Goal: Task Accomplishment & Management: Manage account settings

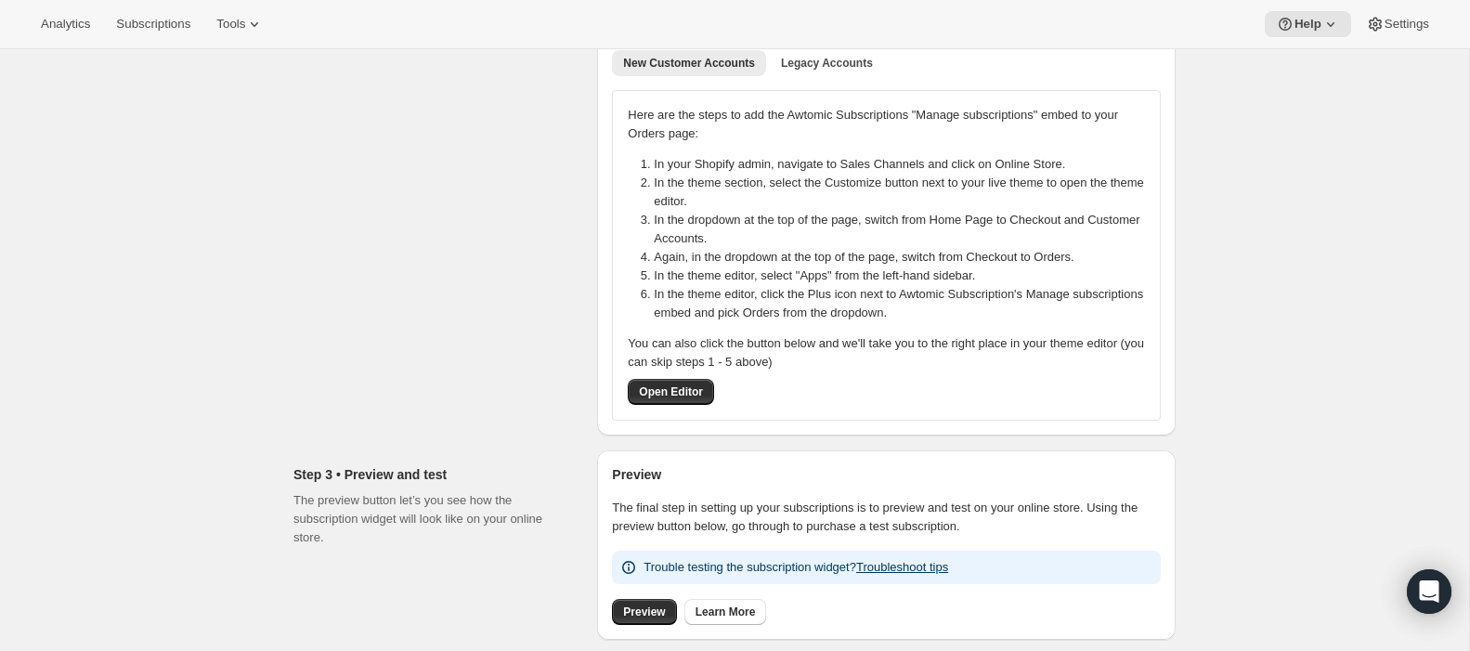
scroll to position [288, 0]
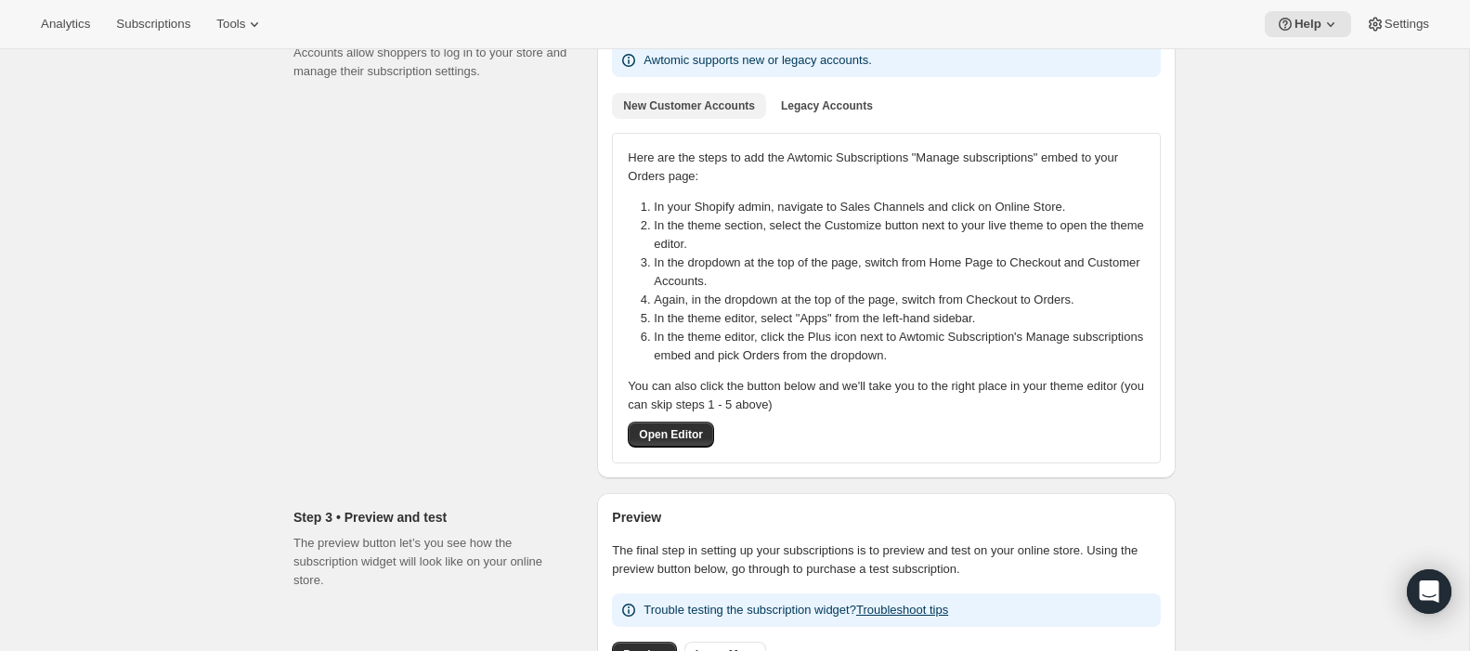
click at [654, 108] on span "New Customer Accounts" at bounding box center [689, 105] width 132 height 15
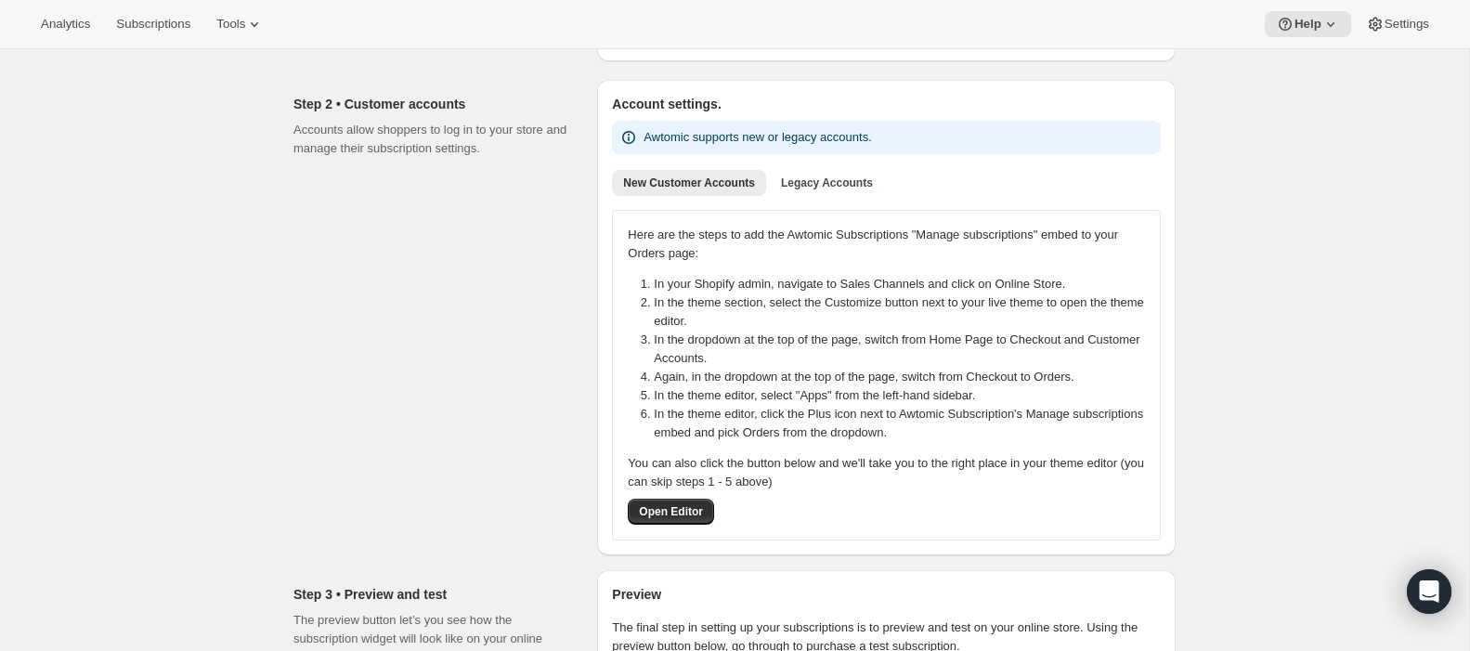
scroll to position [0, 0]
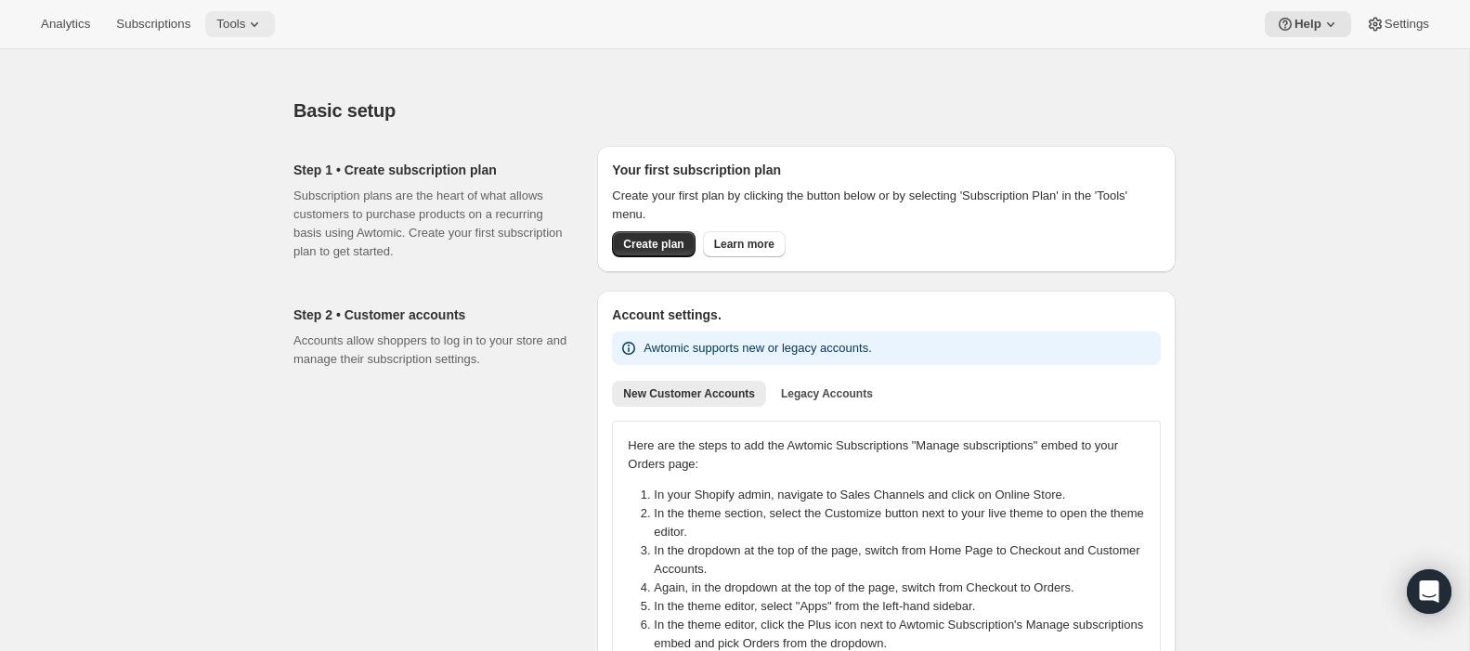
click at [221, 30] on button "Tools" at bounding box center [240, 24] width 70 height 26
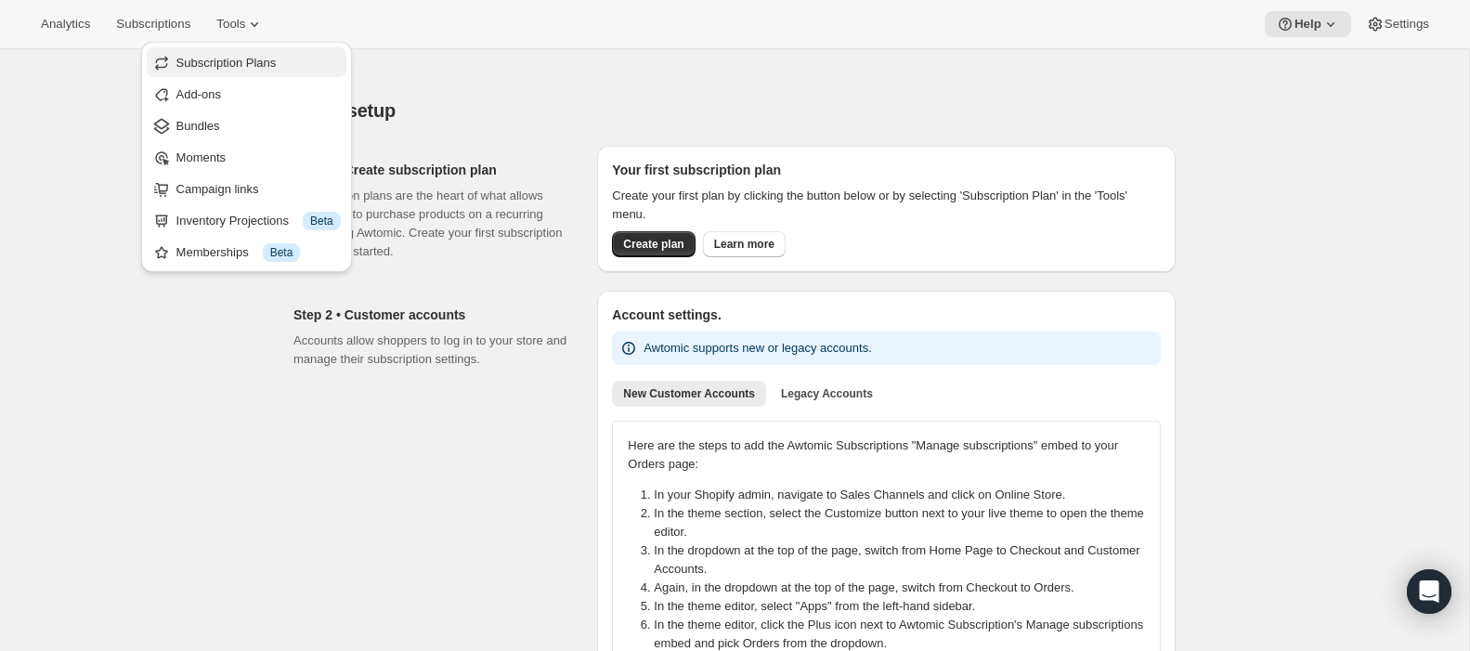
click at [241, 59] on span "Subscription Plans" at bounding box center [226, 63] width 100 height 14
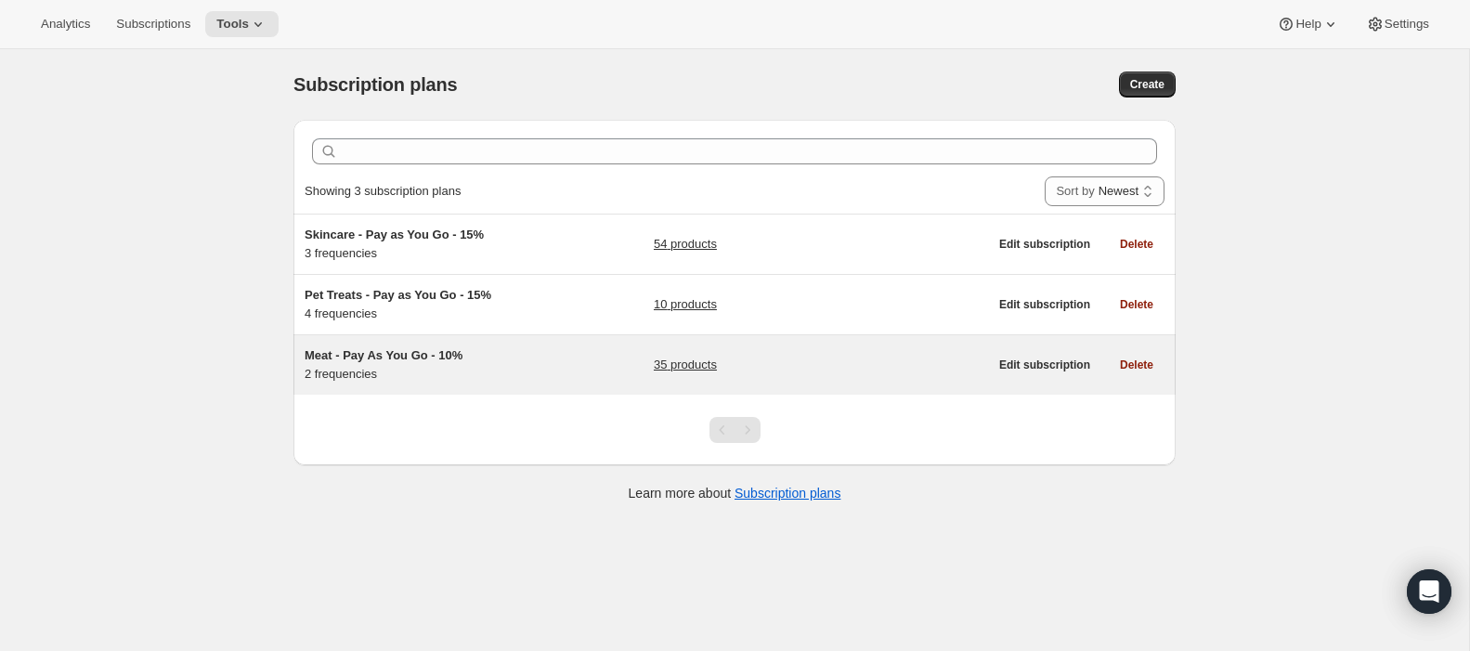
click at [443, 369] on div "Meat - Pay As You Go - 10% 2 frequencies" at bounding box center [421, 364] width 232 height 37
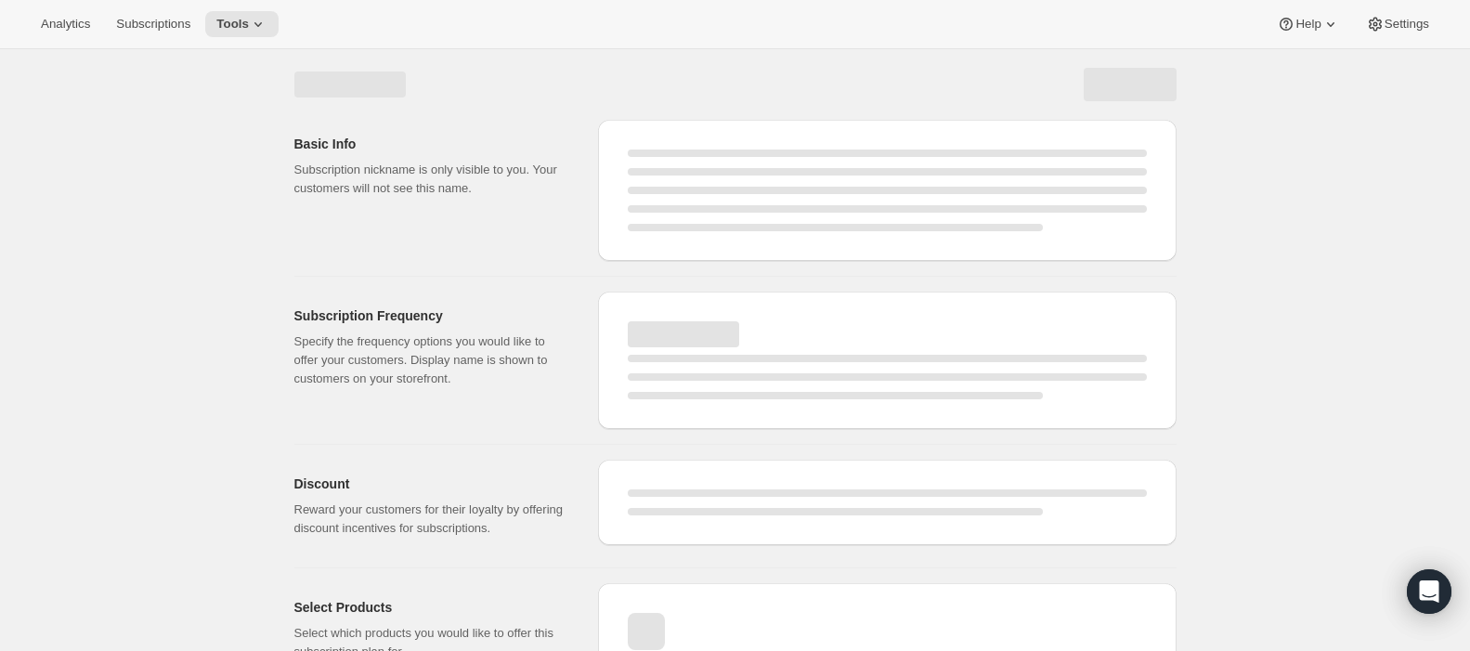
select select "WEEK"
select select "MONTH"
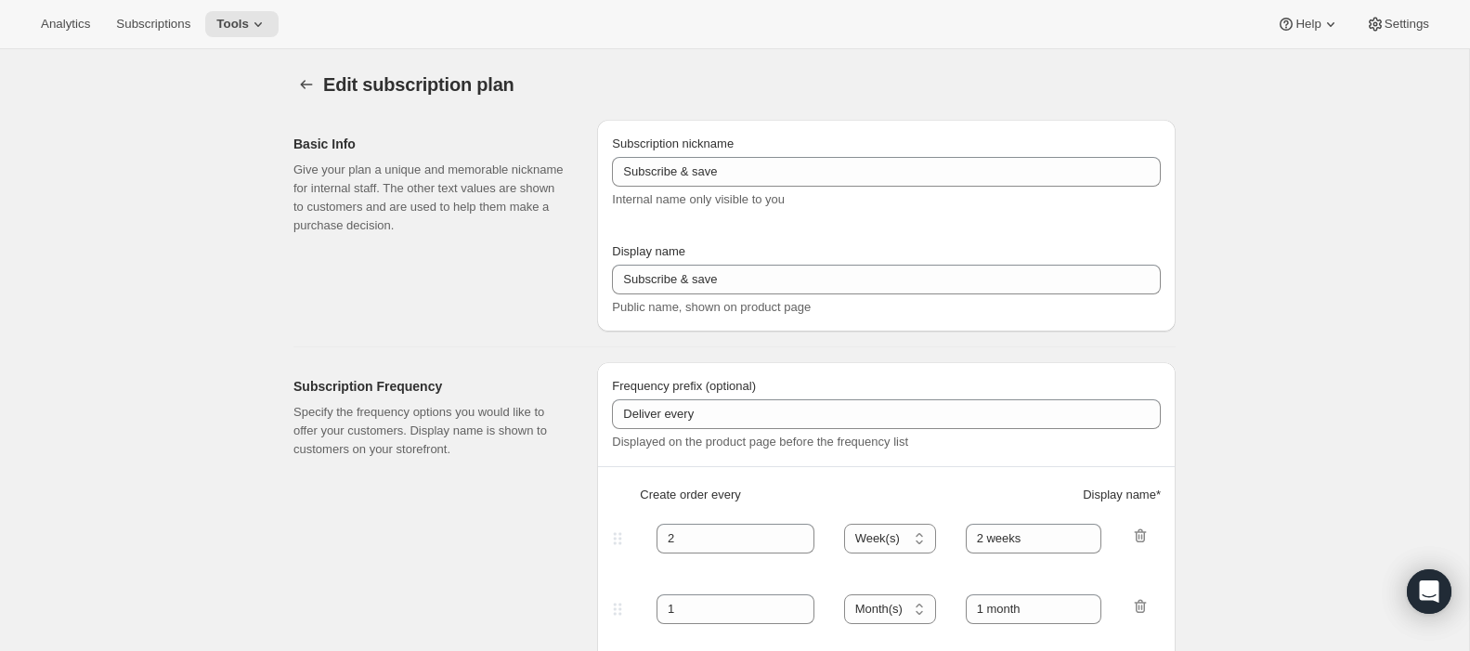
type input "Meat - Pay As You Go - 10%"
type input "Subscribe & Save - Premium Meat"
type input "1"
type input "1 week"
type input "10"
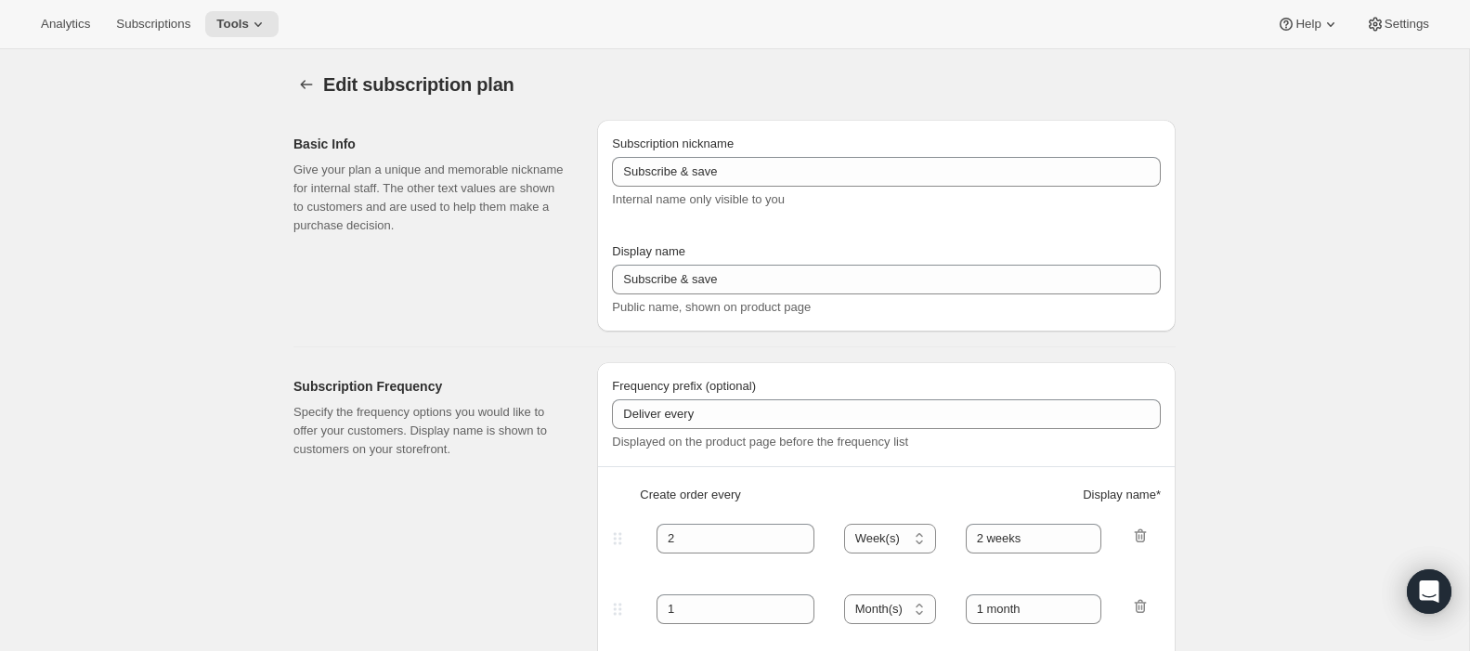
checkbox input "true"
click at [335, 87] on span "Edit subscription plan" at bounding box center [418, 84] width 191 height 20
click at [304, 89] on icon "Subscription plans" at bounding box center [306, 84] width 19 height 19
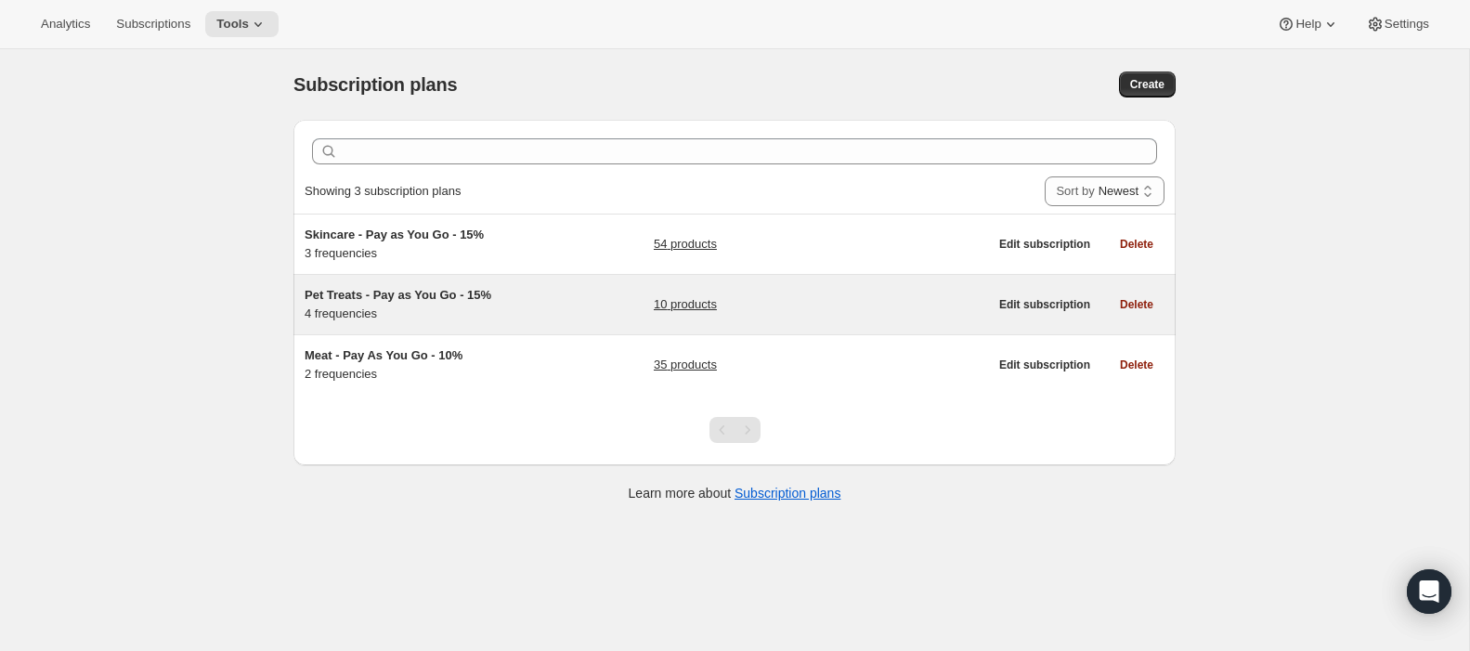
click at [475, 293] on span "Pet Treats - Pay as You Go - 15%" at bounding box center [398, 295] width 187 height 14
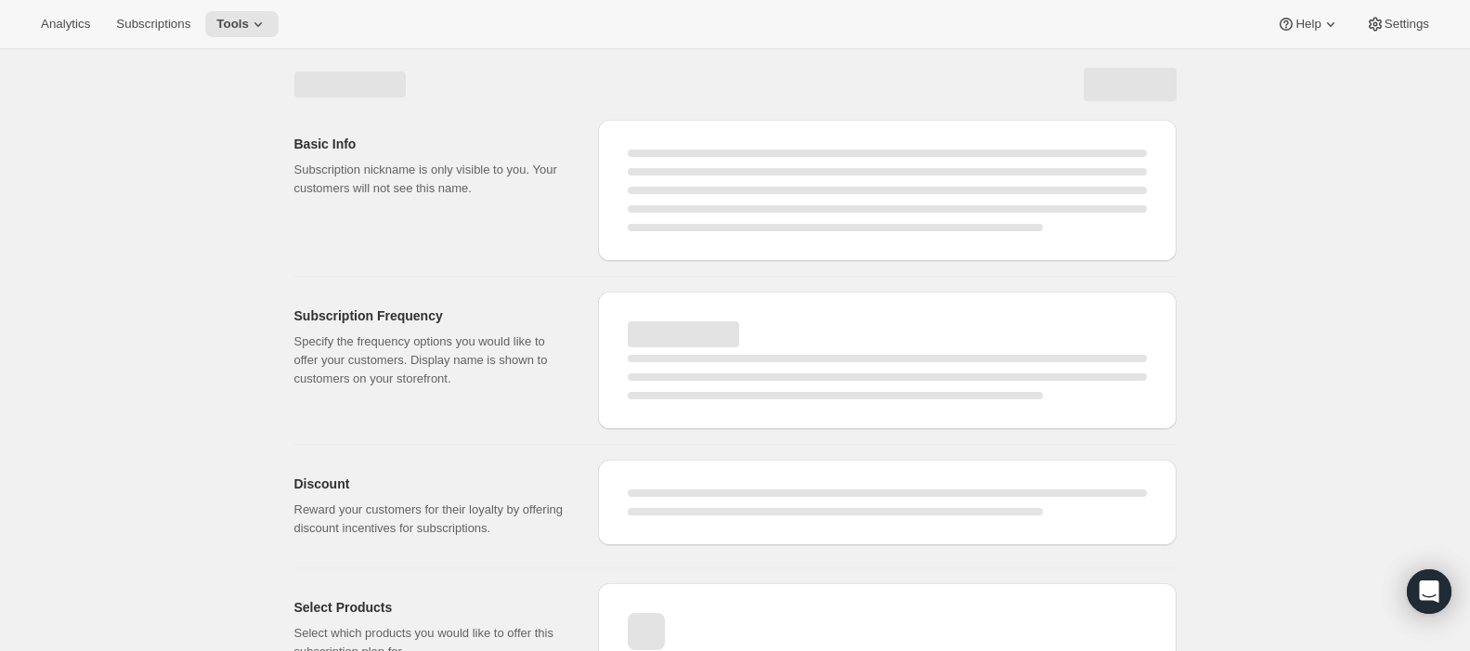
select select "WEEK"
select select "MONTH"
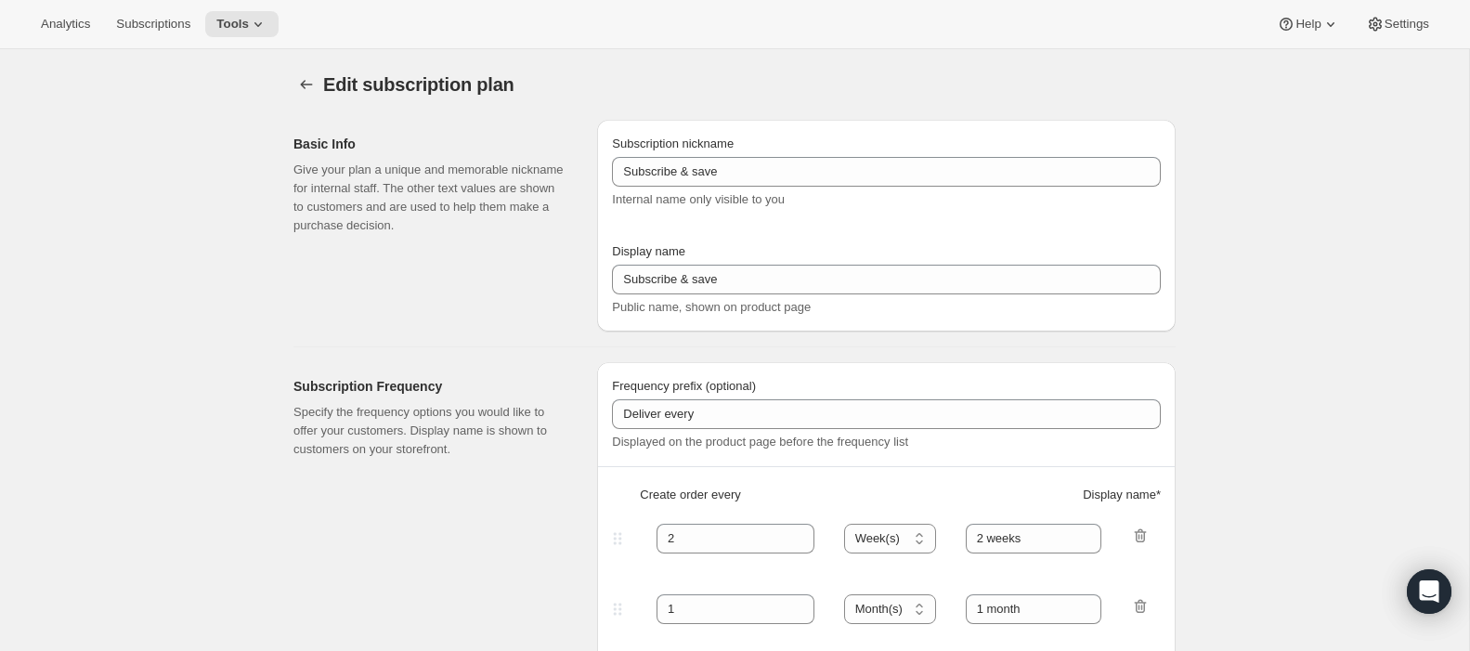
type input "Pet Treats - Pay as You Go - 15%"
type input "Subscribe & Save - Pet Treats"
type input "1"
type input "1 week"
type input "2"
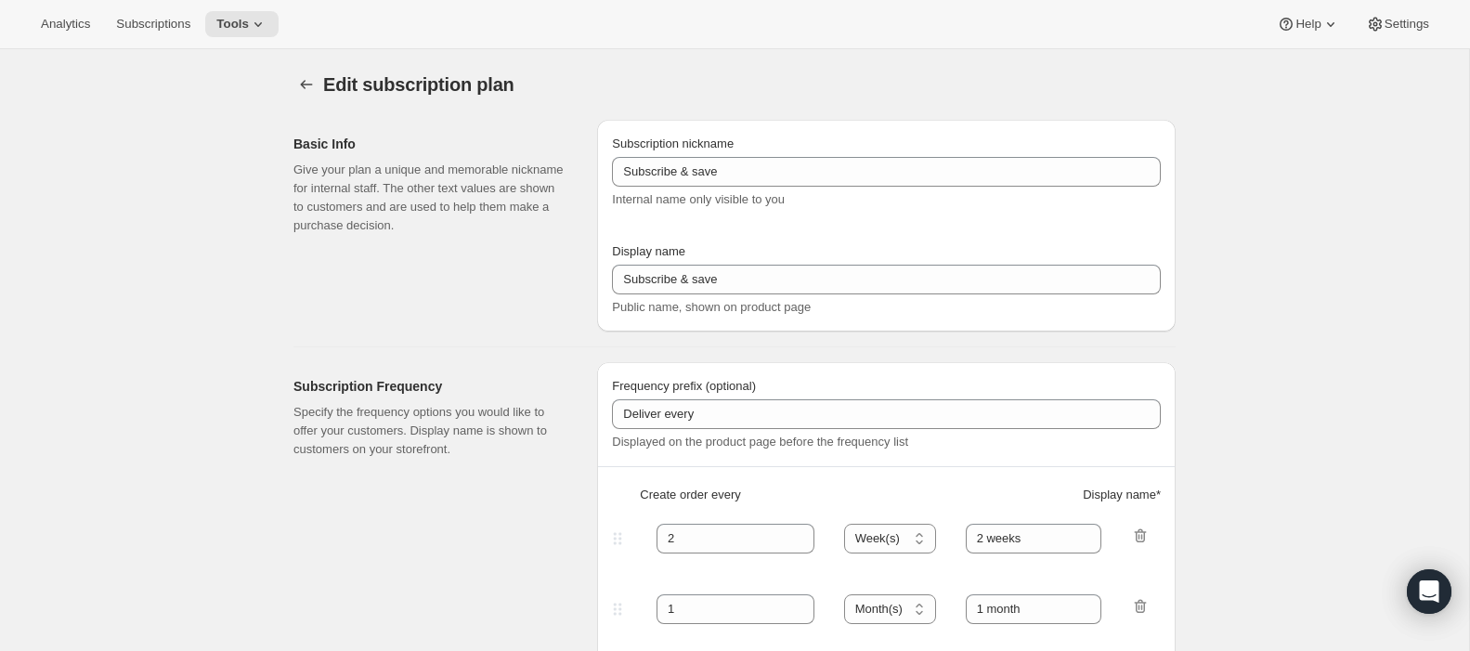
select select "WEEK"
type input "2 weeks"
type input "15"
select select "WEEK"
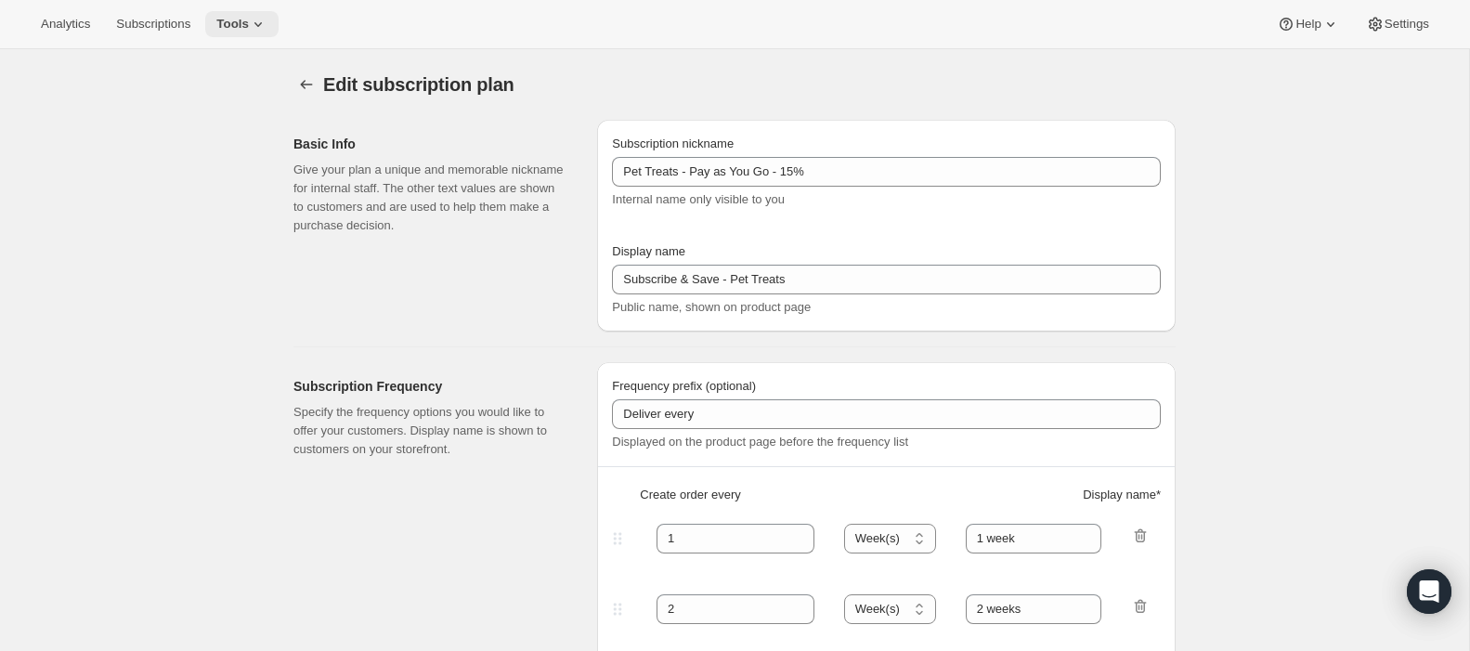
click at [249, 31] on span "Tools" at bounding box center [232, 24] width 33 height 15
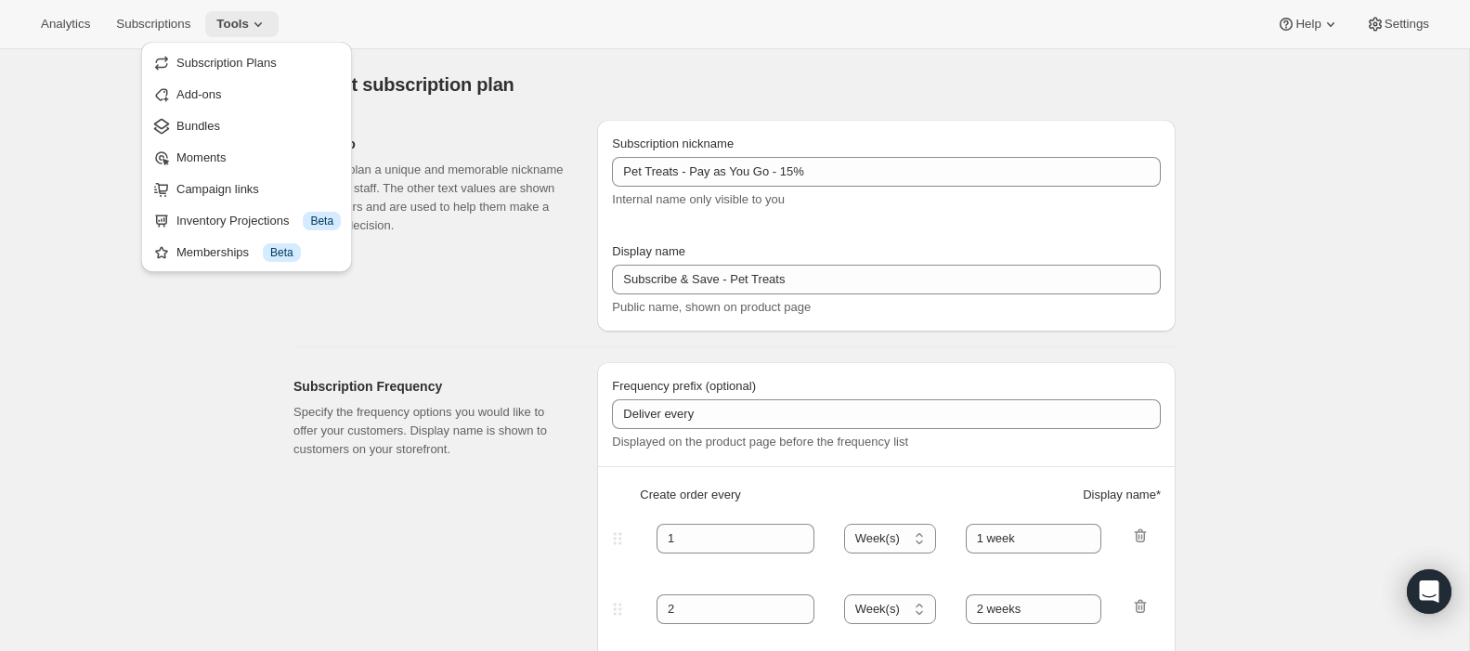
click at [247, 25] on span "Tools" at bounding box center [232, 24] width 33 height 15
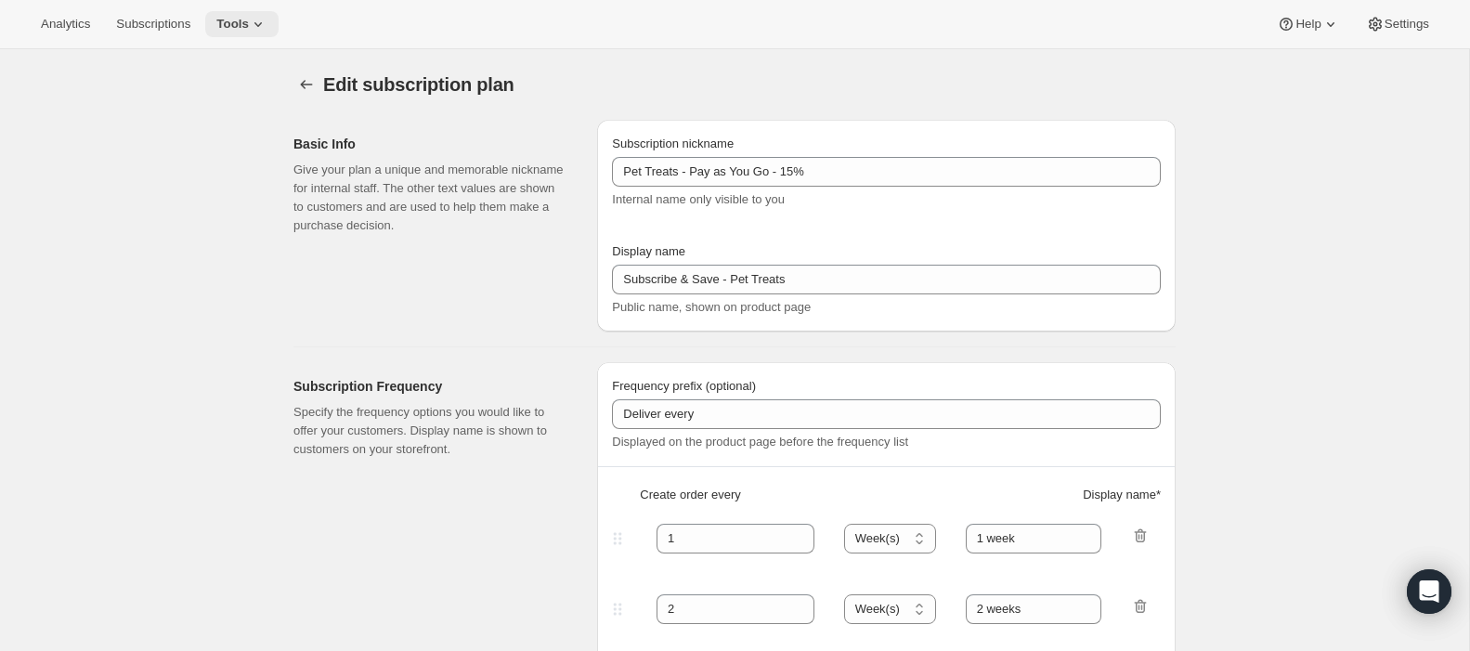
click at [249, 26] on span "Tools" at bounding box center [232, 24] width 33 height 15
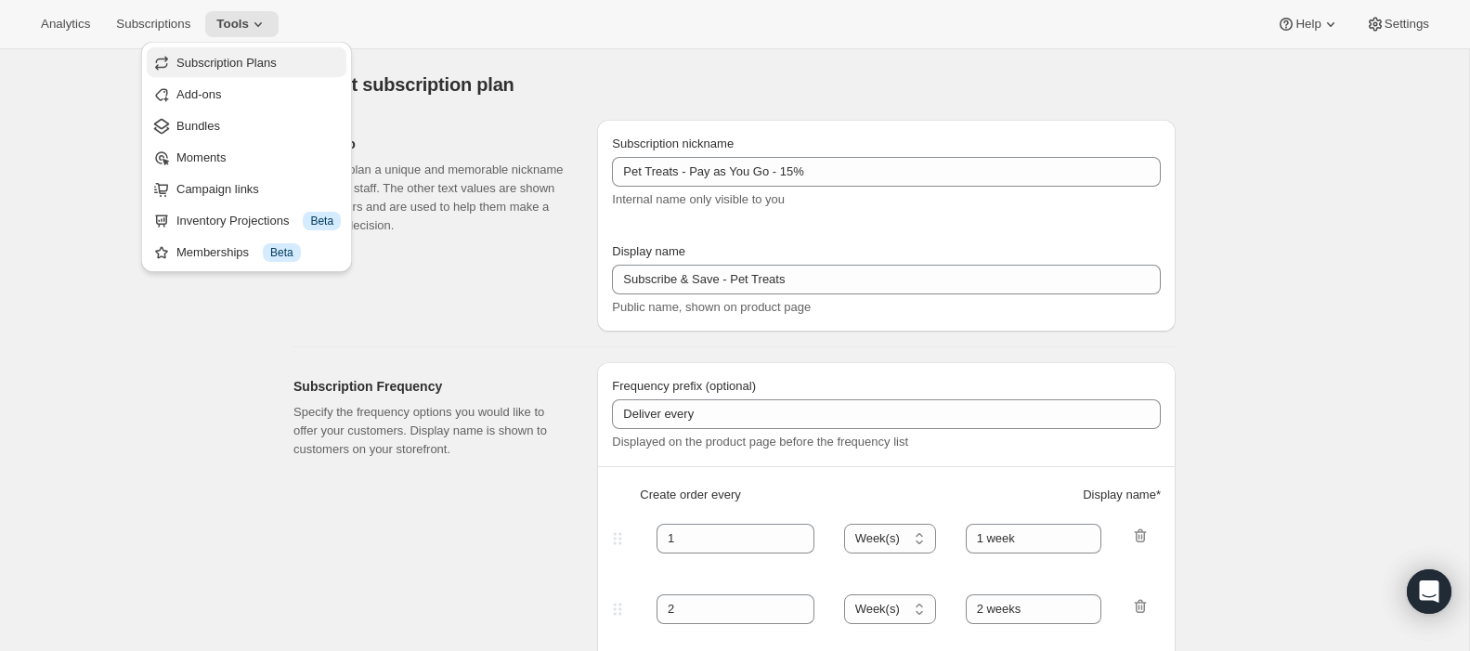
click at [249, 56] on span "Subscription Plans" at bounding box center [226, 63] width 100 height 14
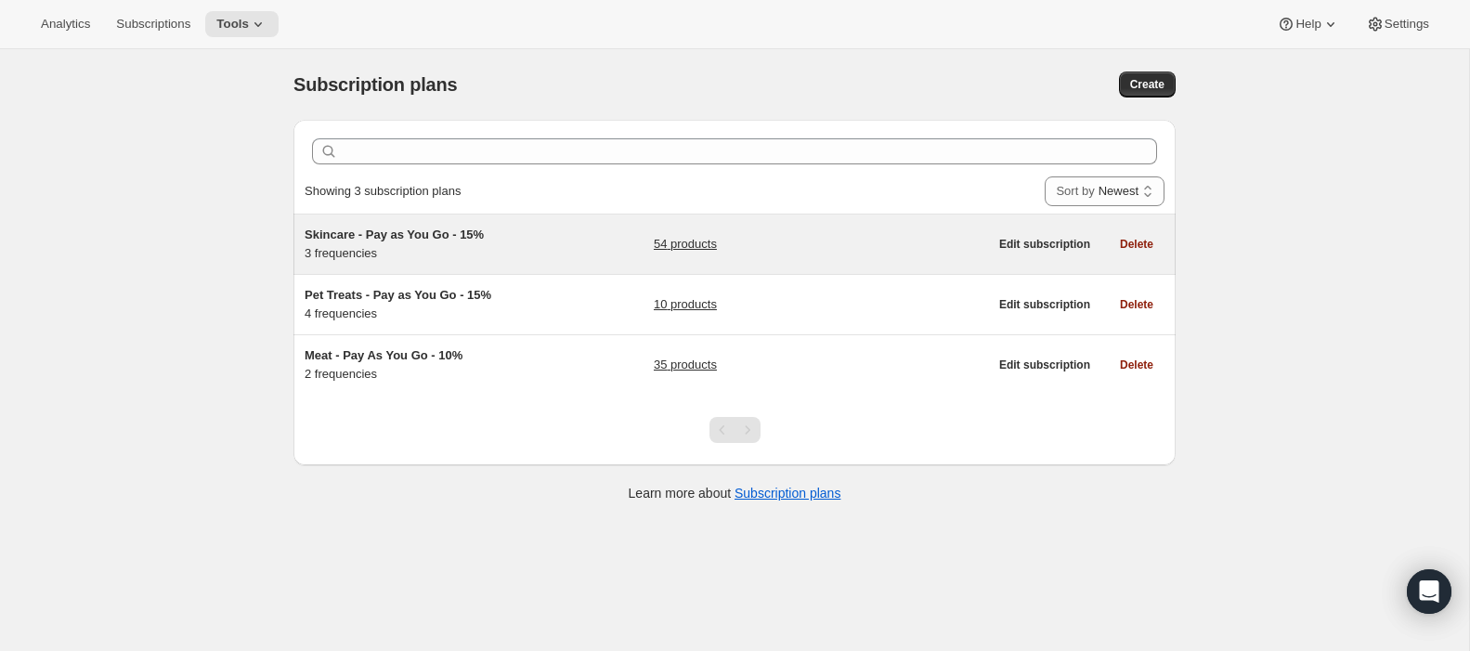
click at [547, 239] on div "Skincare - Pay as You Go - 15% 3 frequencies 54 products" at bounding box center [646, 244] width 683 height 37
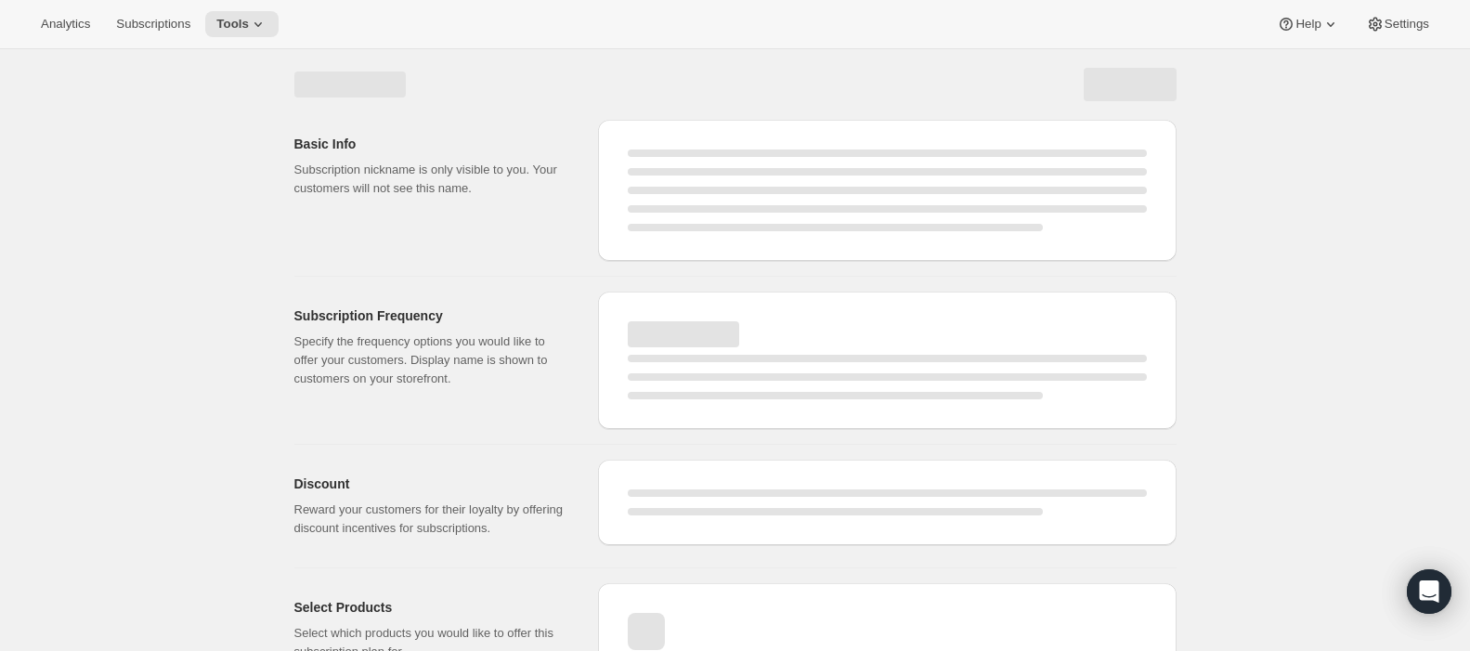
select select "WEEK"
select select "MONTH"
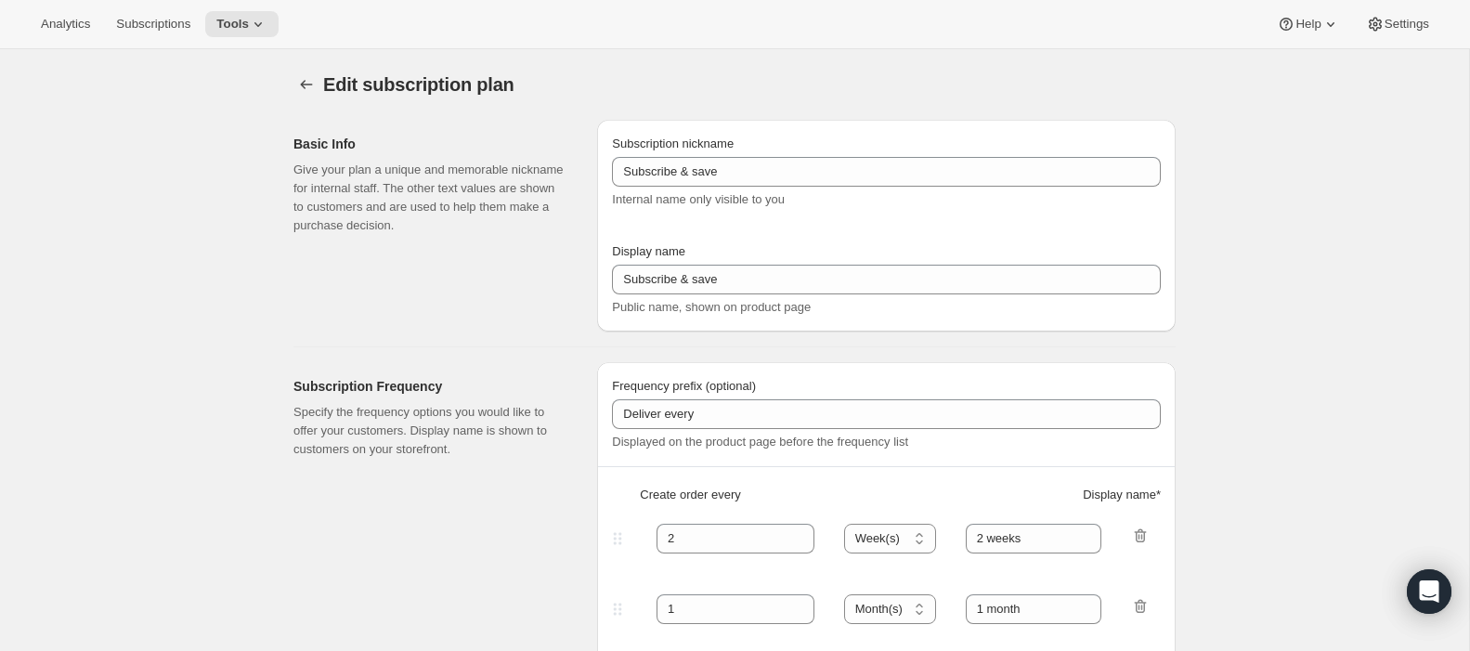
type input "Skincare - Pay as You Go - 15%"
type input "Subscribe & Save - Skincare"
type input "1"
select select "MONTH"
type input "1 month"
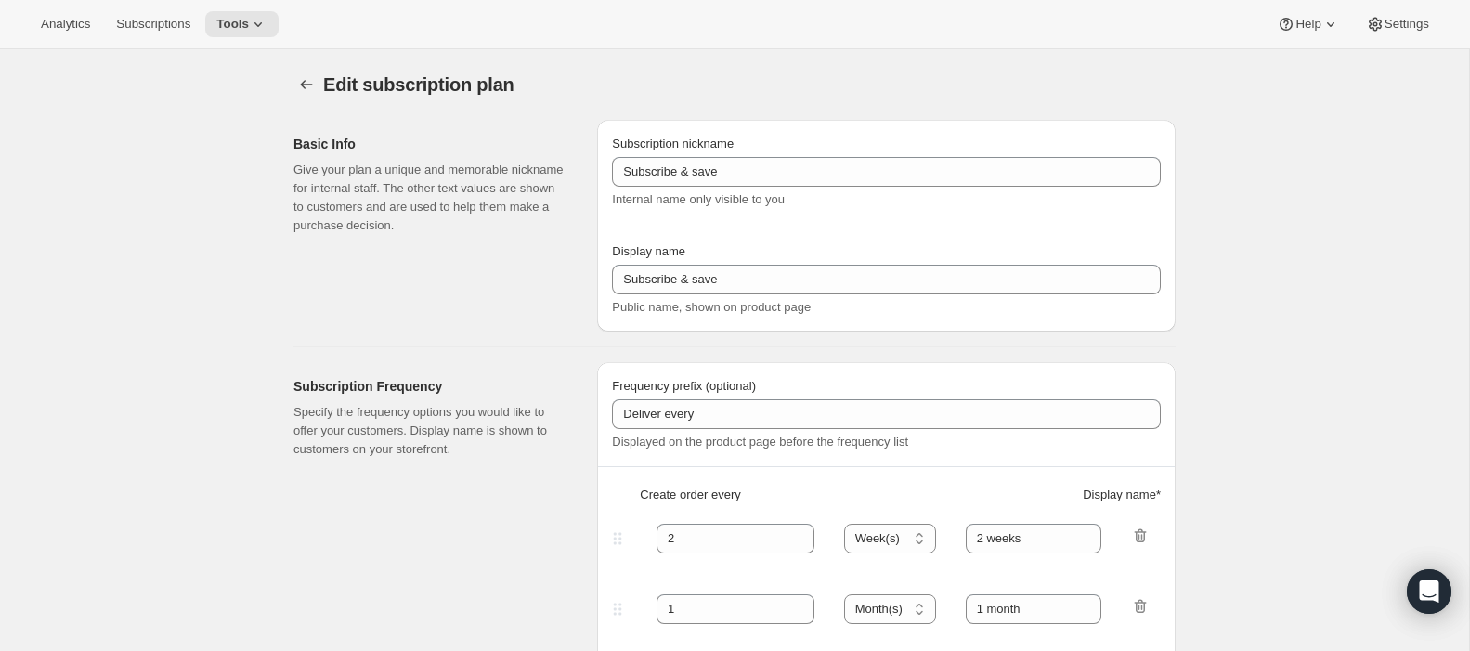
type input "2"
type input "2 months"
type input "15"
select select "MONTH"
click at [190, 17] on span "Subscriptions" at bounding box center [153, 24] width 74 height 15
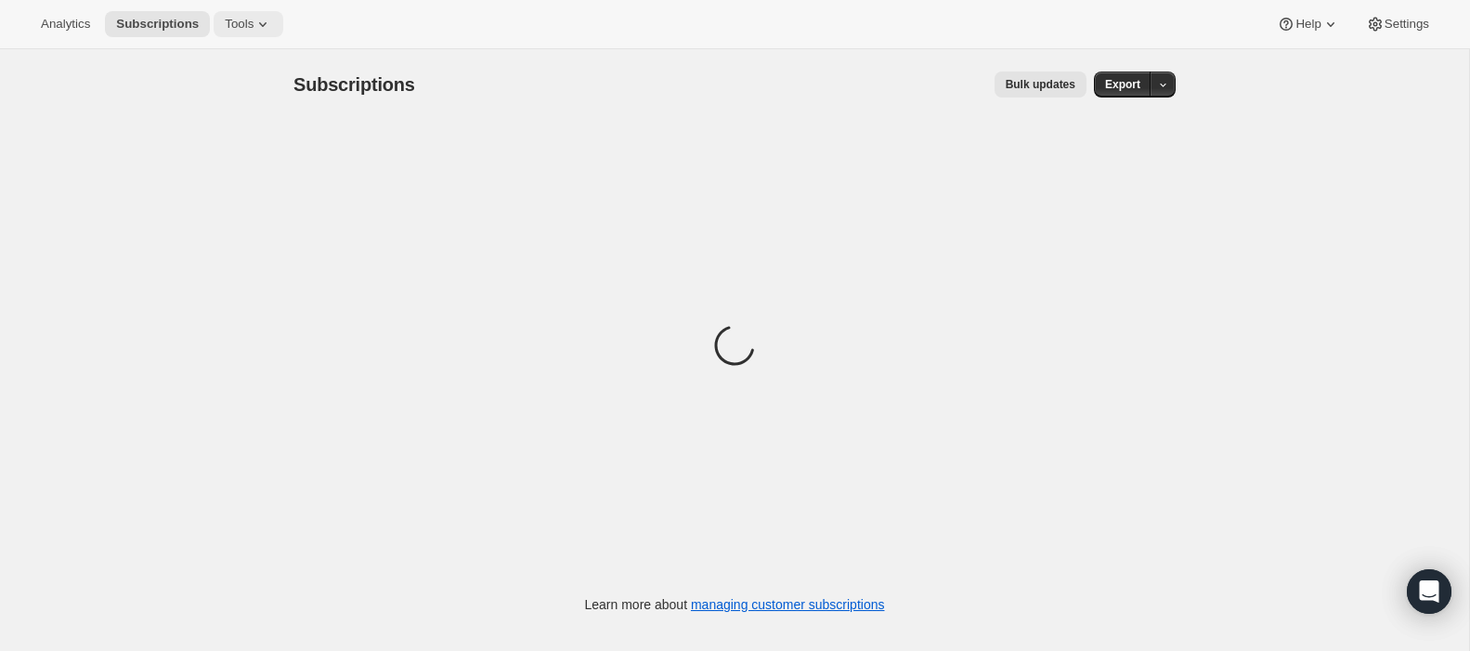
click at [241, 20] on span "Tools" at bounding box center [239, 24] width 29 height 15
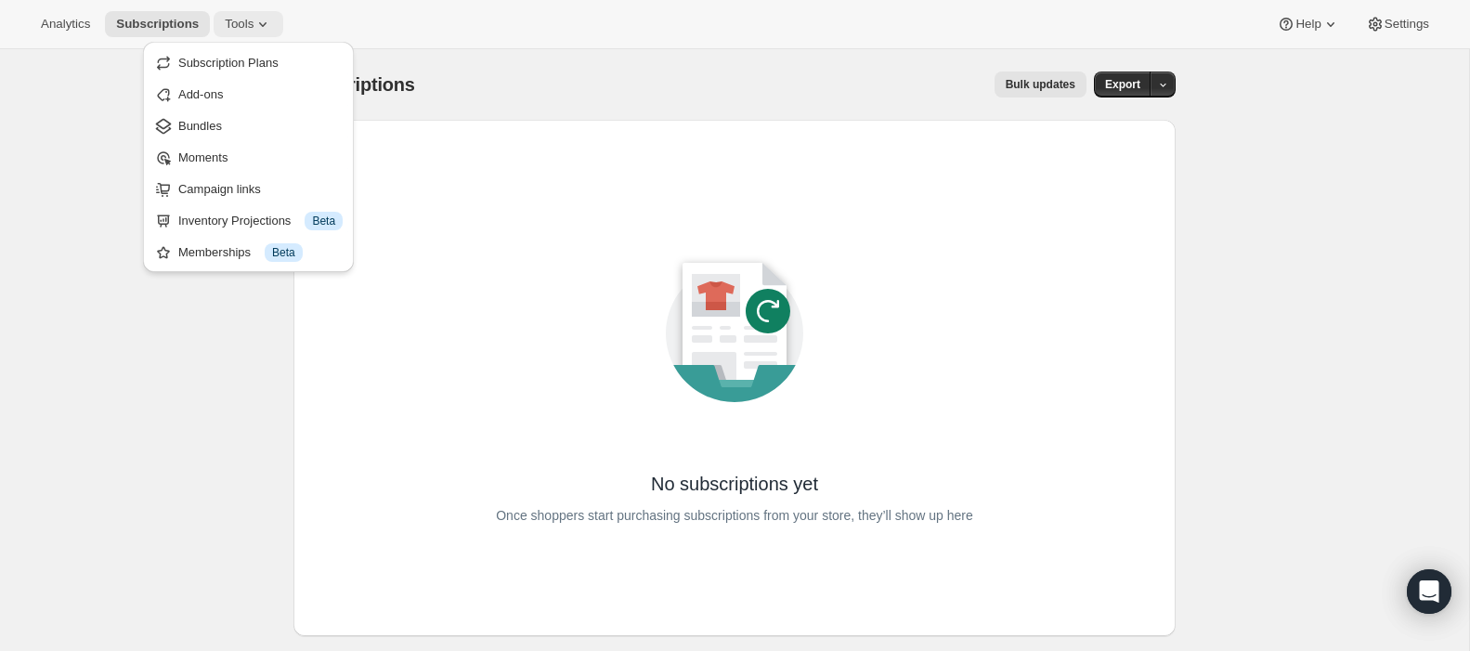
click at [252, 24] on span "Tools" at bounding box center [239, 24] width 29 height 15
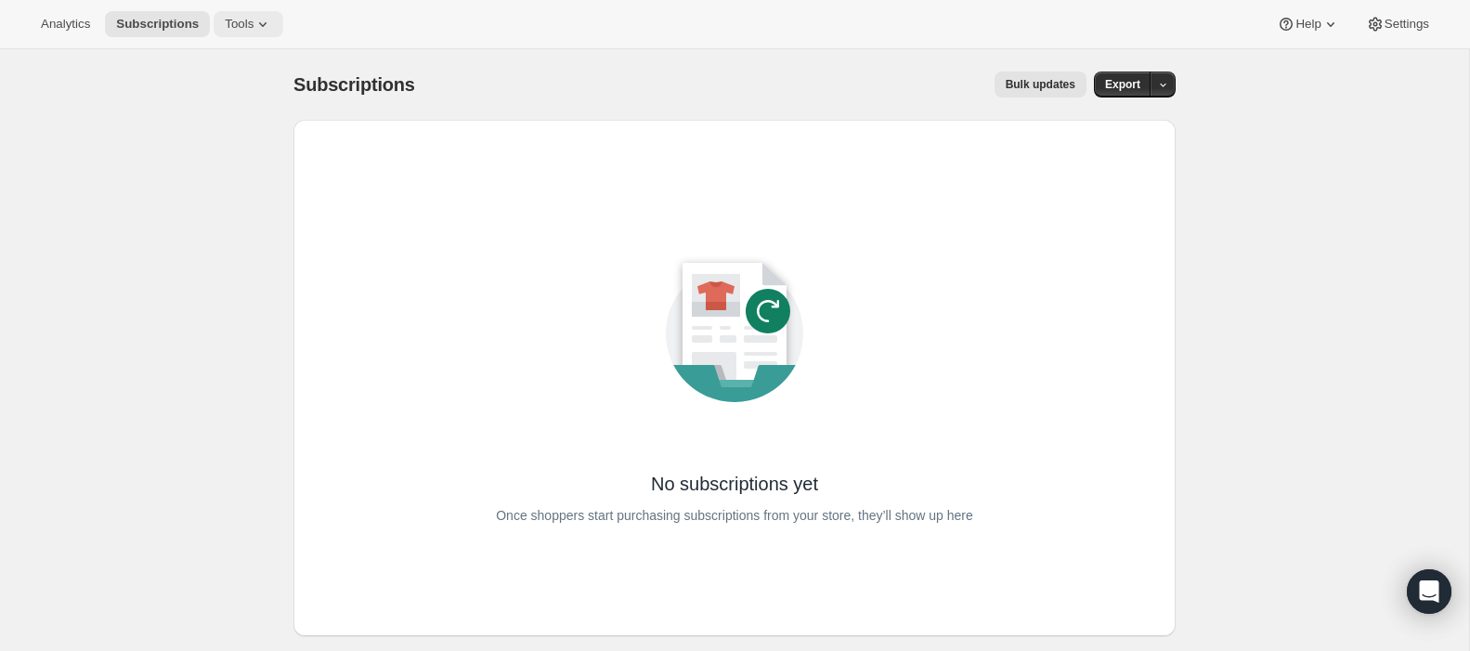
click at [252, 24] on span "Tools" at bounding box center [239, 24] width 29 height 15
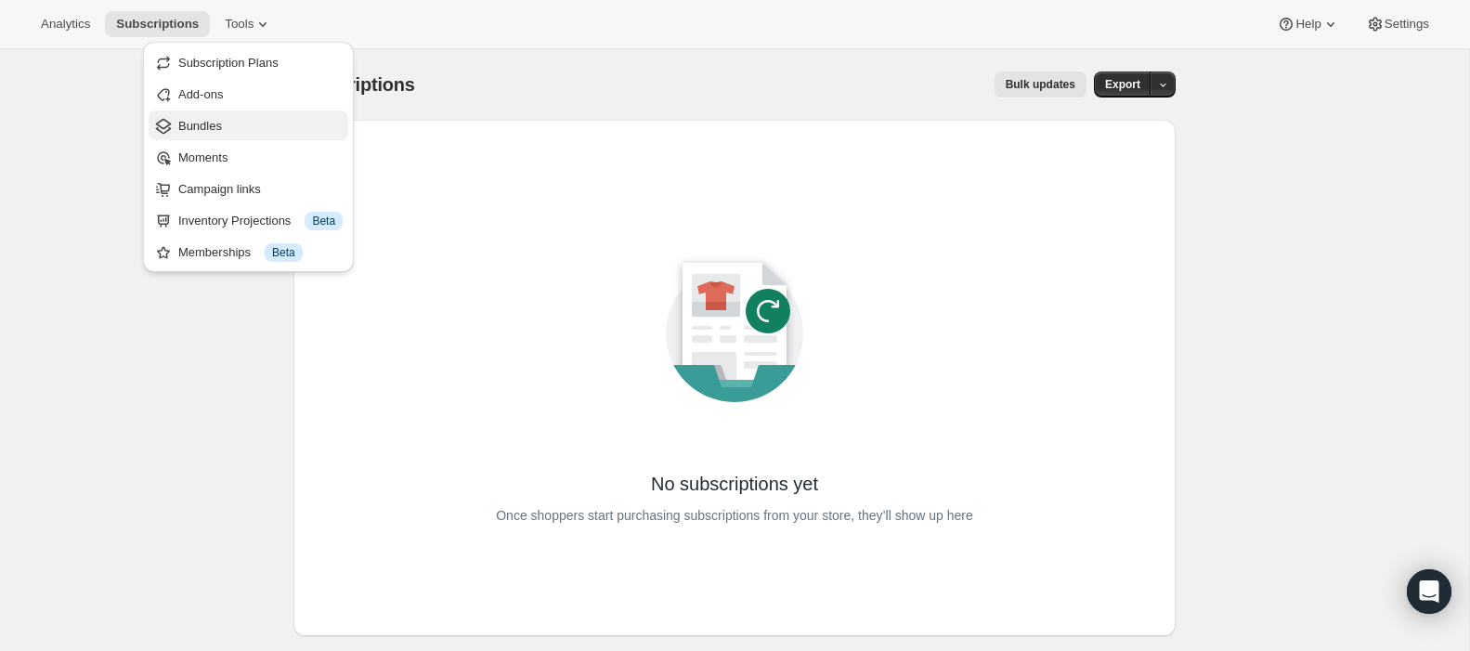
click at [196, 137] on button "Bundles" at bounding box center [249, 126] width 200 height 30
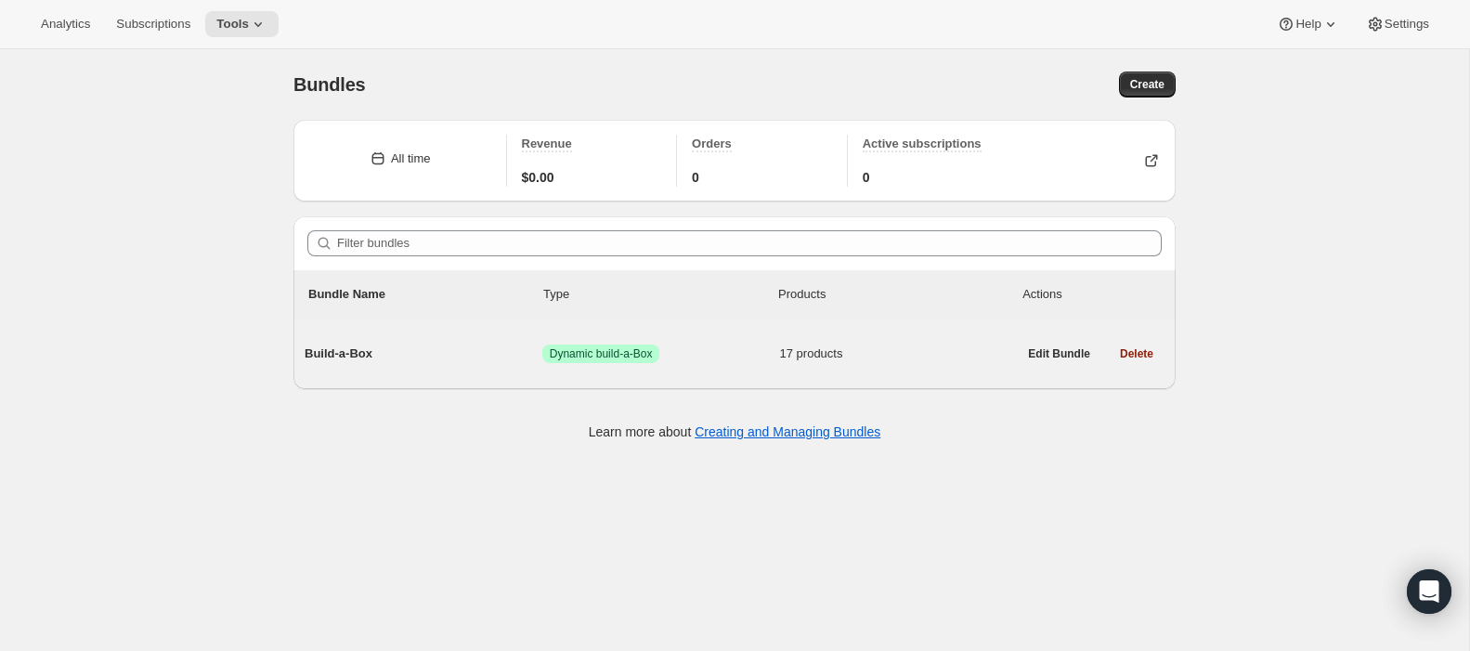
click at [791, 346] on span "17 products" at bounding box center [899, 354] width 238 height 19
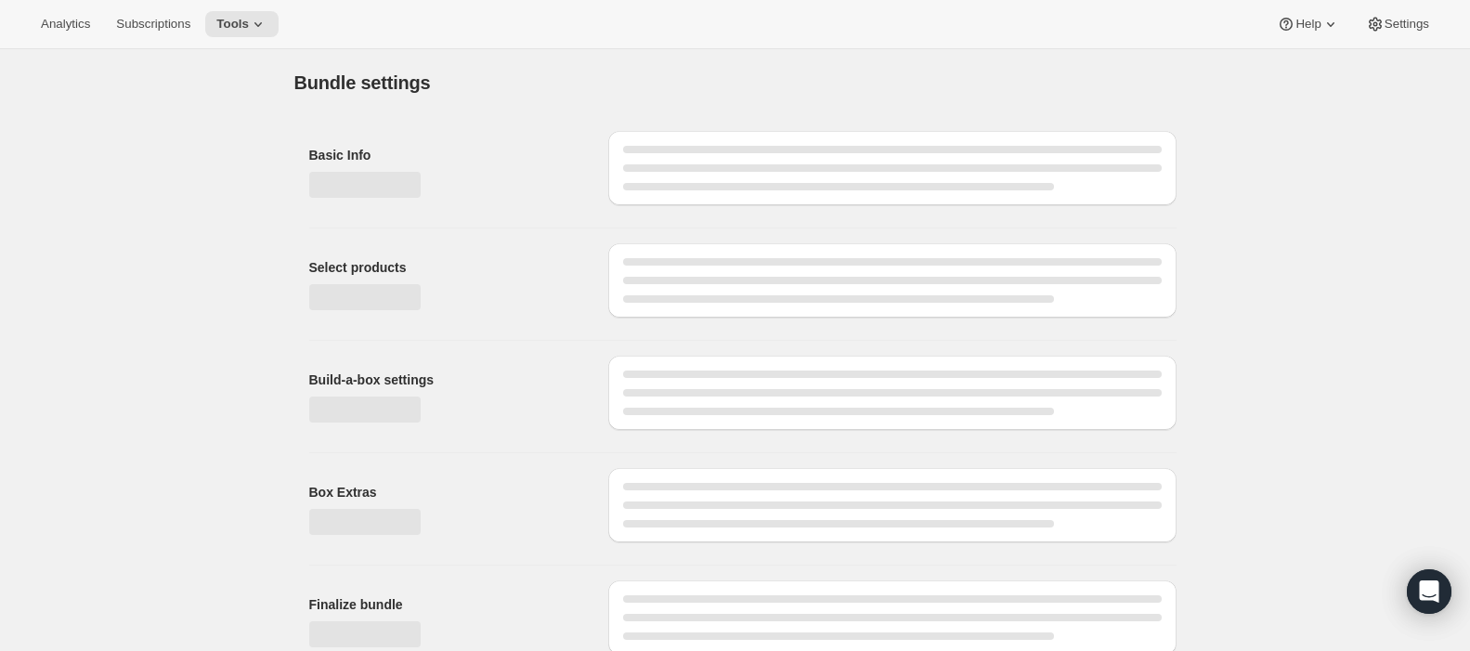
type input "Build-a-Box"
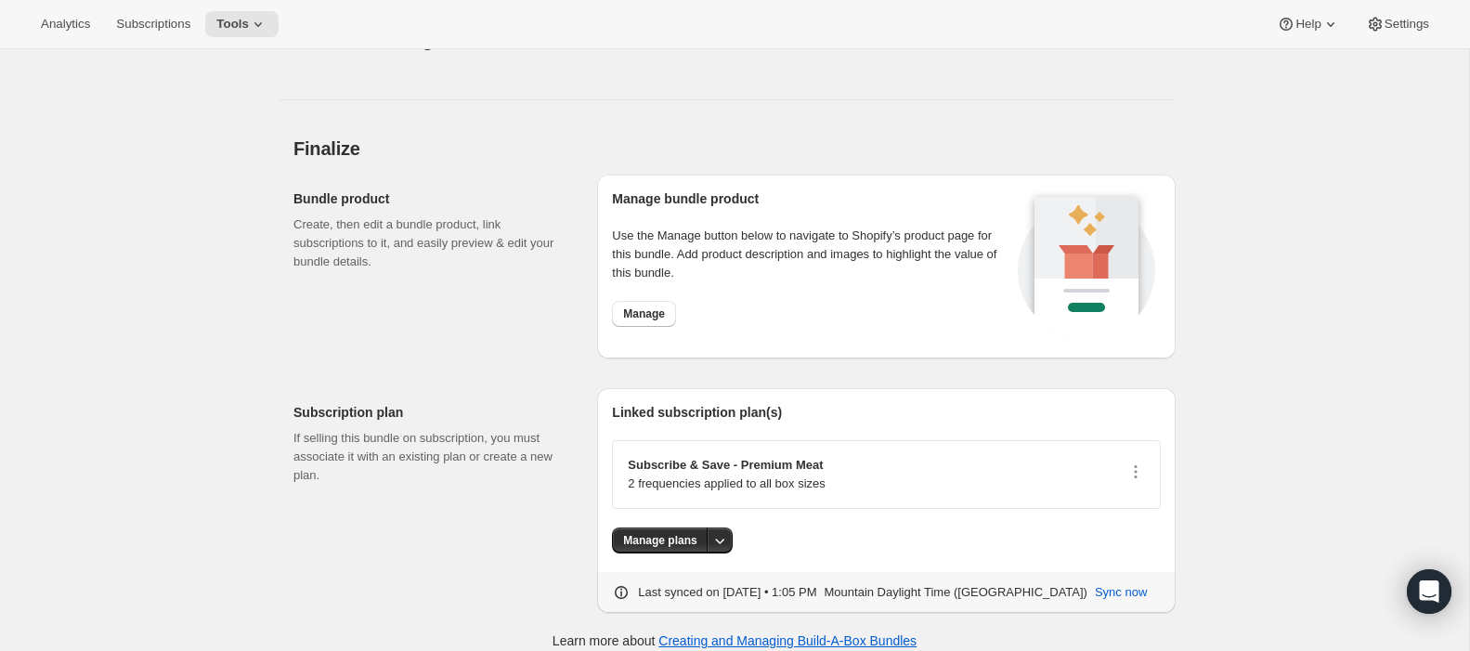
scroll to position [2658, 0]
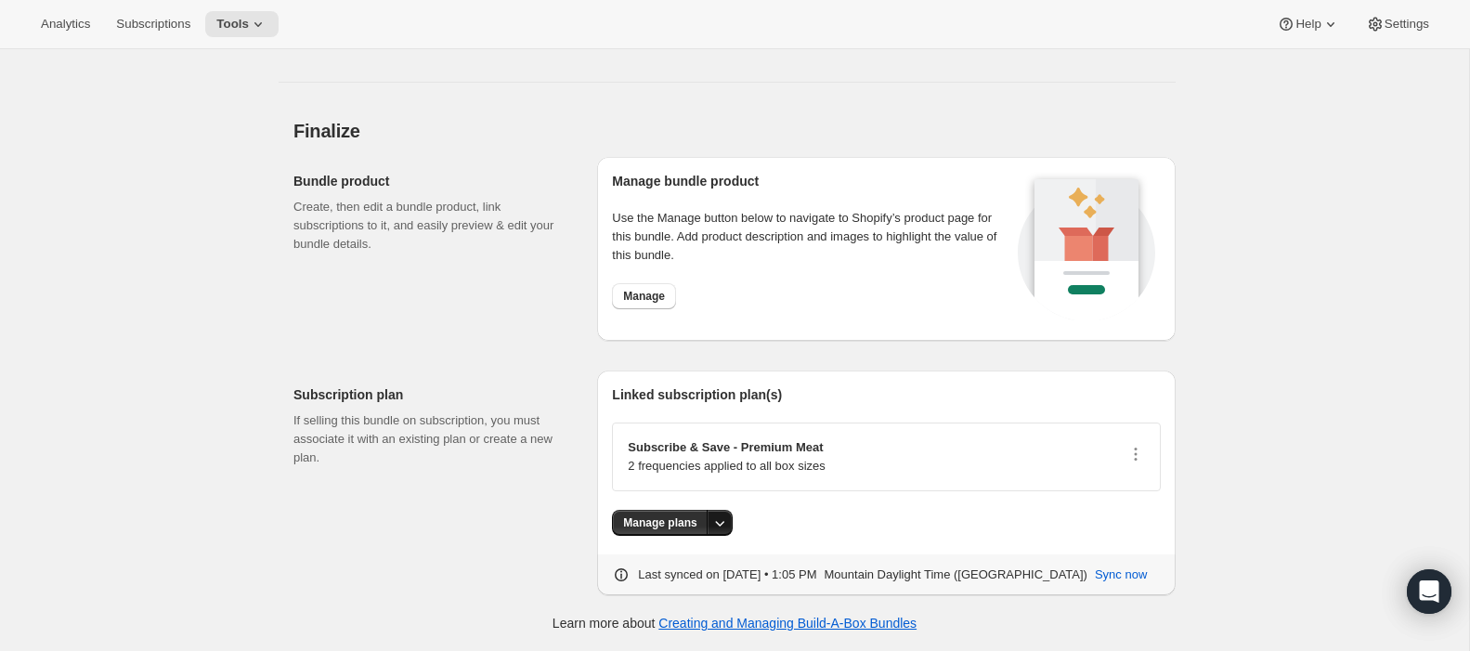
click at [721, 530] on icon "More actions" at bounding box center [719, 523] width 19 height 19
click at [862, 518] on div "Manage plans" at bounding box center [886, 523] width 549 height 26
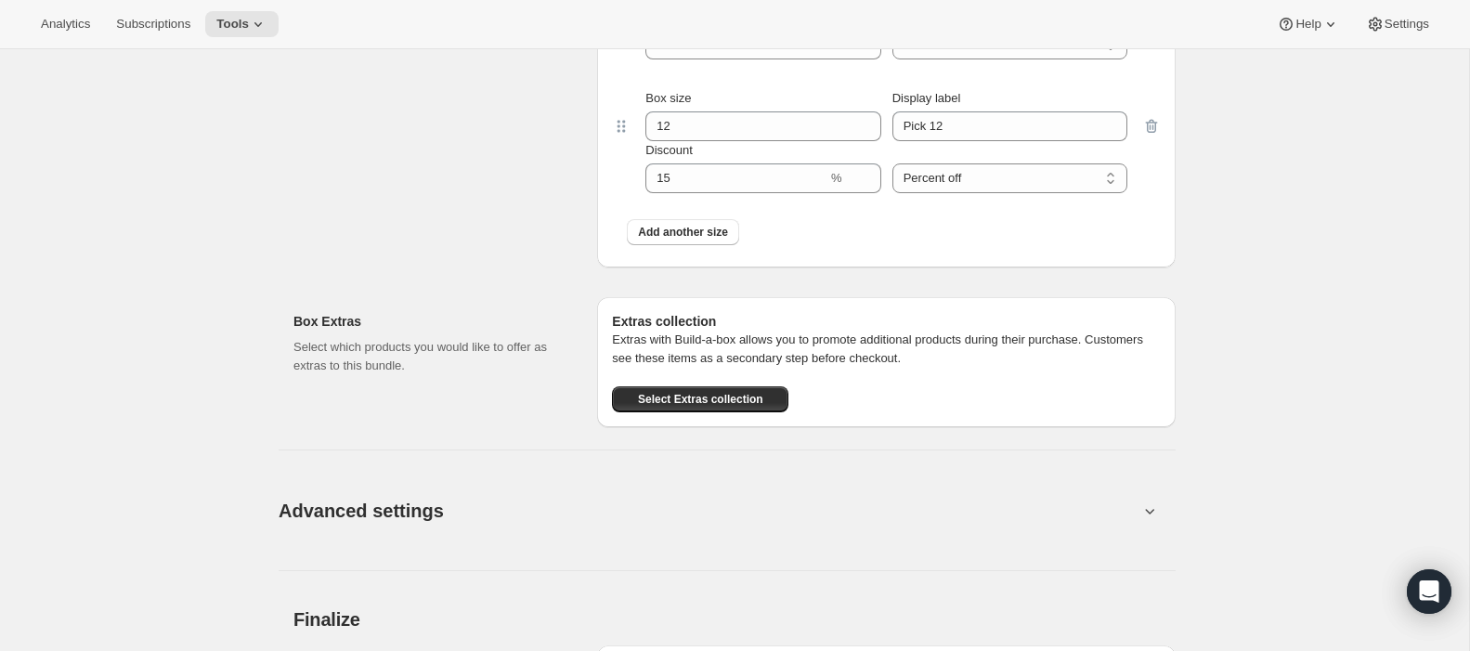
scroll to position [2065, 0]
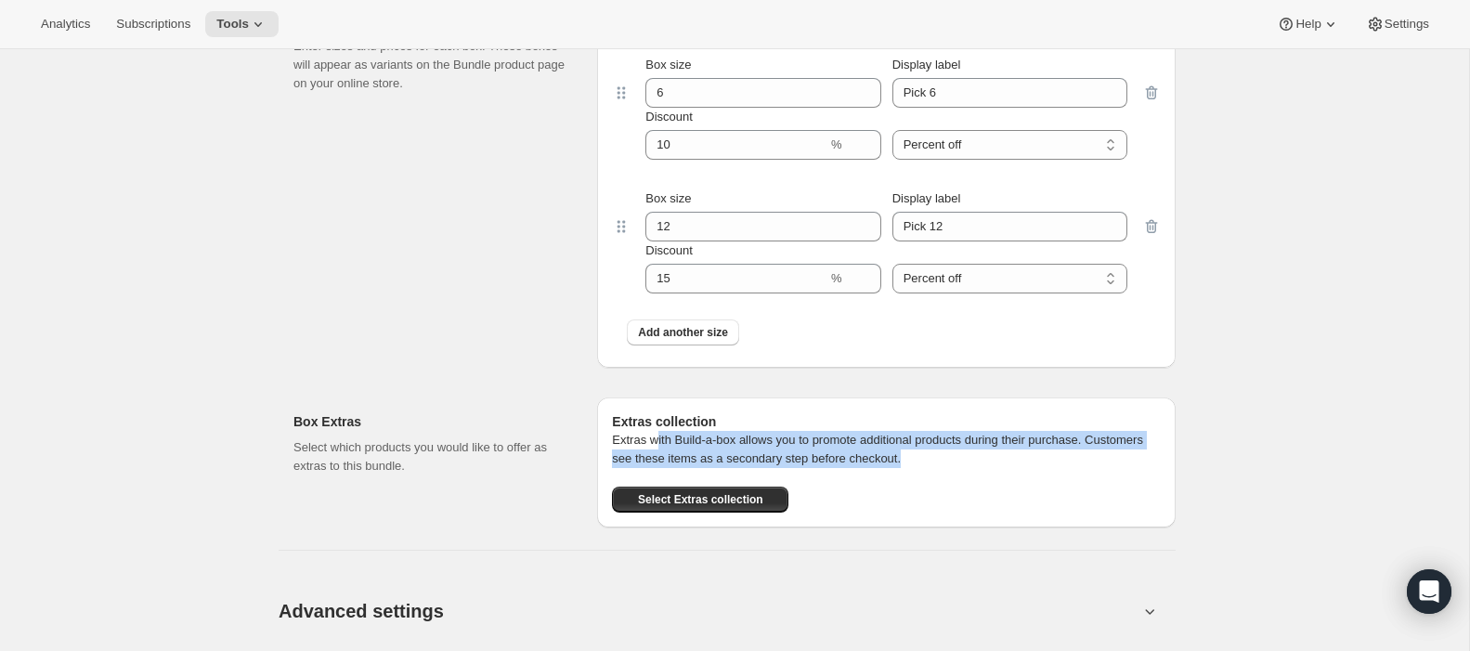
drag, startPoint x: 659, startPoint y: 449, endPoint x: 1035, endPoint y: 470, distance: 375.8
click at [1035, 468] on p "Extras with Build-a-box allows you to promote additional products during their …" at bounding box center [886, 449] width 549 height 37
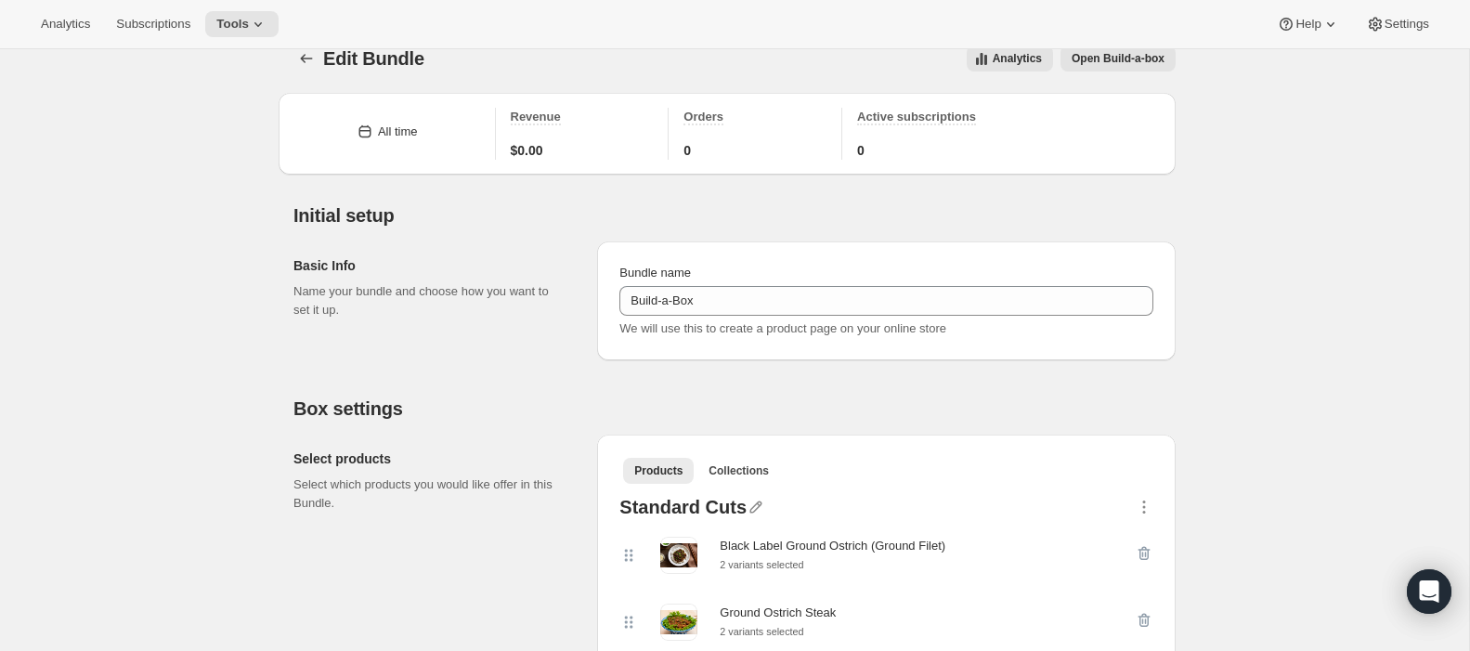
scroll to position [0, 0]
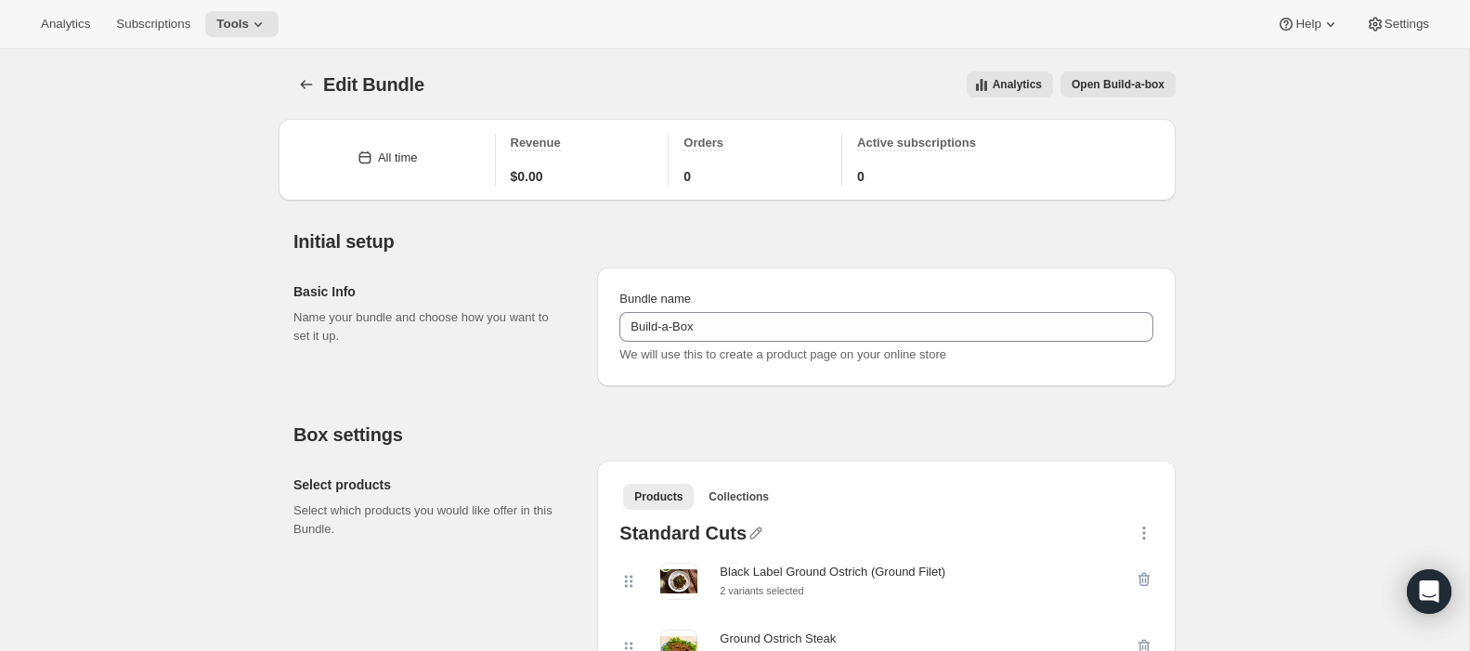
click at [1109, 84] on span "Open Build-a-box" at bounding box center [1118, 84] width 93 height 15
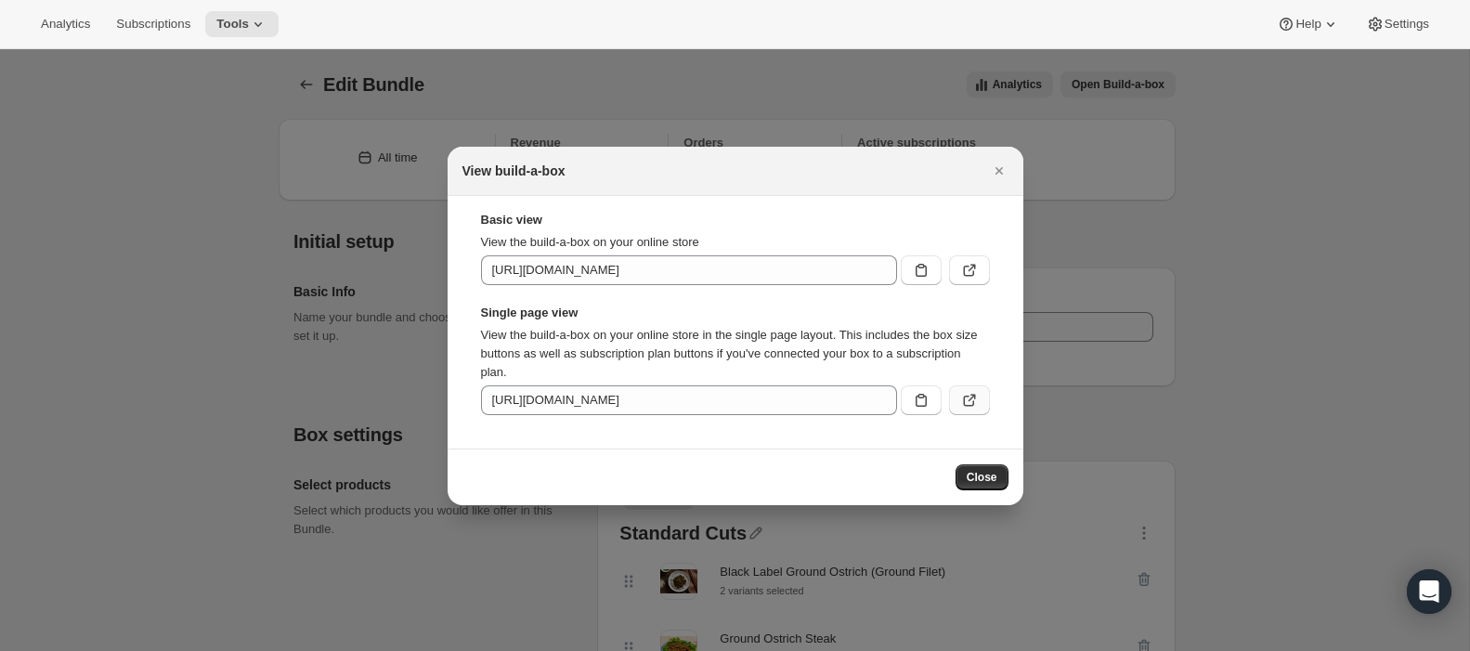
click at [973, 397] on icon ":r8o:" at bounding box center [971, 397] width 7 height 7
click at [992, 476] on span "Close" at bounding box center [982, 477] width 31 height 15
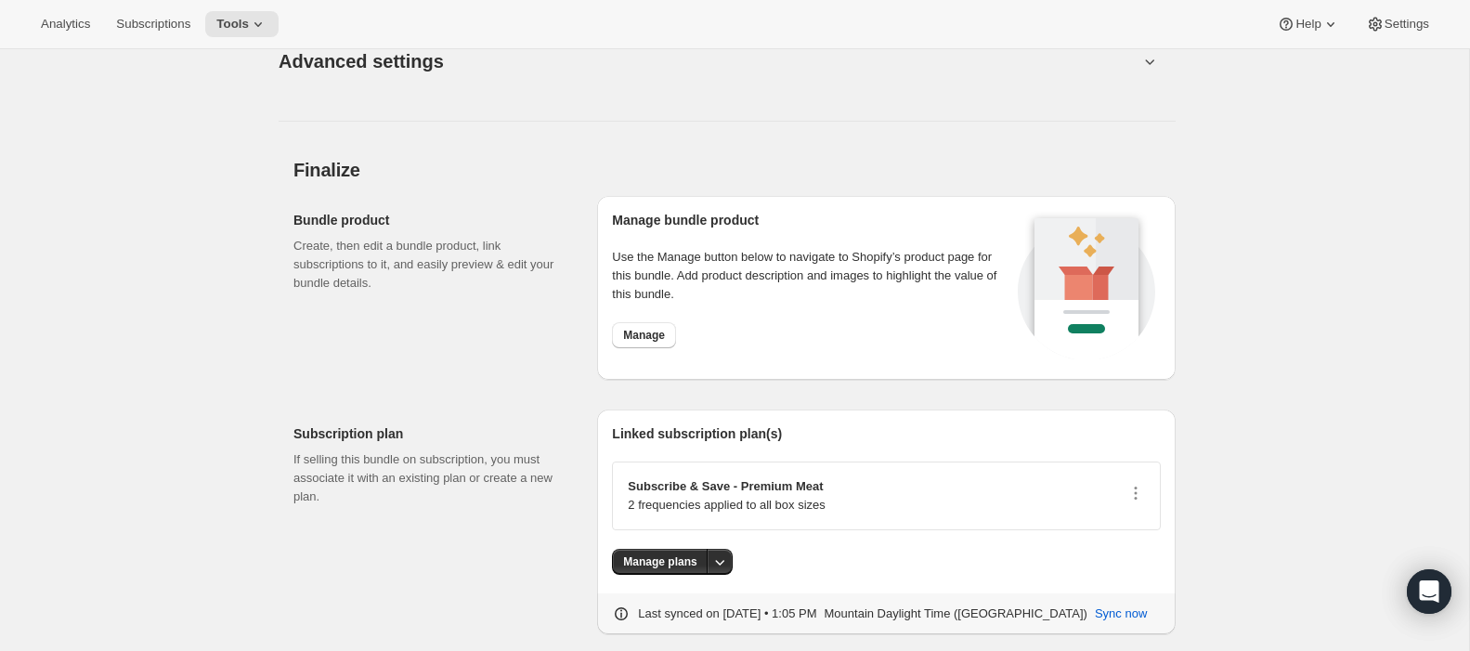
scroll to position [2658, 0]
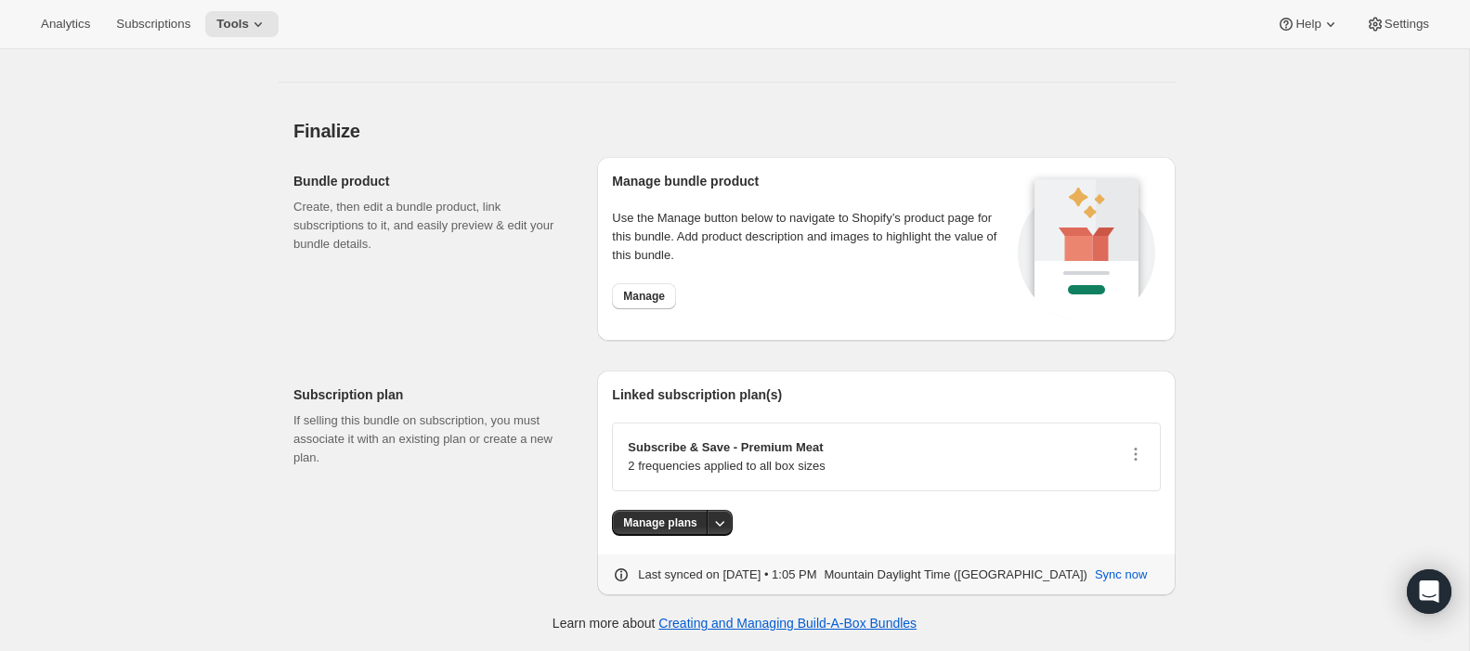
click at [1147, 462] on div "Subscribe & Save - Premium Meat 2 frequencies applied to all box sizes" at bounding box center [886, 457] width 549 height 69
click at [1126, 458] on icon "button" at bounding box center [1135, 454] width 19 height 19
click at [722, 517] on icon "More actions" at bounding box center [719, 523] width 19 height 19
click at [665, 515] on span "Manage plans" at bounding box center [659, 522] width 73 height 15
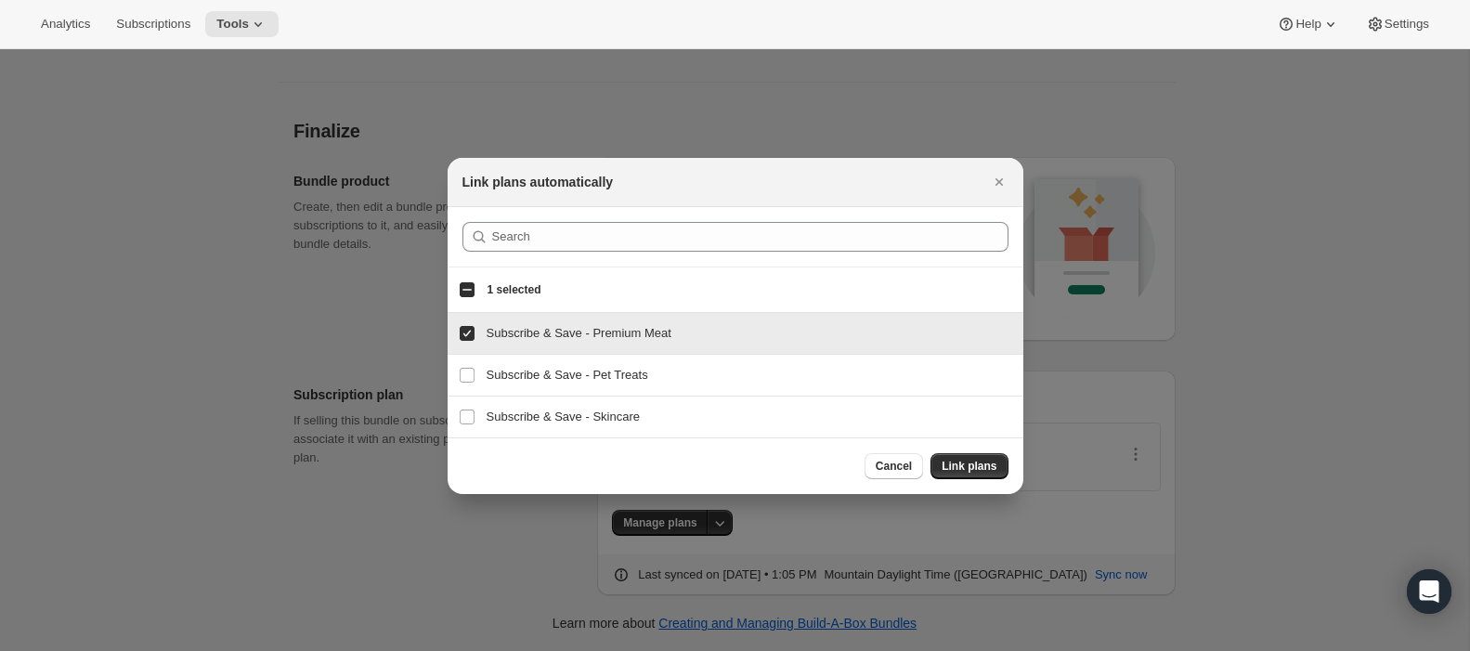
click at [466, 332] on input "Subscribe & Save - Premium Meat" at bounding box center [467, 333] width 15 height 15
checkbox input "false"
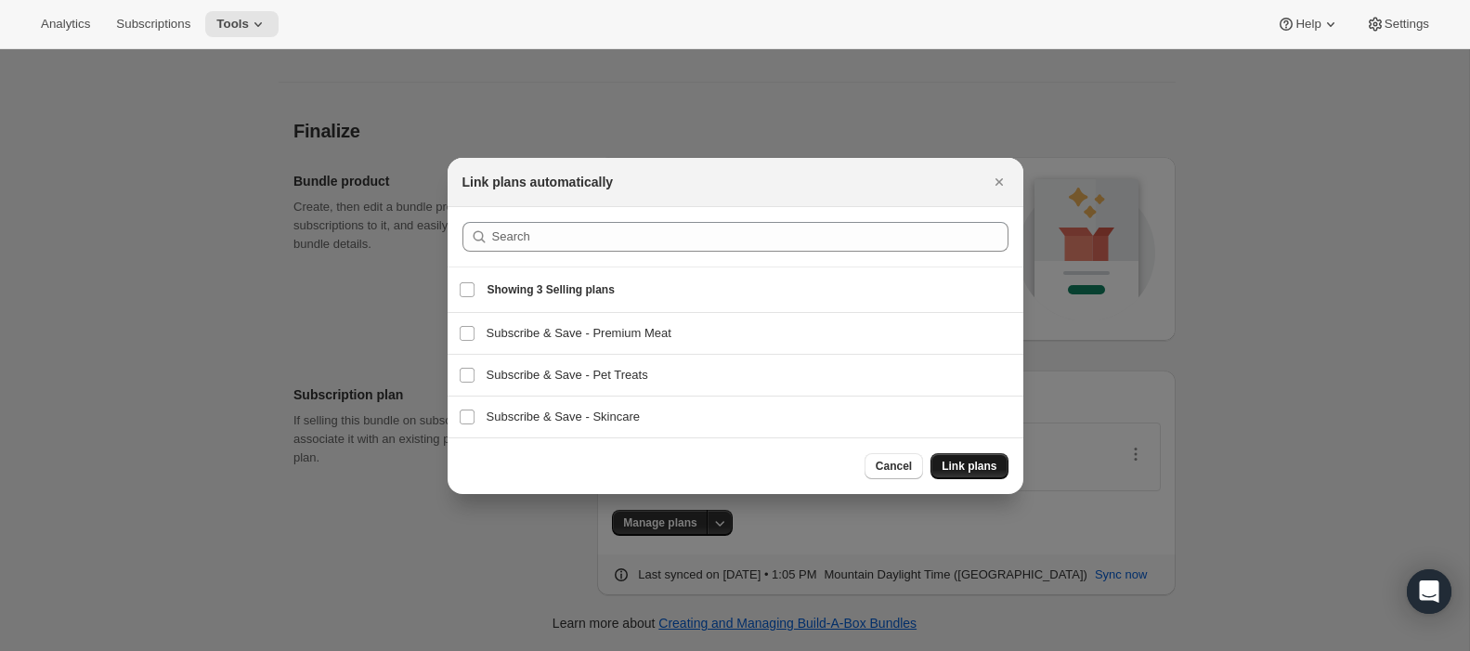
click at [980, 462] on span "Link plans" at bounding box center [969, 466] width 55 height 15
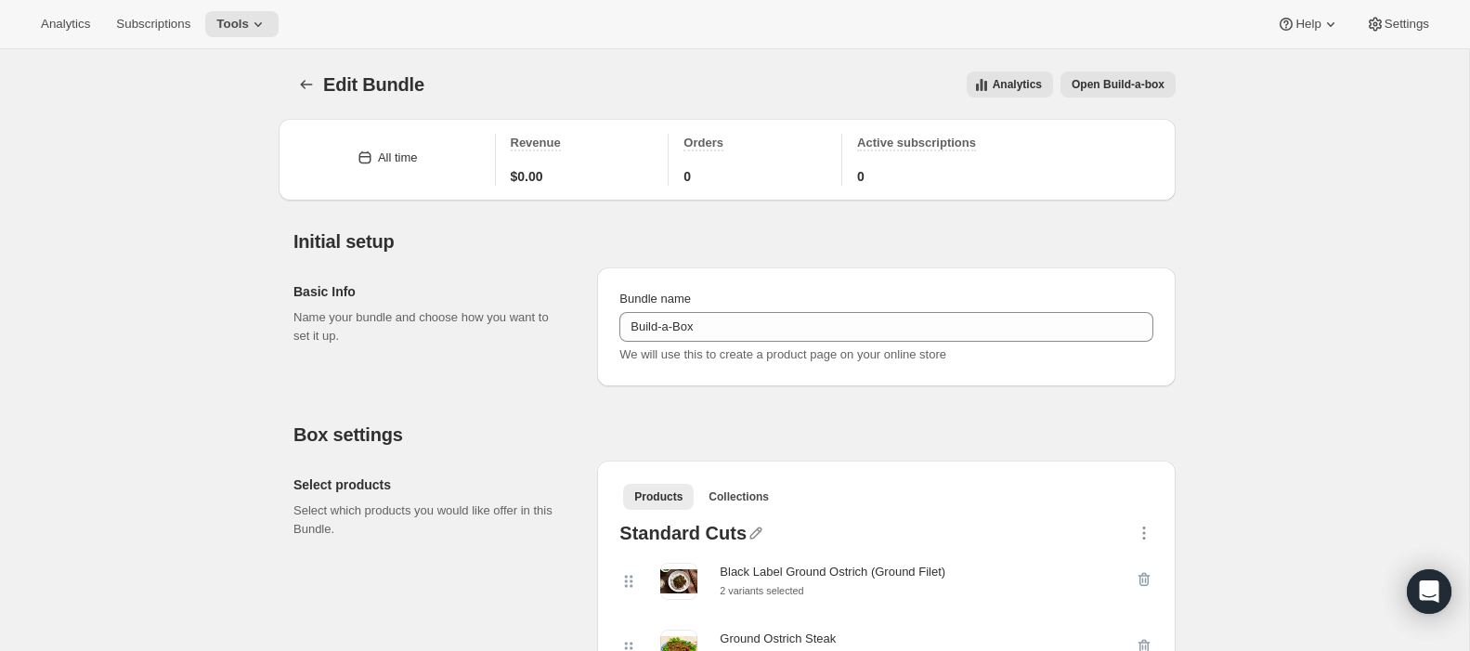
scroll to position [2642, 0]
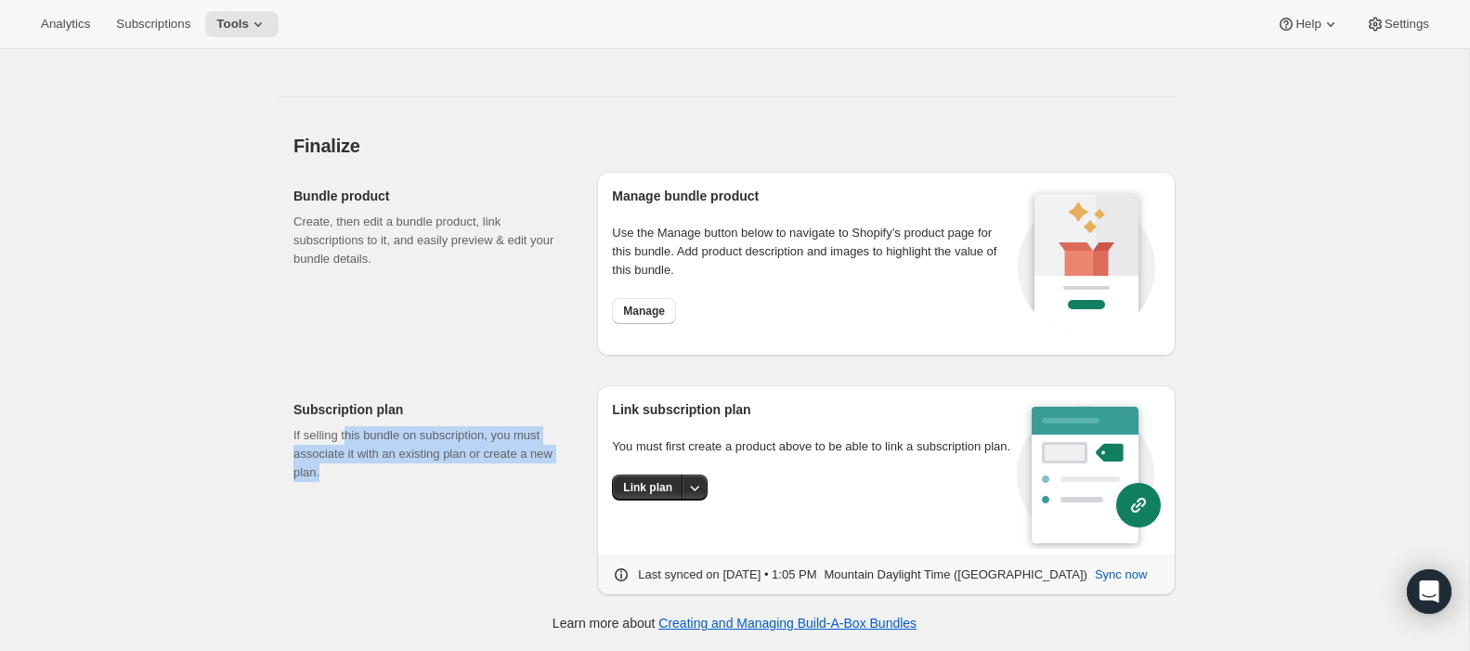
drag, startPoint x: 350, startPoint y: 443, endPoint x: 403, endPoint y: 469, distance: 59.0
click at [414, 481] on p "If selling this bundle on subscription, you must associate it with an existing …" at bounding box center [430, 454] width 274 height 56
click at [403, 469] on p "If selling this bundle on subscription, you must associate it with an existing …" at bounding box center [430, 454] width 274 height 56
drag, startPoint x: 349, startPoint y: 432, endPoint x: 505, endPoint y: 497, distance: 169.0
click at [505, 497] on div "Subscription plan If selling this bundle on subscription, you must associate it…" at bounding box center [437, 490] width 289 height 210
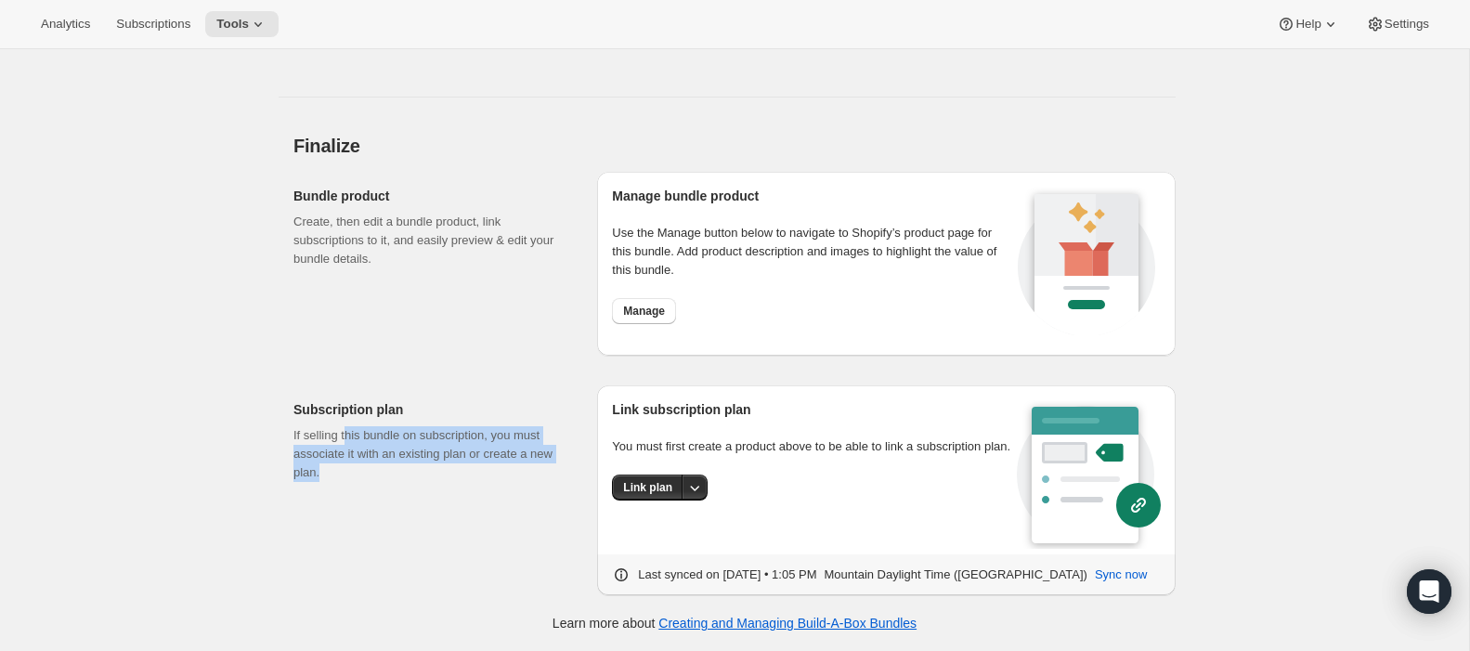
click at [505, 497] on div "Subscription plan If selling this bundle on subscription, you must associate it…" at bounding box center [437, 490] width 289 height 210
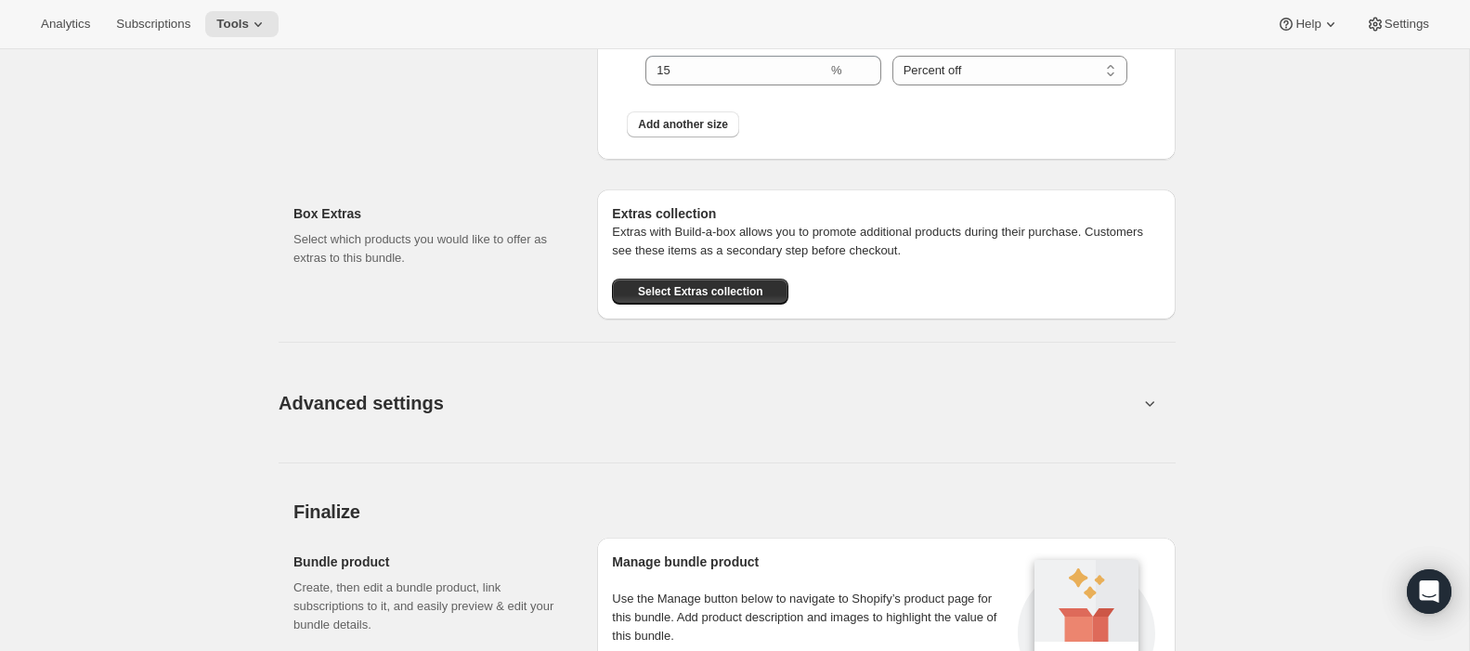
scroll to position [2274, 0]
click at [1149, 410] on icon at bounding box center [1149, 402] width 19 height 19
click at [1157, 406] on icon at bounding box center [1149, 402] width 19 height 19
click at [1146, 406] on icon at bounding box center [1149, 402] width 19 height 19
click at [1153, 401] on icon at bounding box center [1149, 402] width 19 height 19
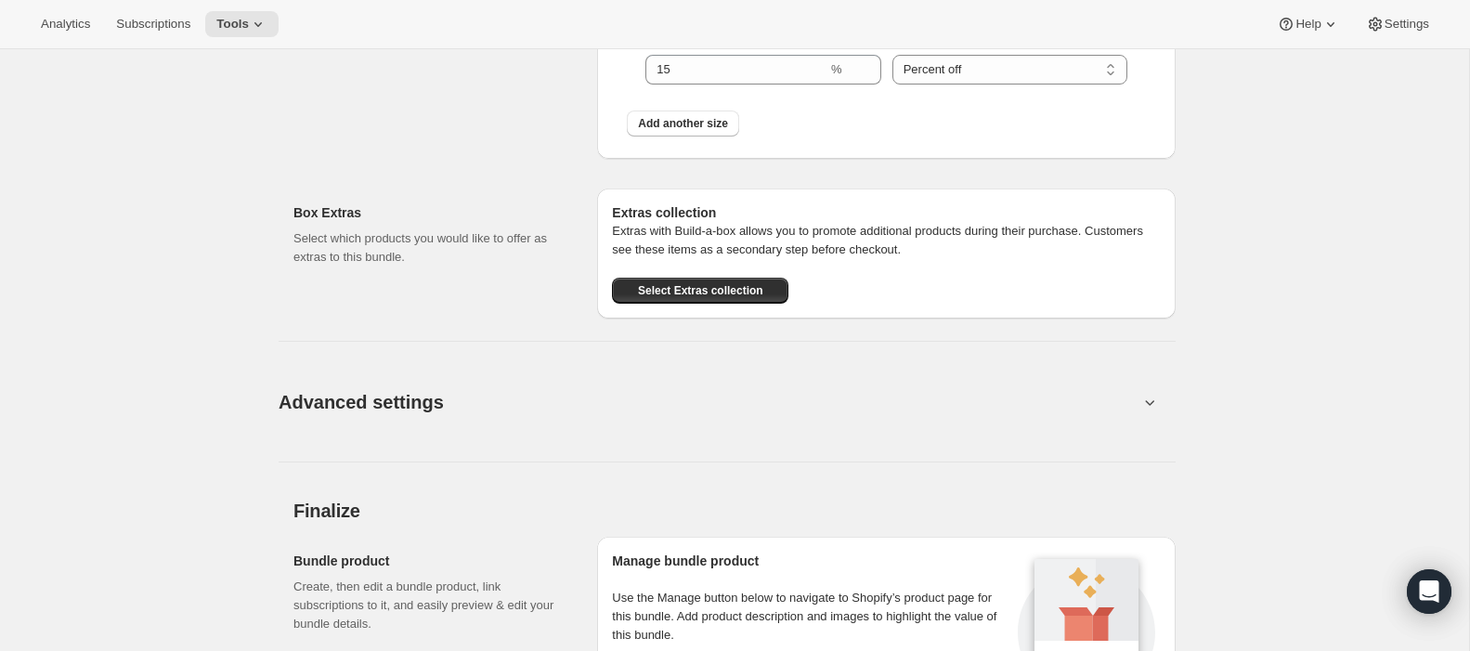
click at [1146, 410] on icon at bounding box center [1149, 402] width 19 height 19
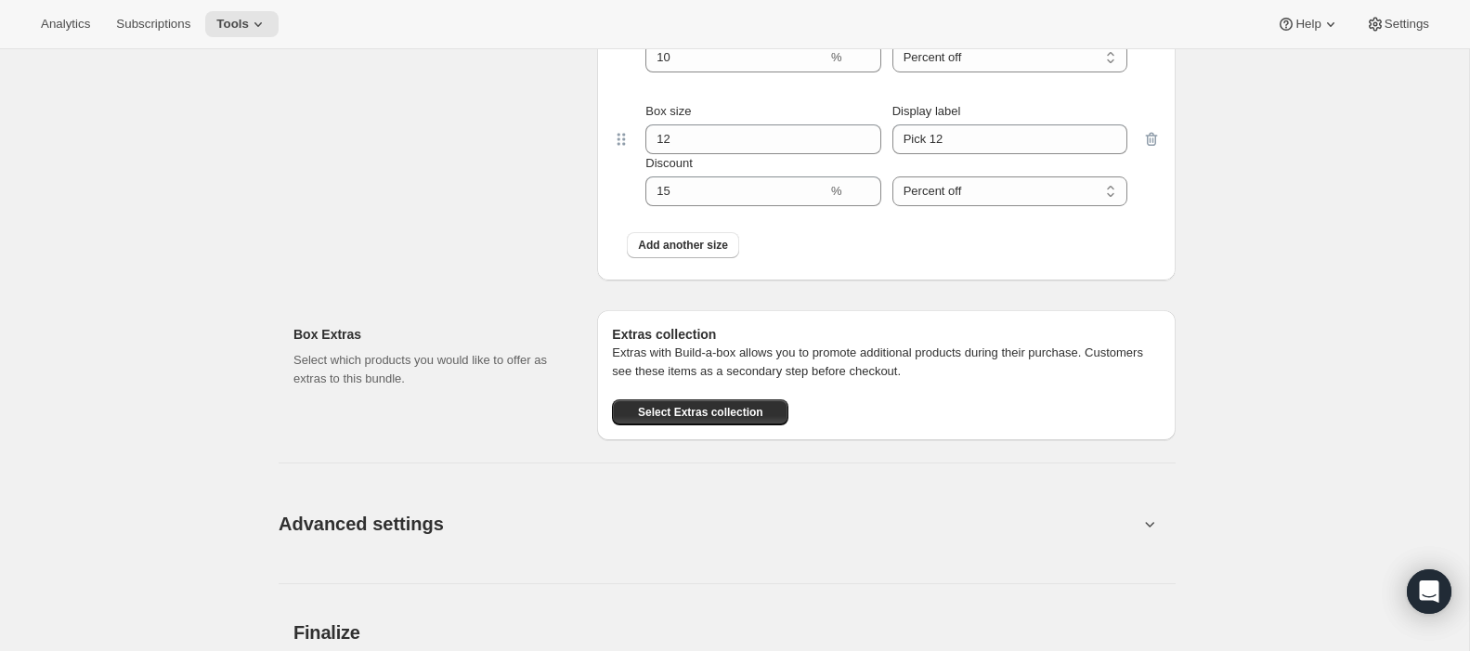
scroll to position [1975, 0]
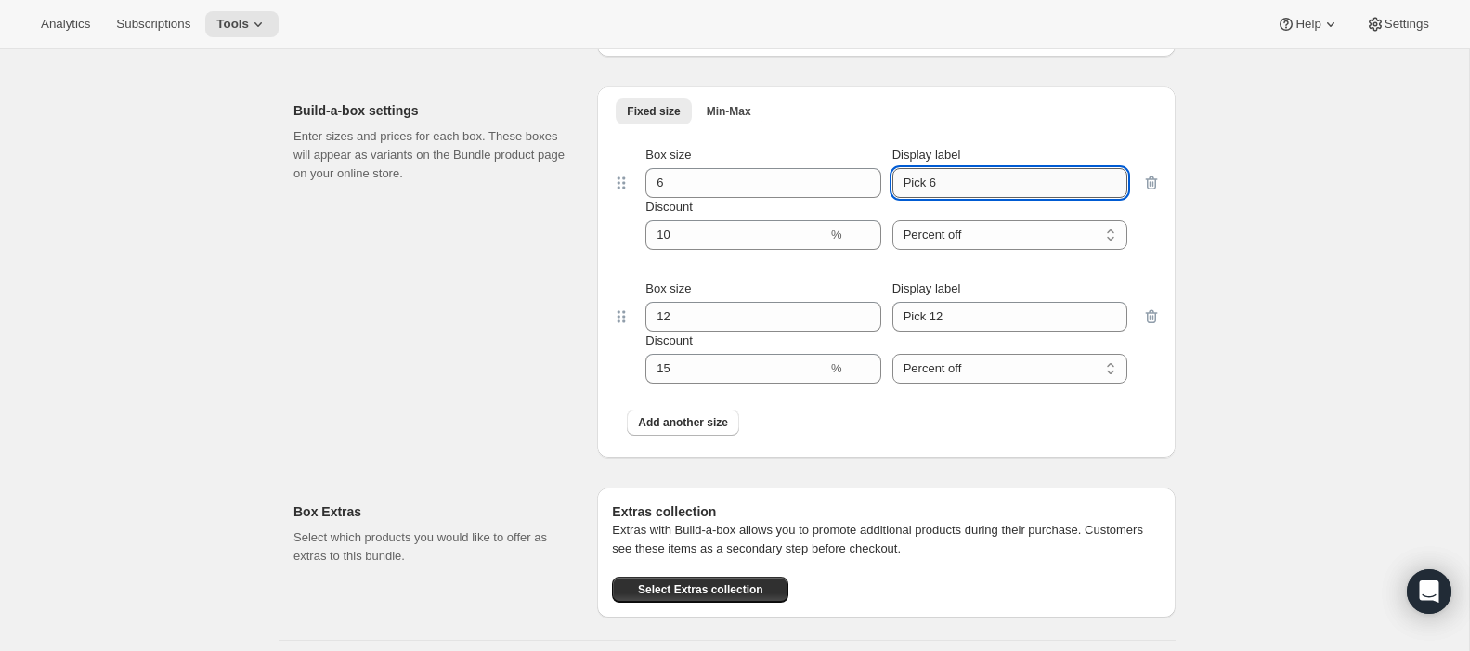
click at [983, 184] on input "Pick 6" at bounding box center [1009, 183] width 235 height 30
type input "Pick 6 - Save 10%"
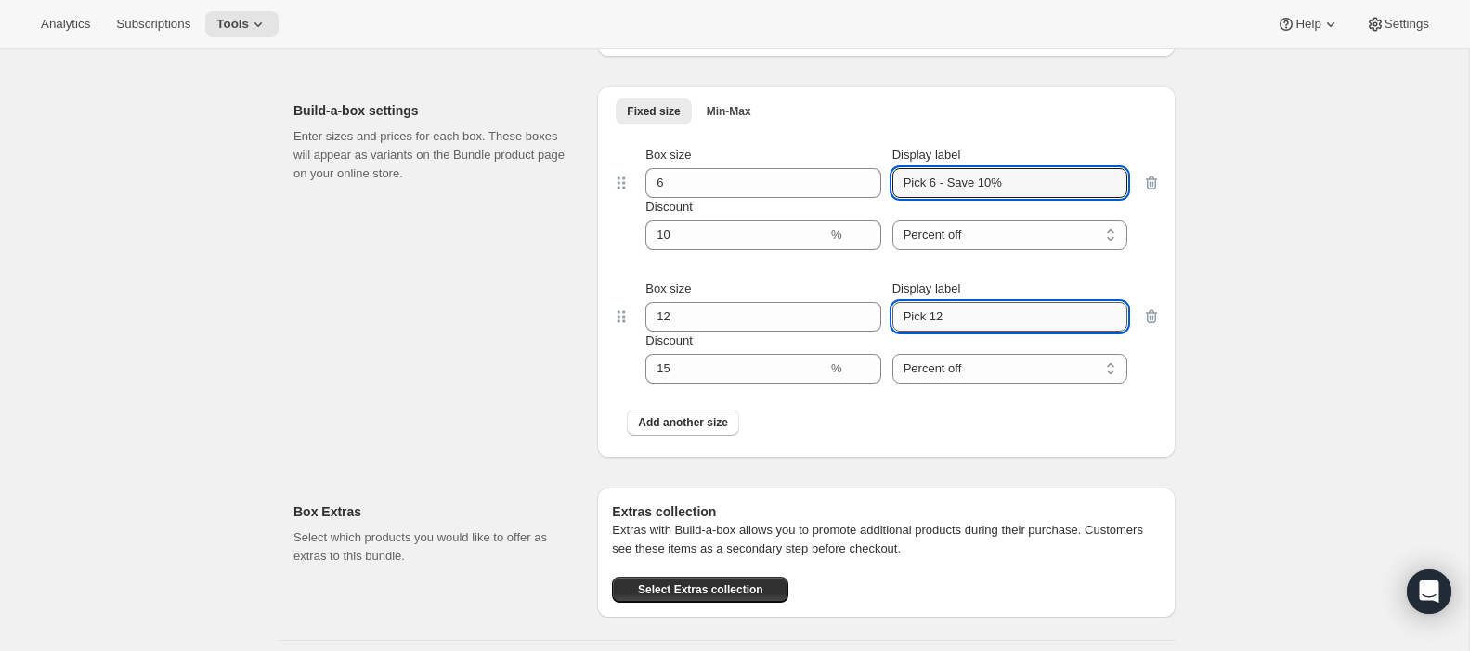
click at [981, 319] on input "Pick 12" at bounding box center [1009, 317] width 235 height 30
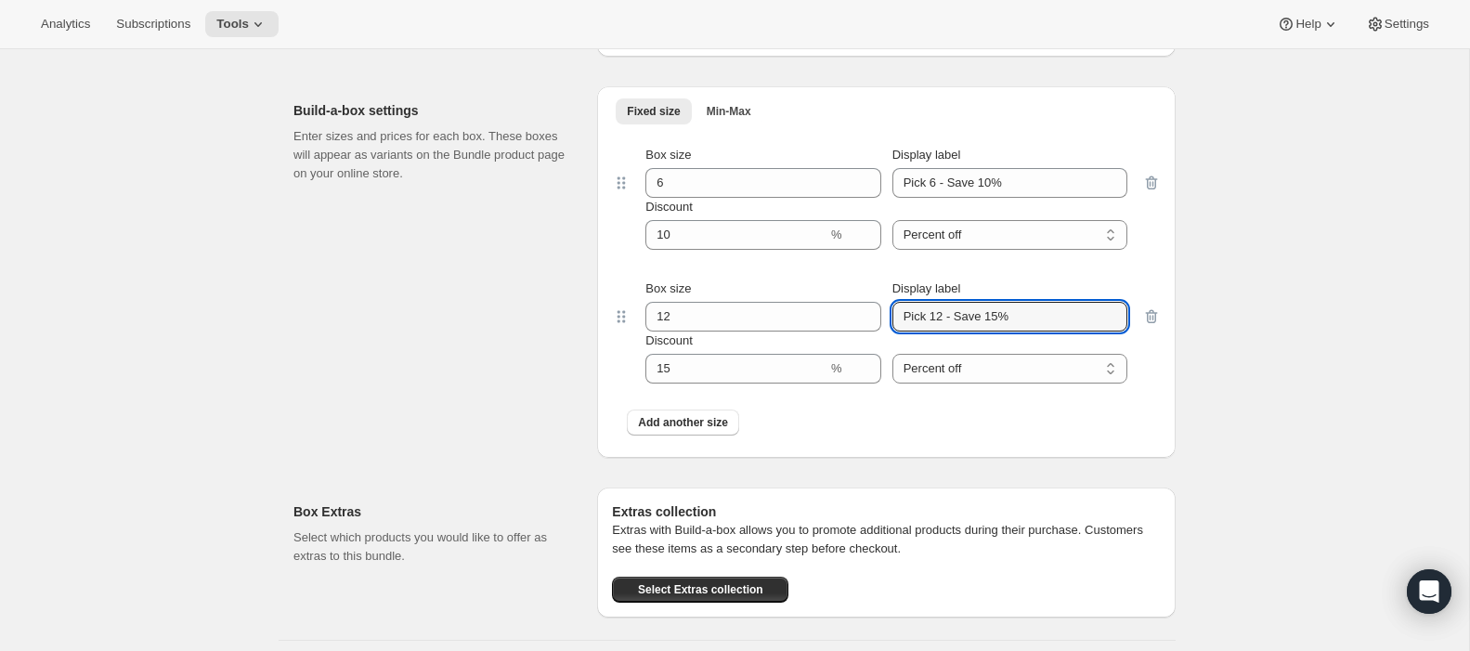
type input "Pick 12 - Save 15%"
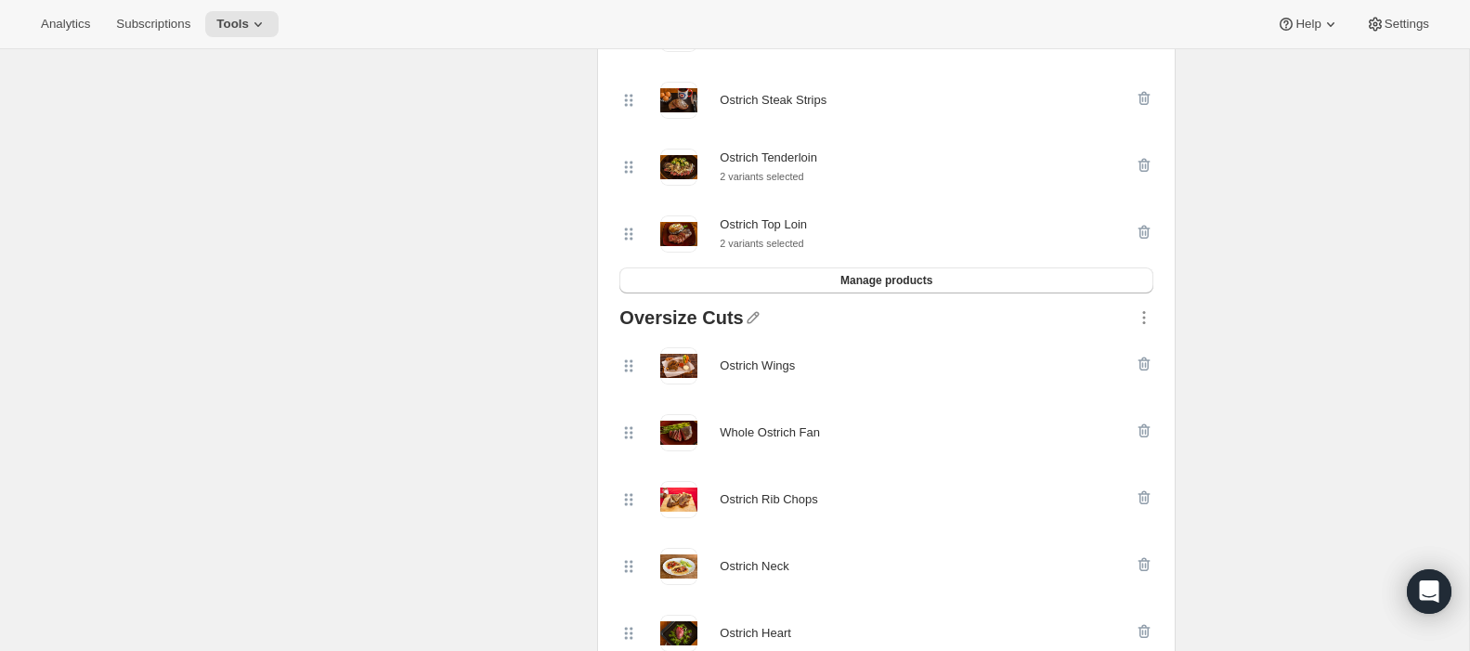
scroll to position [1019, 0]
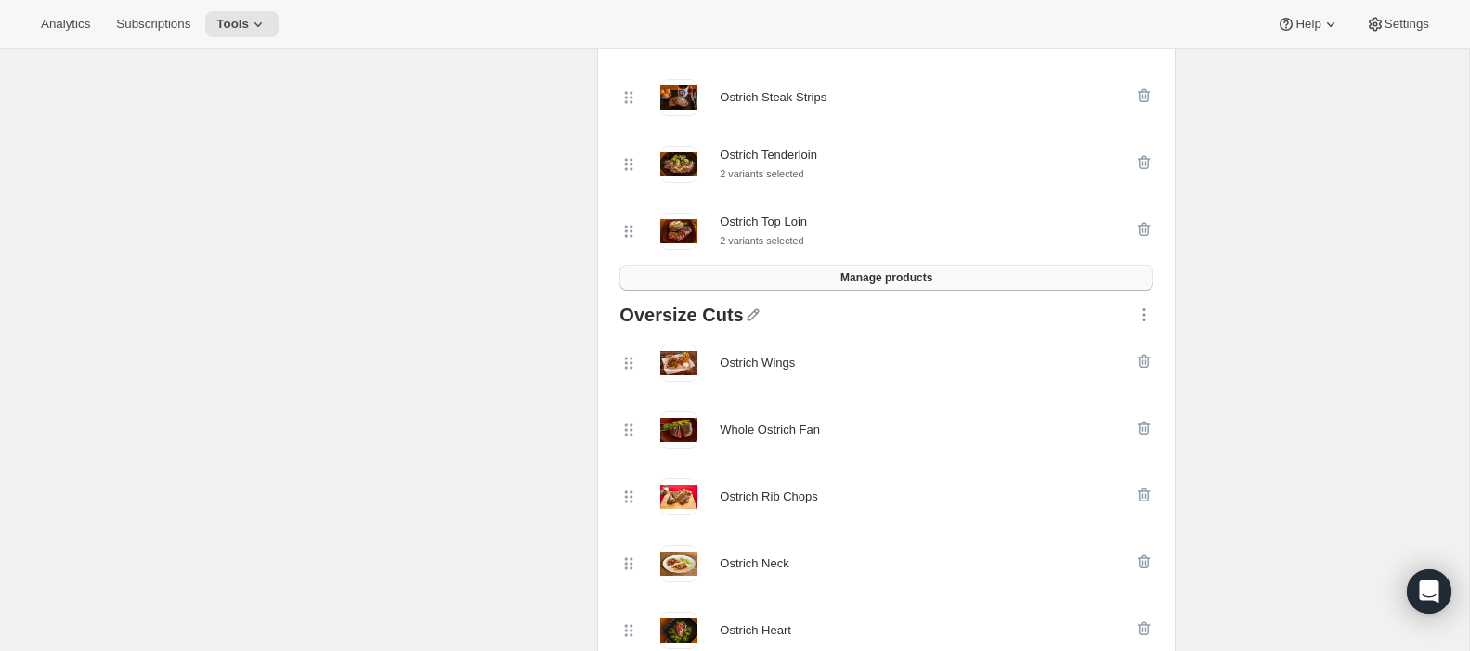
click at [874, 285] on span "Manage products" at bounding box center [886, 277] width 92 height 15
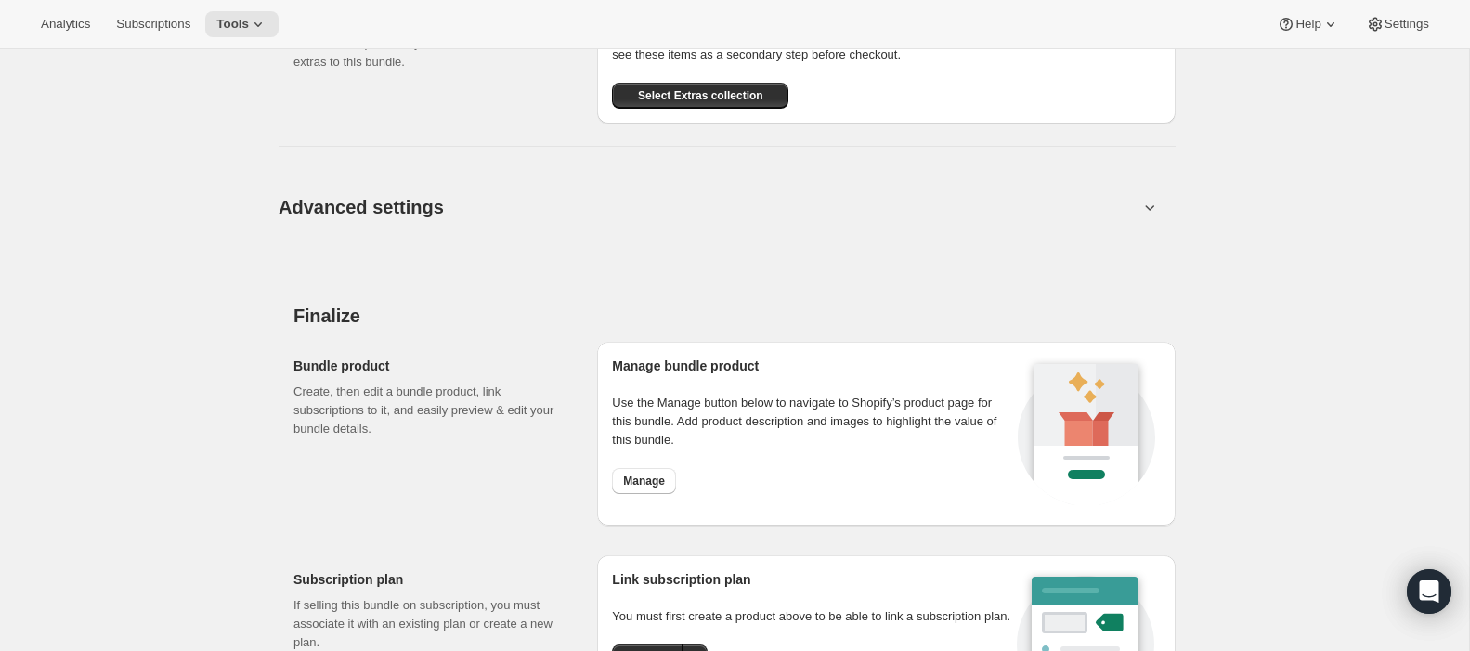
scroll to position [2534, 0]
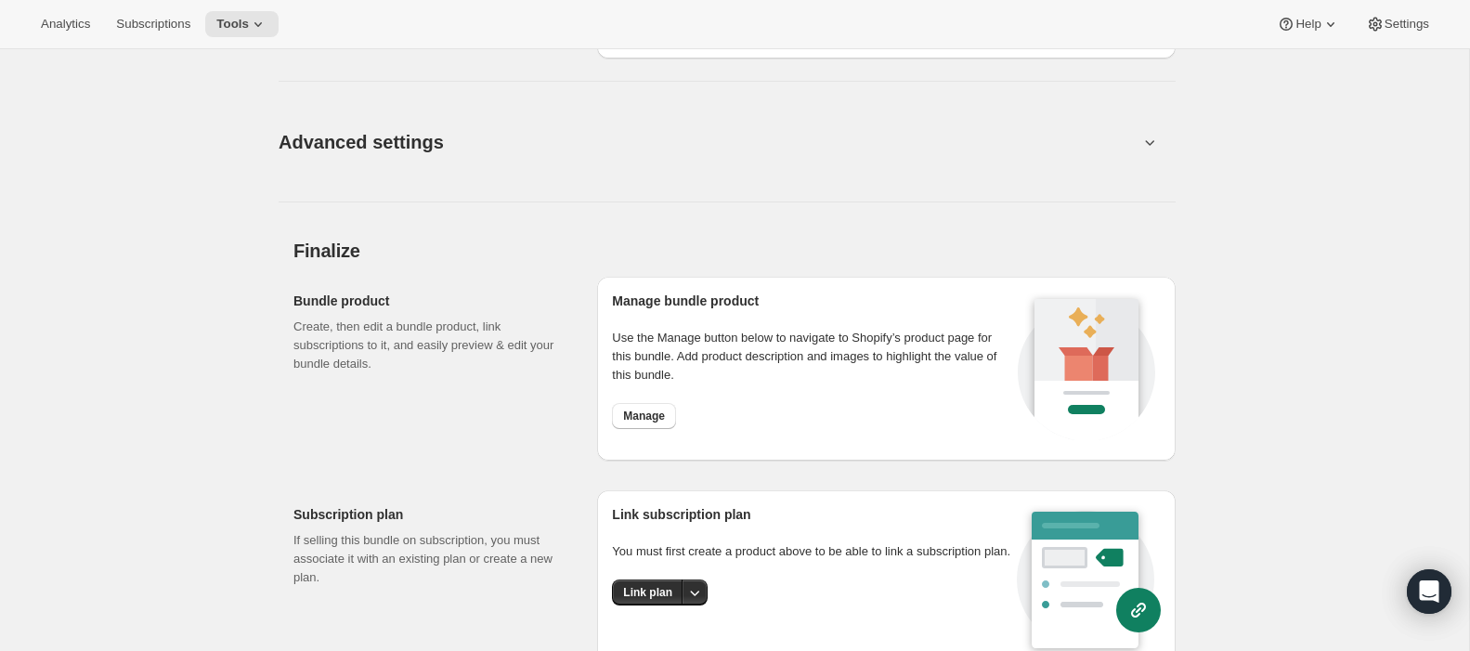
click at [1141, 151] on icon at bounding box center [1149, 142] width 19 height 19
click at [1156, 136] on icon at bounding box center [1149, 142] width 19 height 19
click at [1144, 157] on button "Advanced settings" at bounding box center [708, 142] width 882 height 72
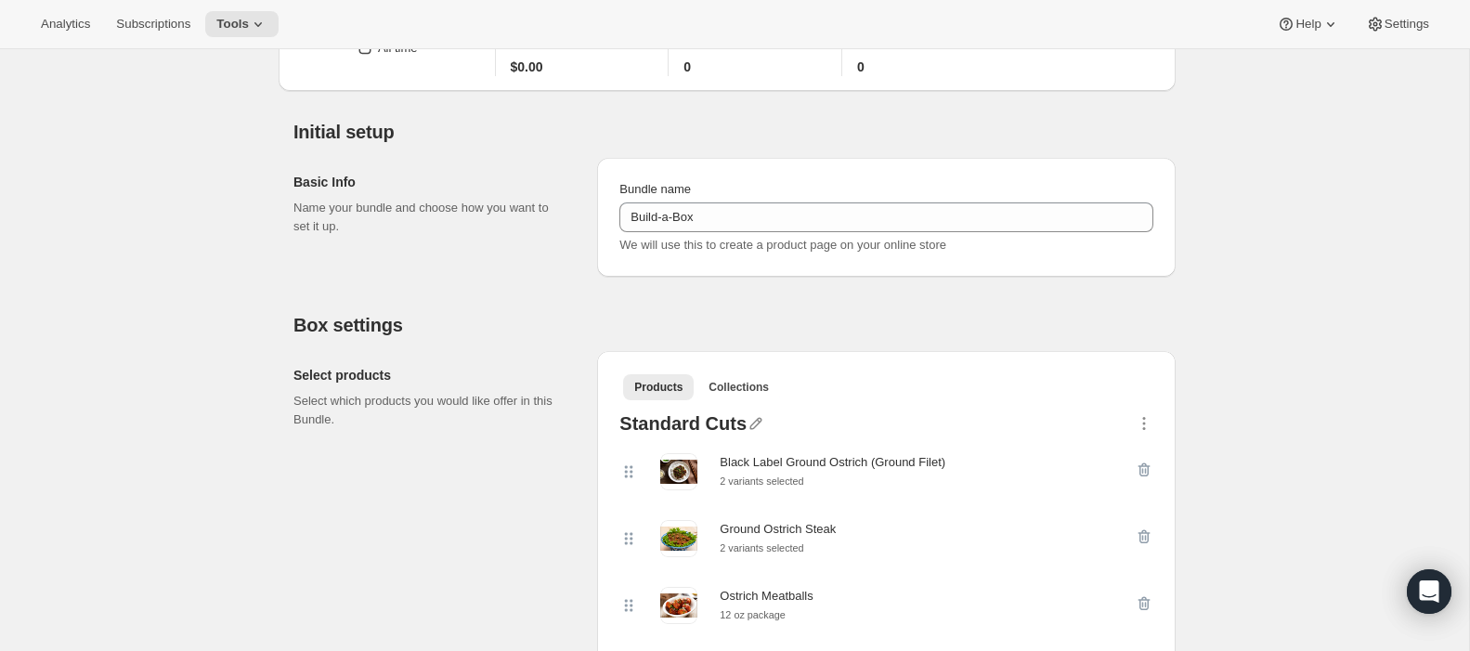
scroll to position [0, 0]
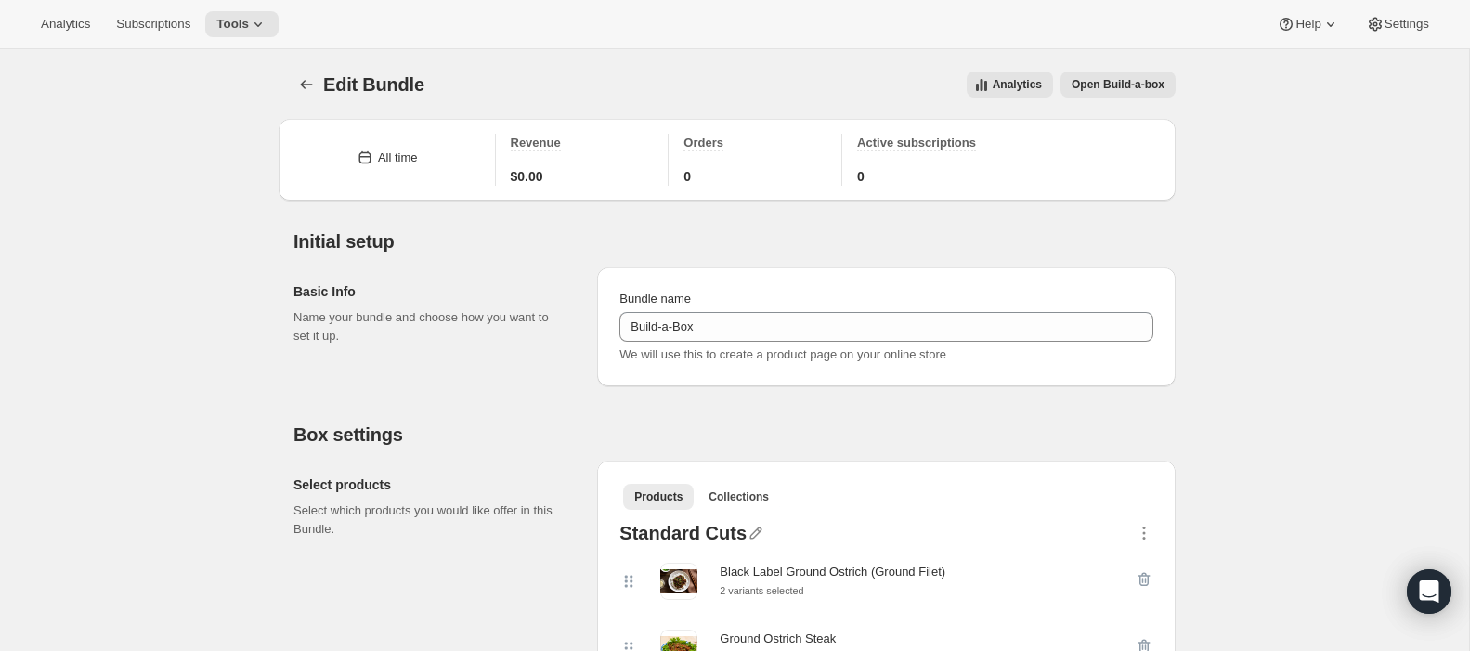
click at [1124, 79] on span "Open Build-a-box" at bounding box center [1118, 84] width 93 height 15
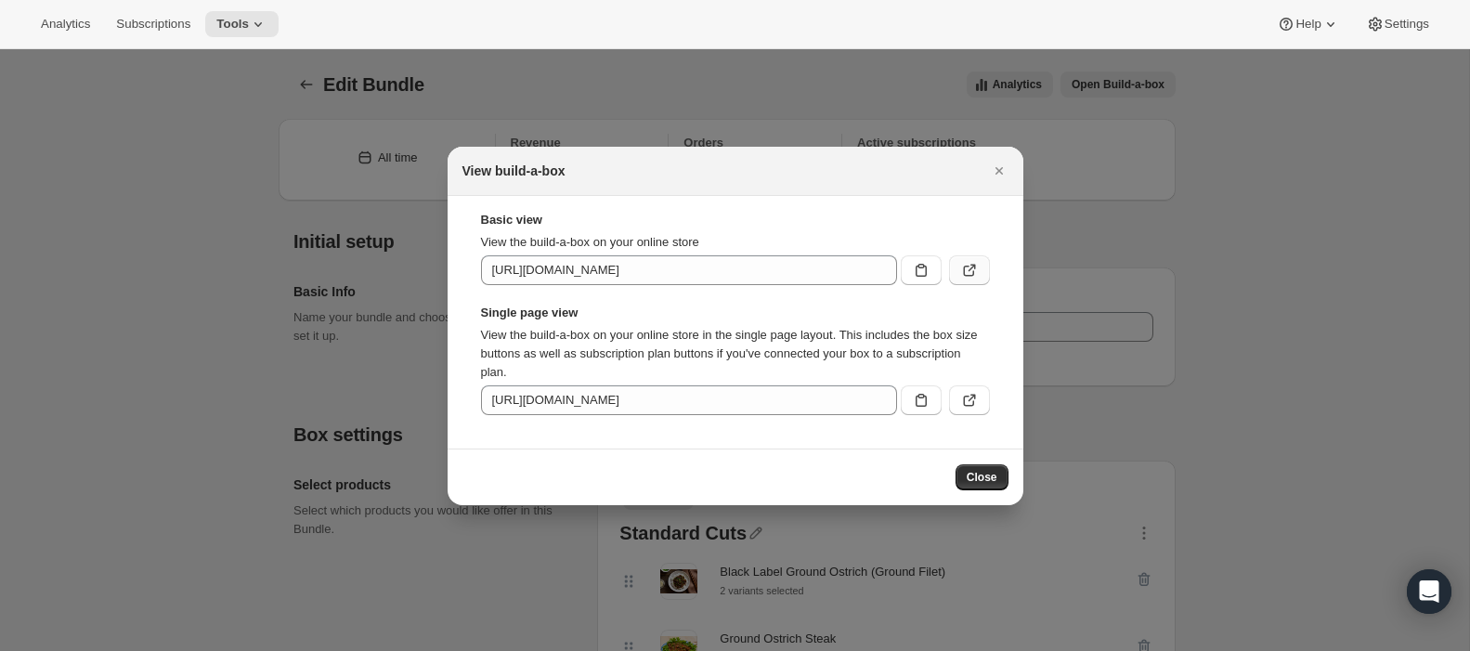
click at [974, 274] on icon ":r8o:" at bounding box center [969, 270] width 19 height 19
click at [967, 397] on icon ":r8o:" at bounding box center [969, 400] width 19 height 19
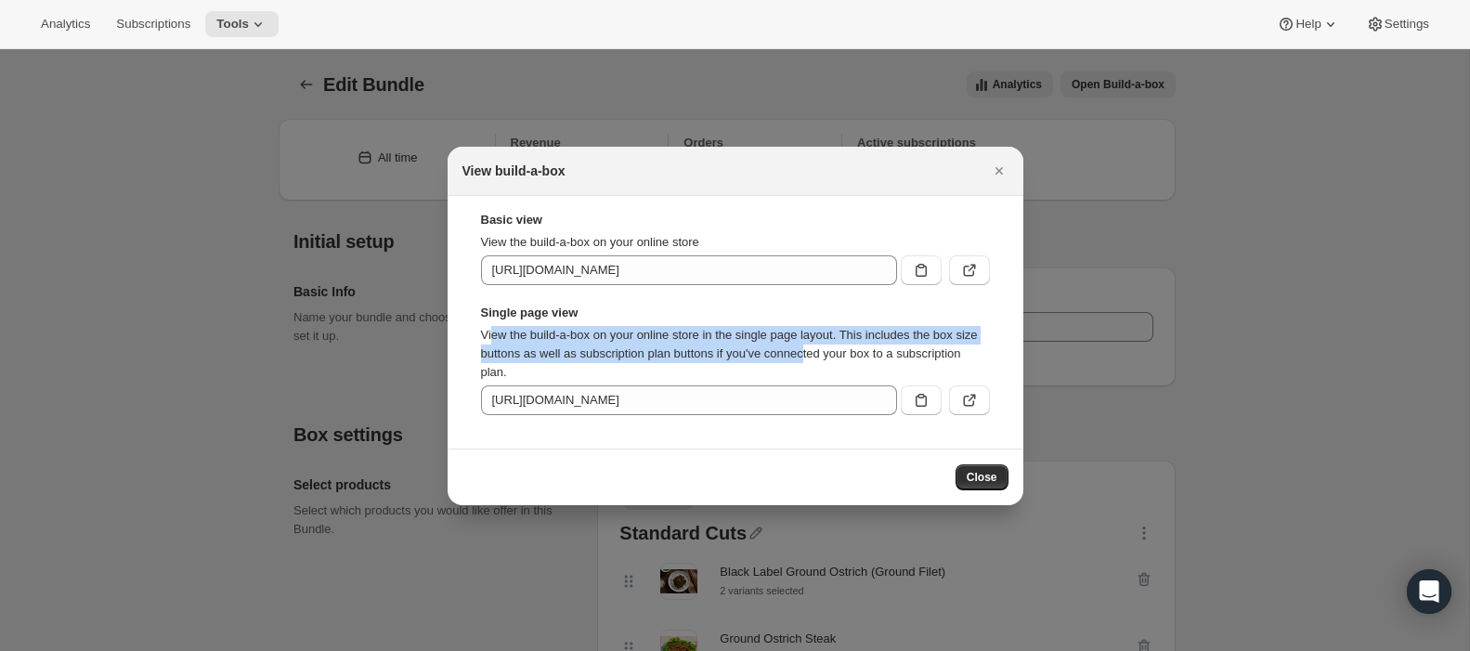
drag, startPoint x: 493, startPoint y: 332, endPoint x: 853, endPoint y: 345, distance: 360.6
click at [853, 345] on p "View the build-a-box on your online store in the single page layout. This inclu…" at bounding box center [735, 354] width 509 height 56
click at [974, 473] on span "Close" at bounding box center [982, 477] width 31 height 15
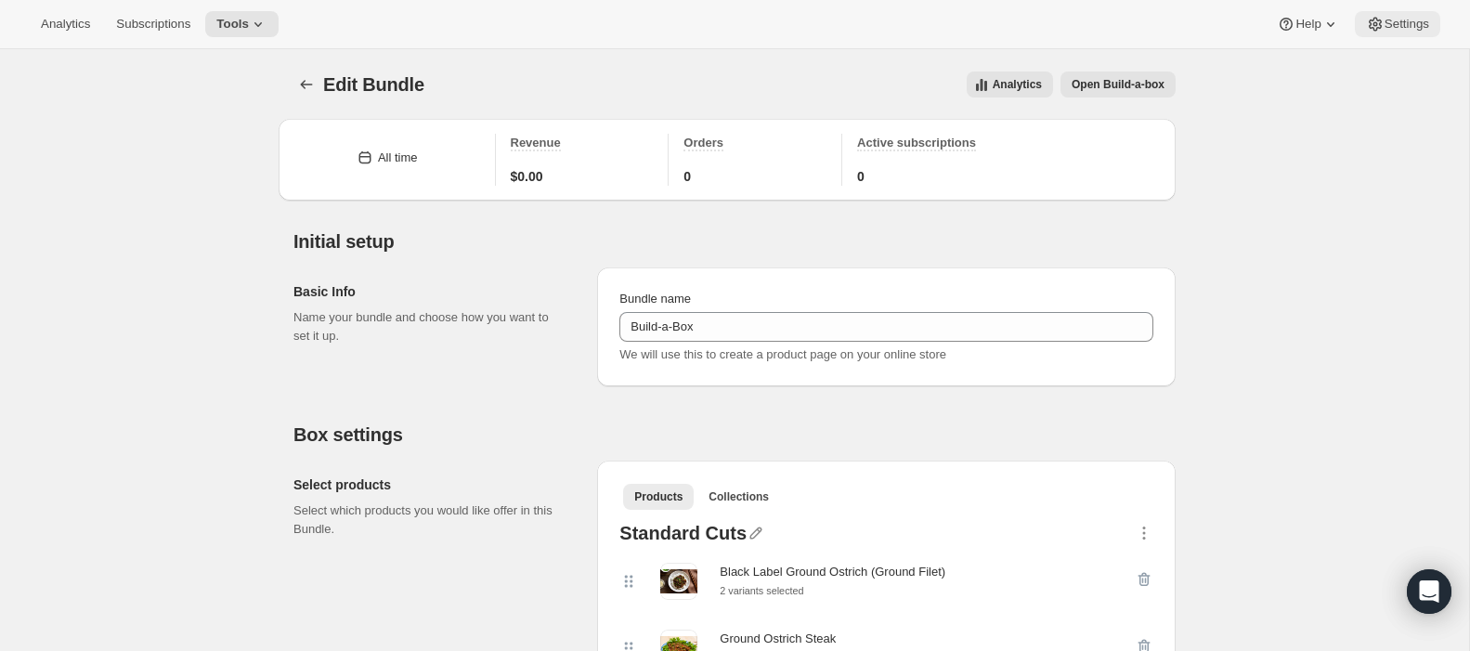
click at [1378, 25] on icon at bounding box center [1375, 24] width 19 height 19
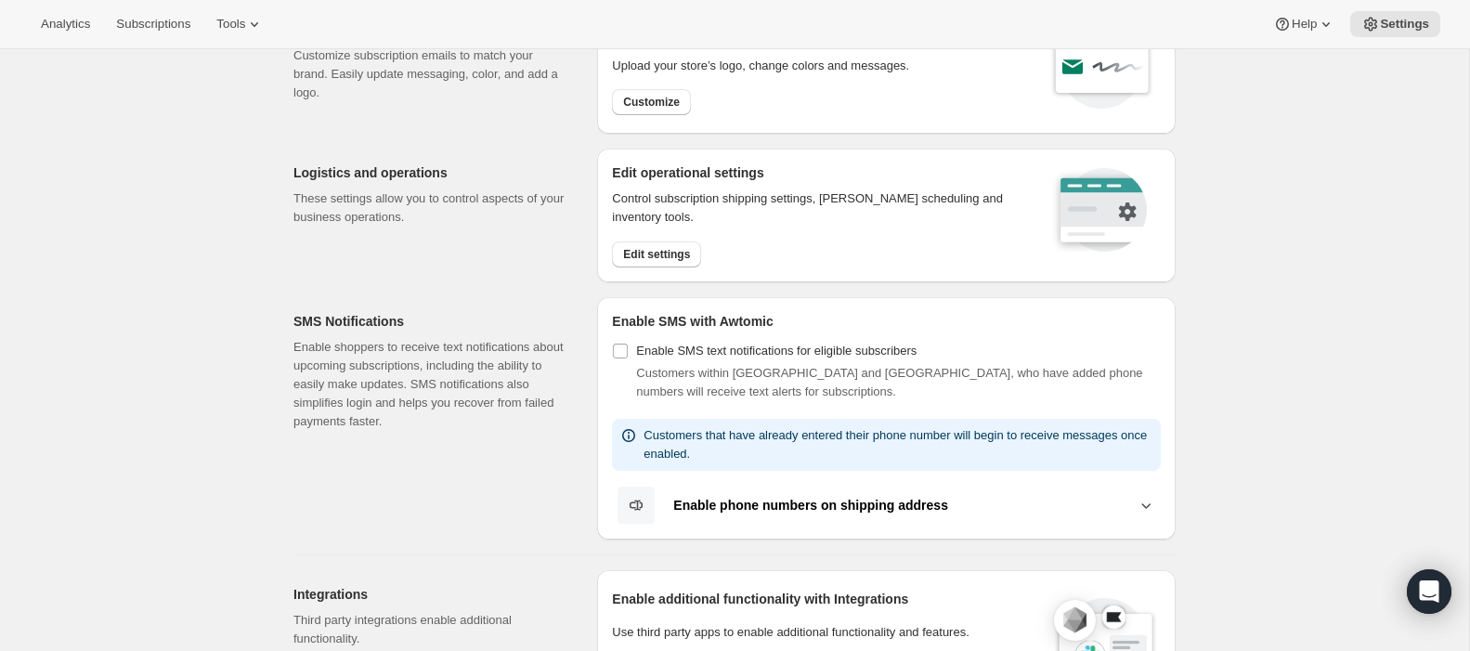
scroll to position [215, 0]
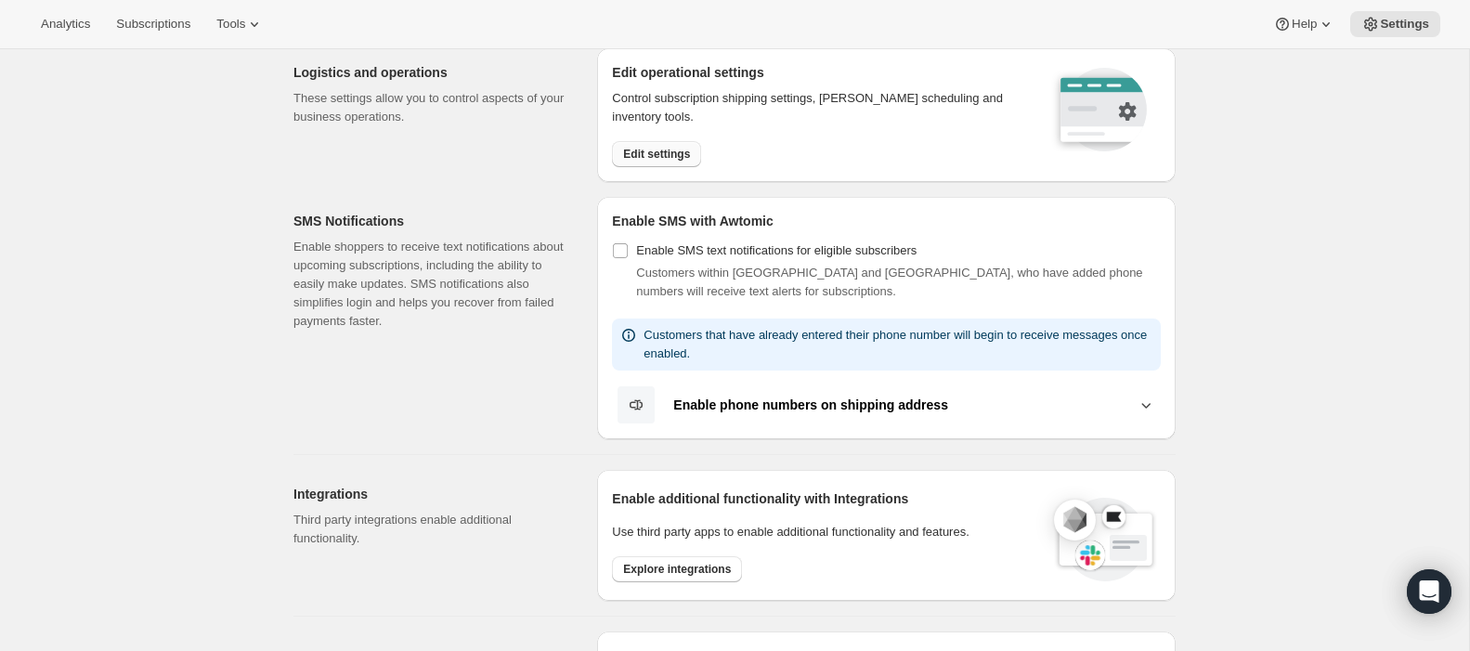
click at [644, 149] on span "Edit settings" at bounding box center [656, 154] width 67 height 15
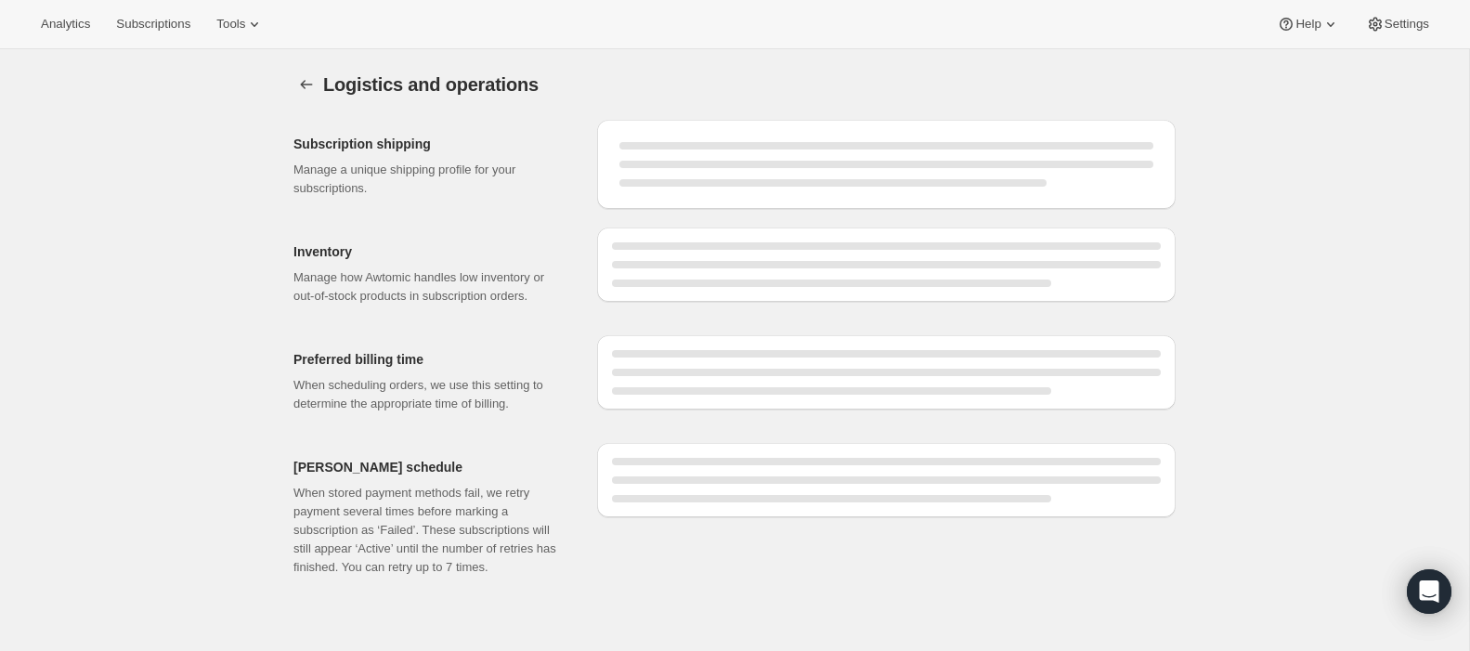
select select "DAY"
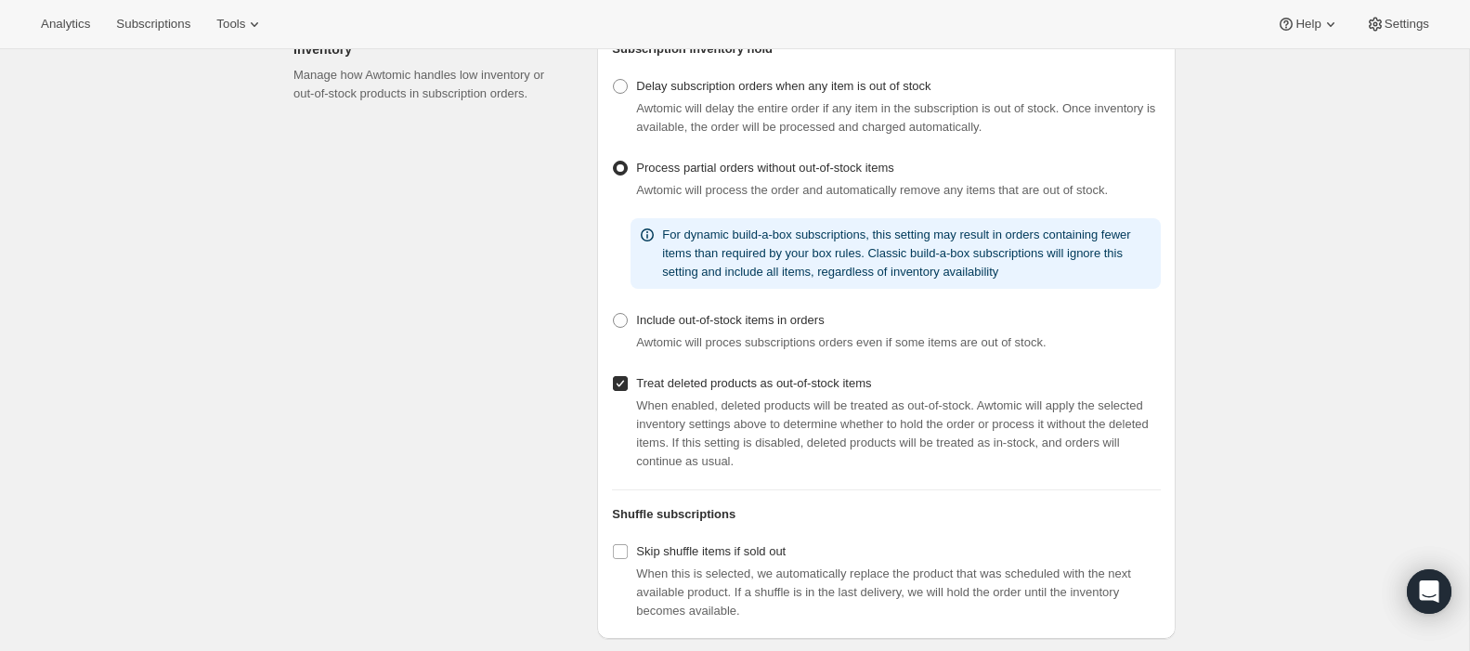
scroll to position [405, 0]
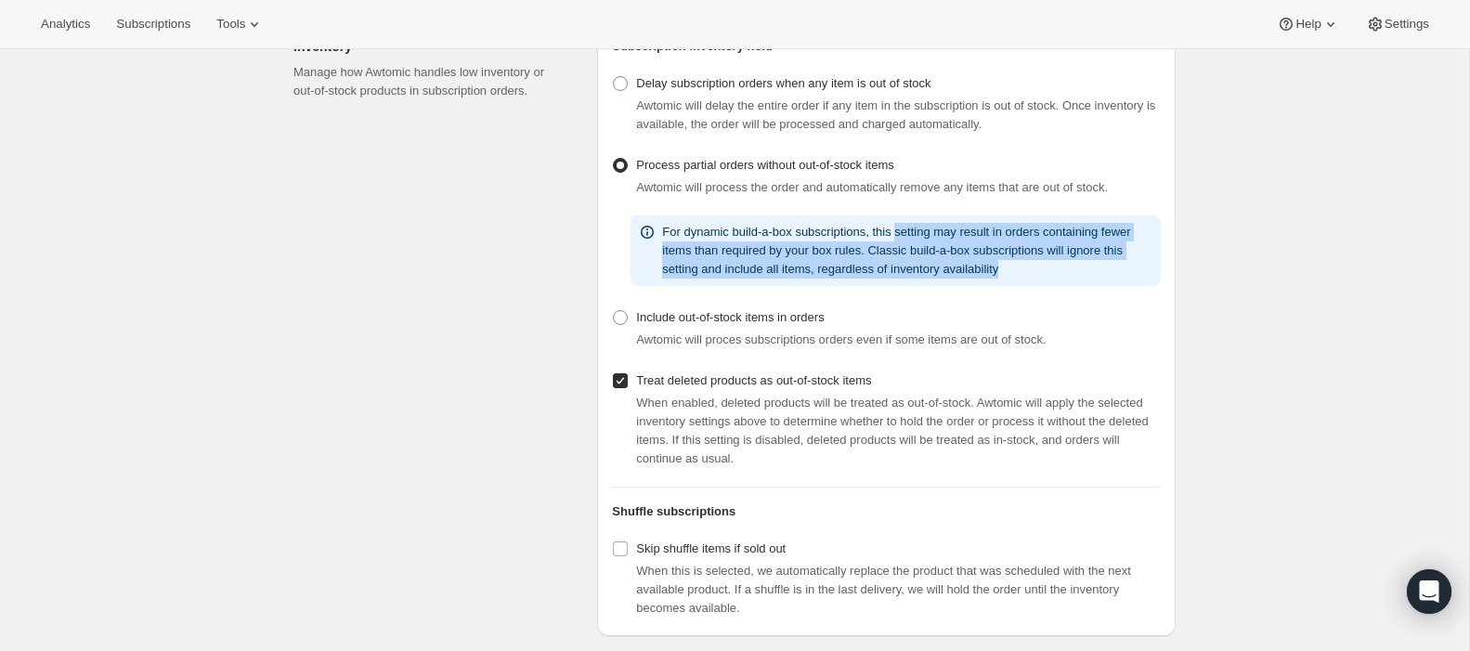
drag, startPoint x: 912, startPoint y: 273, endPoint x: 1142, endPoint y: 313, distance: 233.7
click at [1142, 279] on p "For dynamic build-a-box subscriptions, this setting may result in orders contai…" at bounding box center [907, 251] width 491 height 56
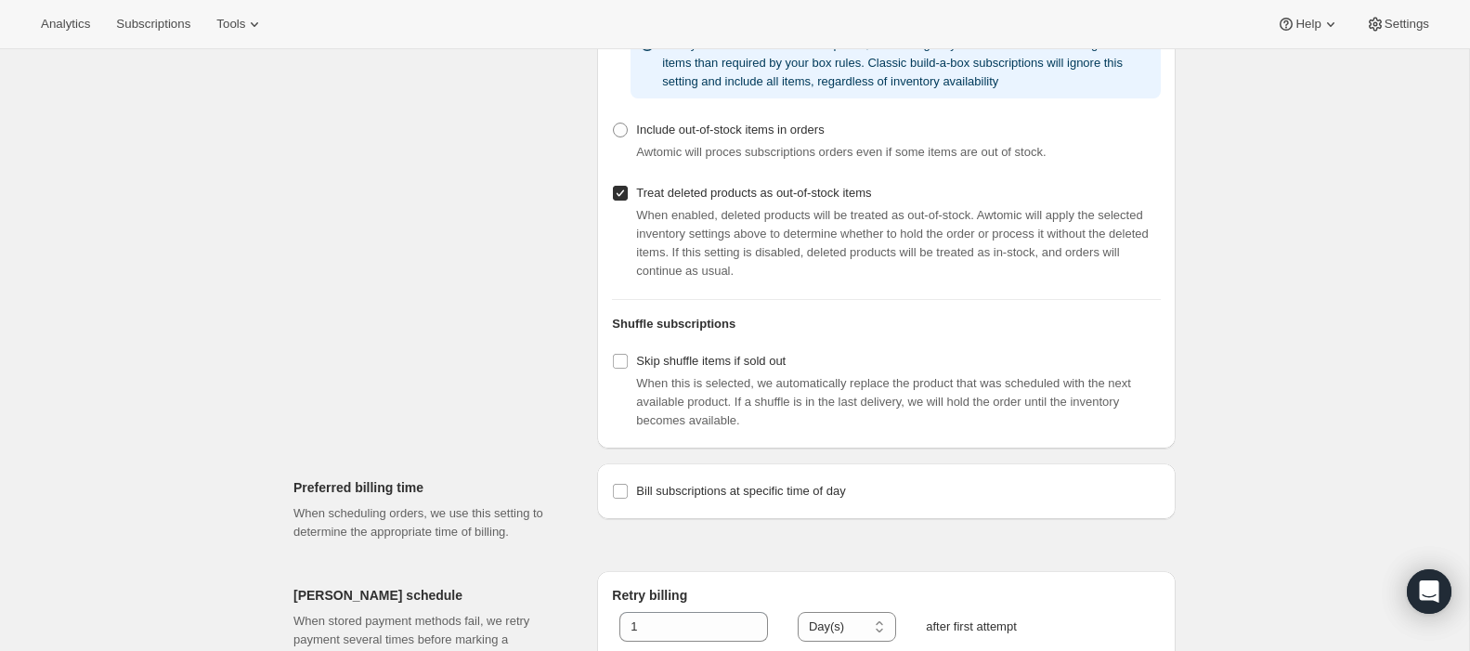
scroll to position [593, 0]
drag, startPoint x: 683, startPoint y: 256, endPoint x: 981, endPoint y: 283, distance: 299.3
click at [981, 277] on span "When enabled, deleted products will be treated as out-of-stock. Awtomic will ap…" at bounding box center [892, 242] width 512 height 70
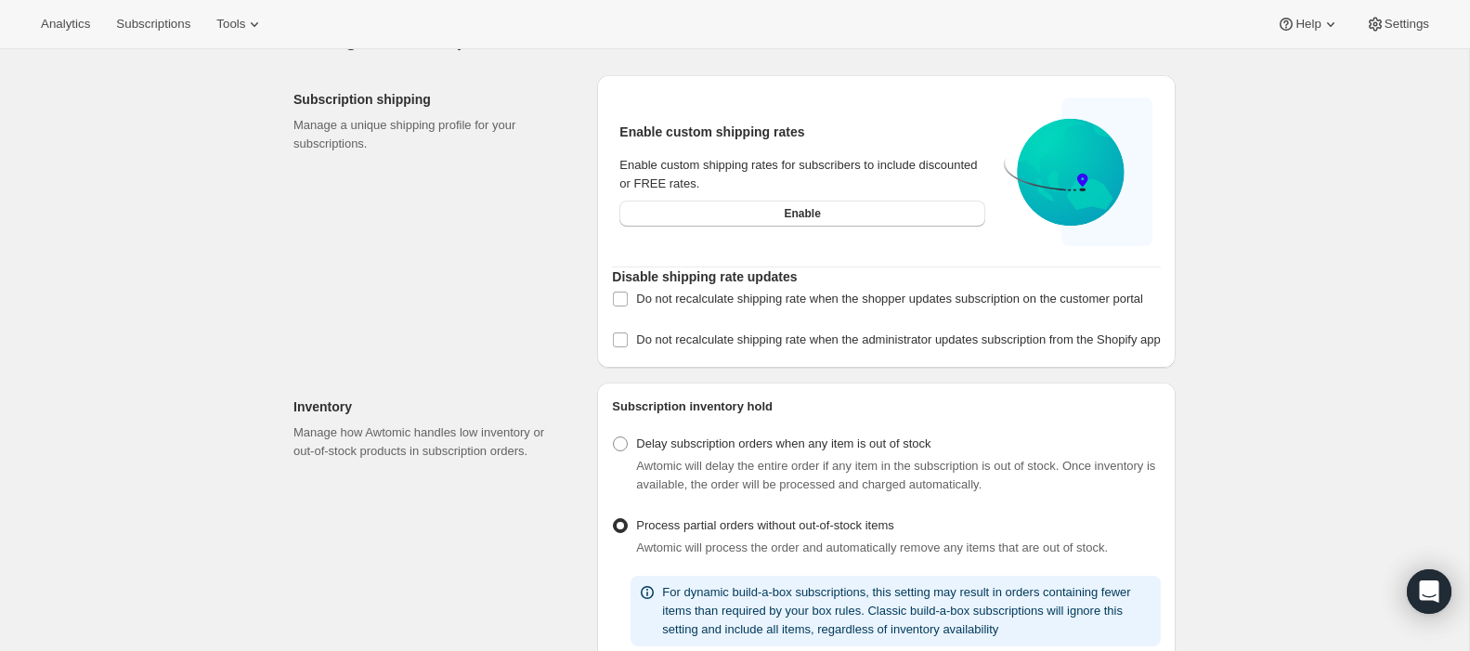
scroll to position [0, 0]
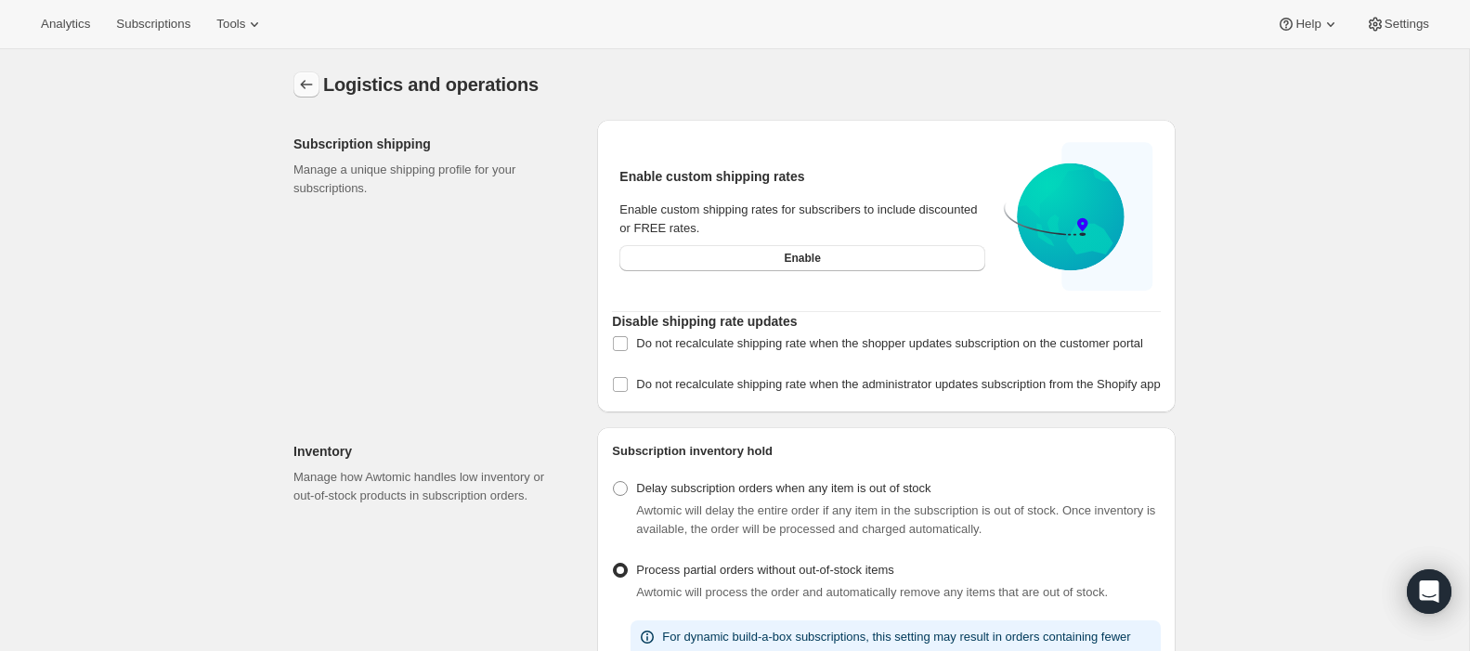
click at [302, 83] on icon "Settings" at bounding box center [307, 84] width 12 height 9
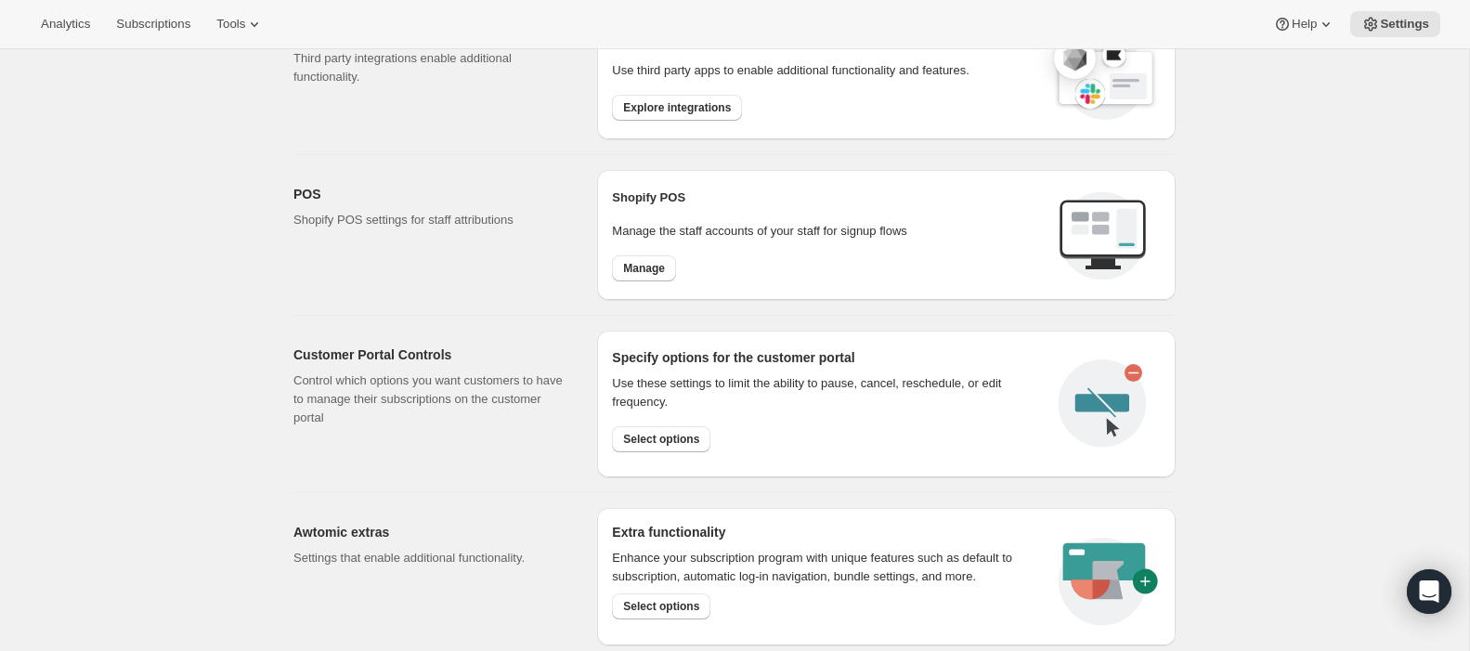
scroll to position [601, 0]
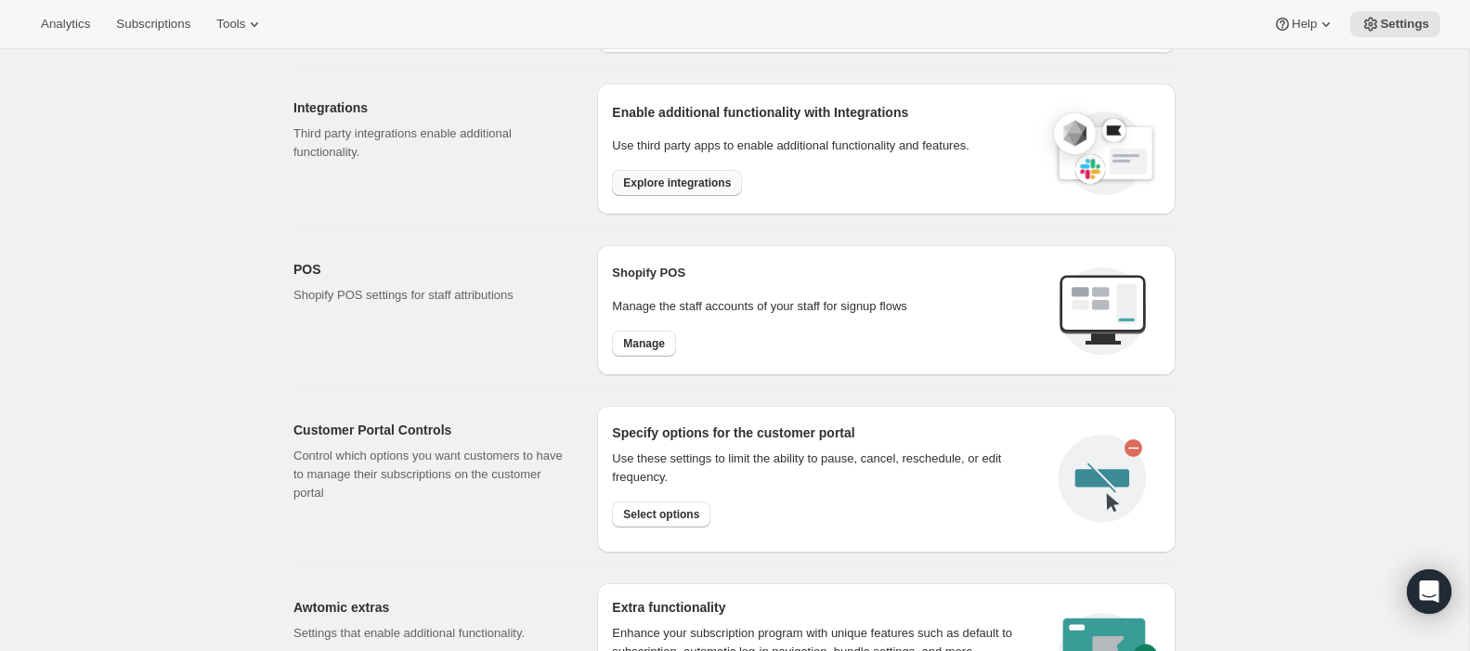
click at [673, 182] on span "Explore integrations" at bounding box center [677, 183] width 108 height 15
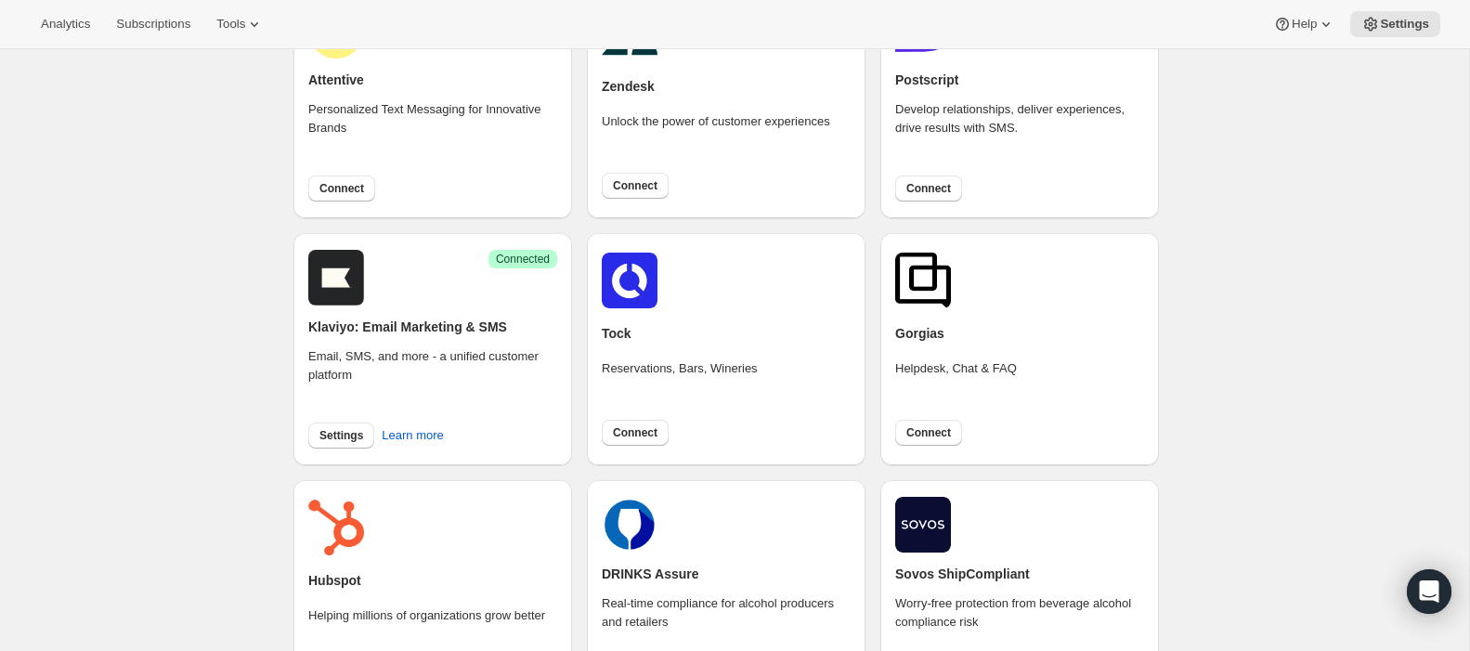
scroll to position [176, 0]
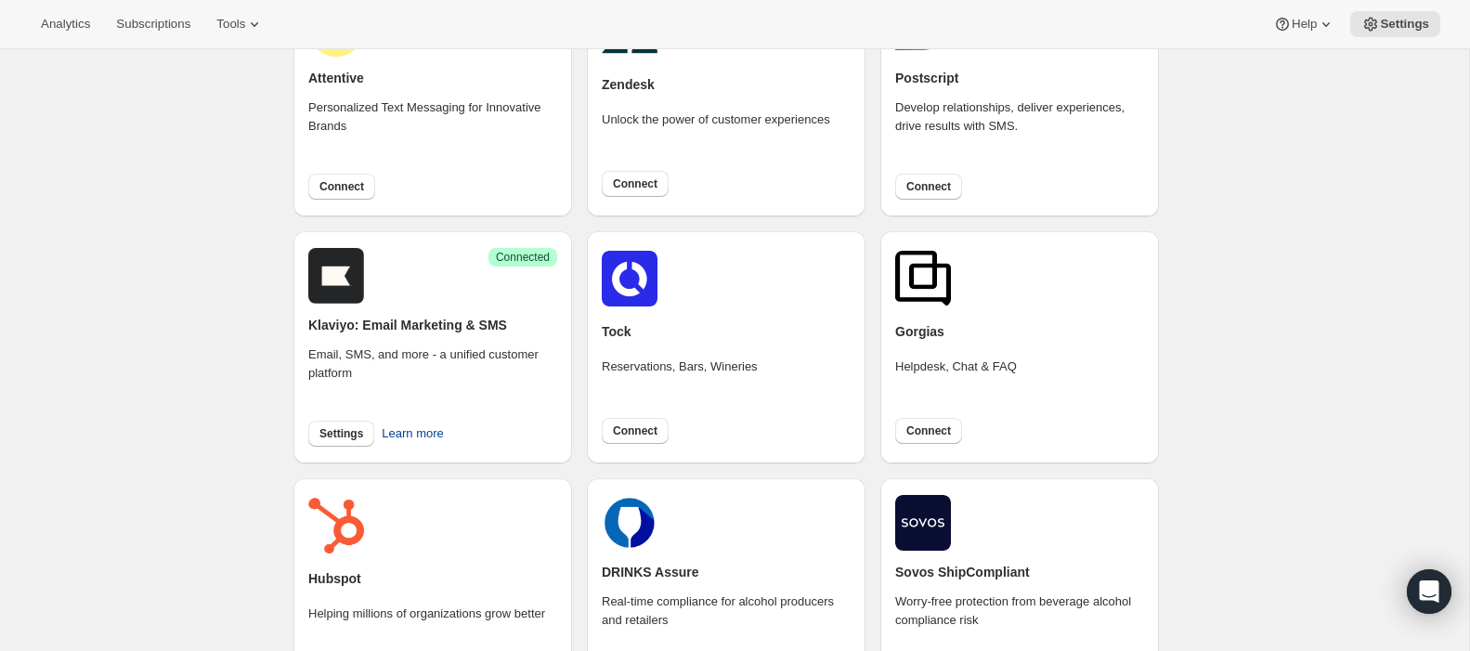
click at [410, 428] on span "Learn more" at bounding box center [412, 433] width 61 height 19
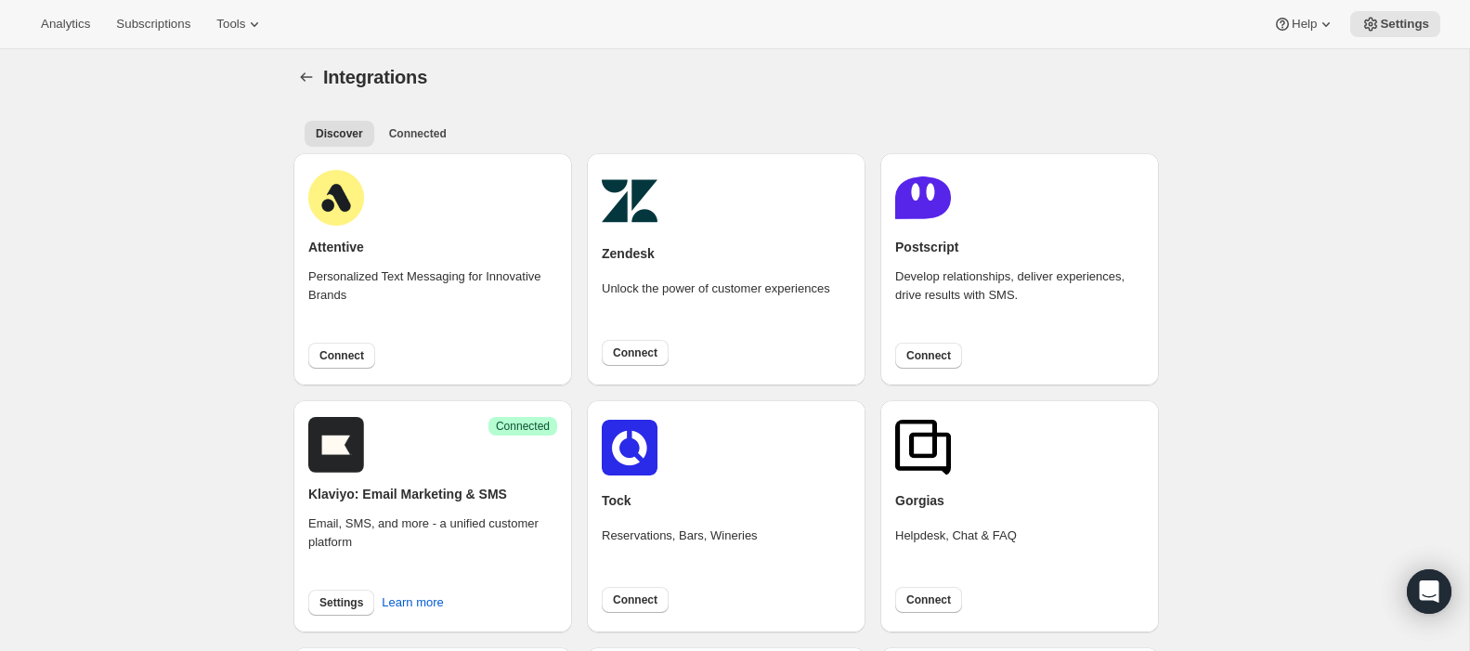
scroll to position [0, 0]
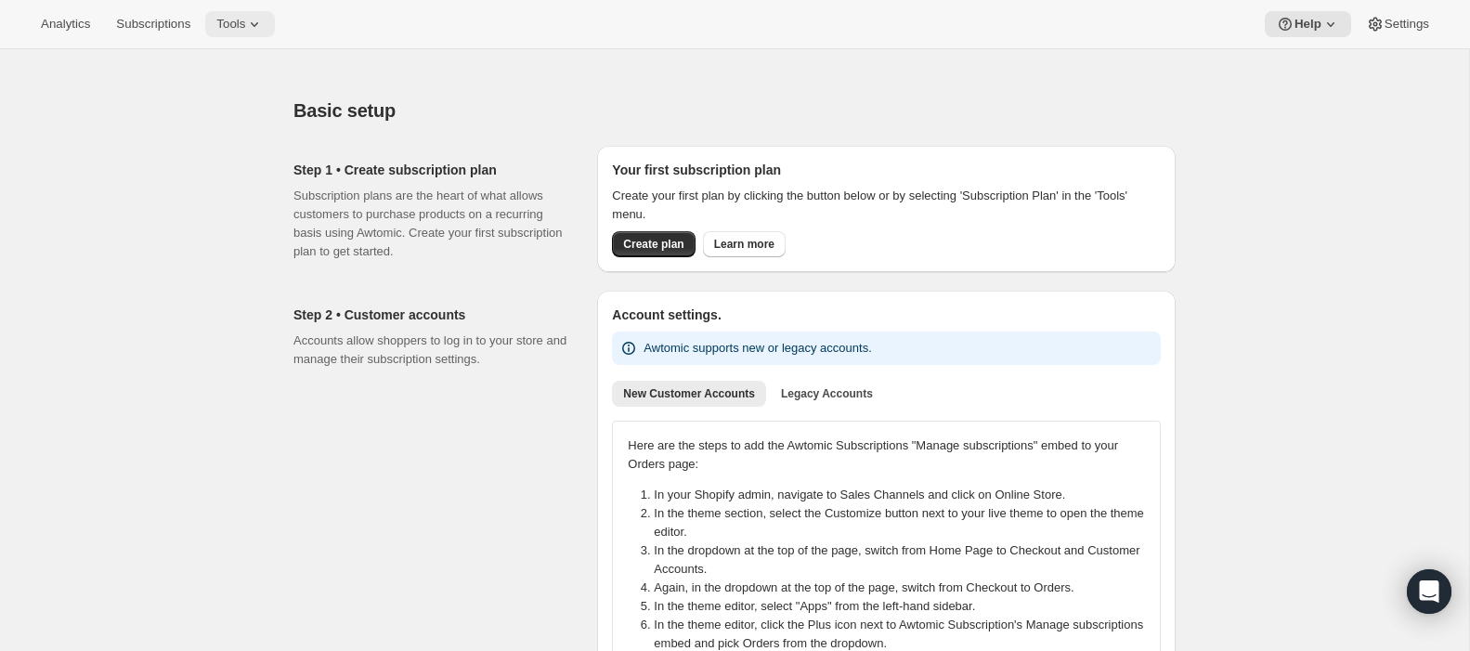
click at [259, 23] on icon at bounding box center [254, 24] width 19 height 19
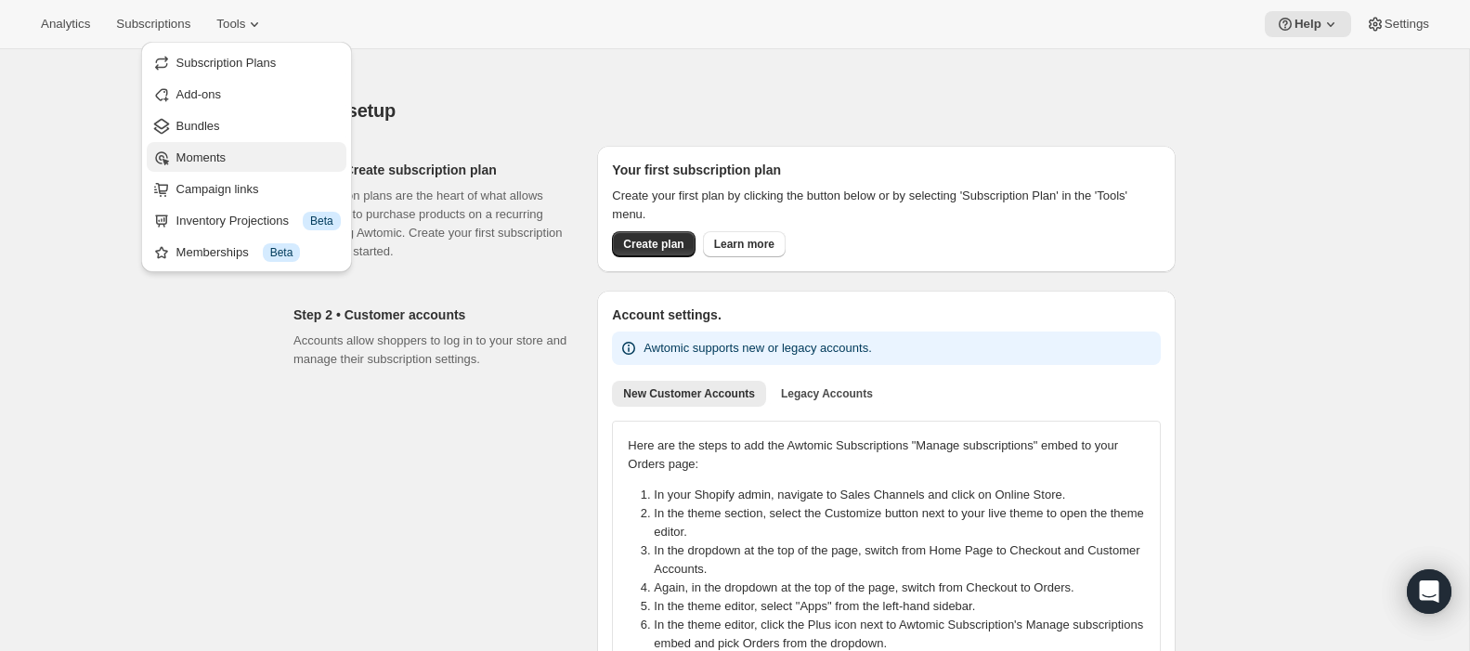
click at [208, 153] on span "Moments" at bounding box center [200, 157] width 49 height 14
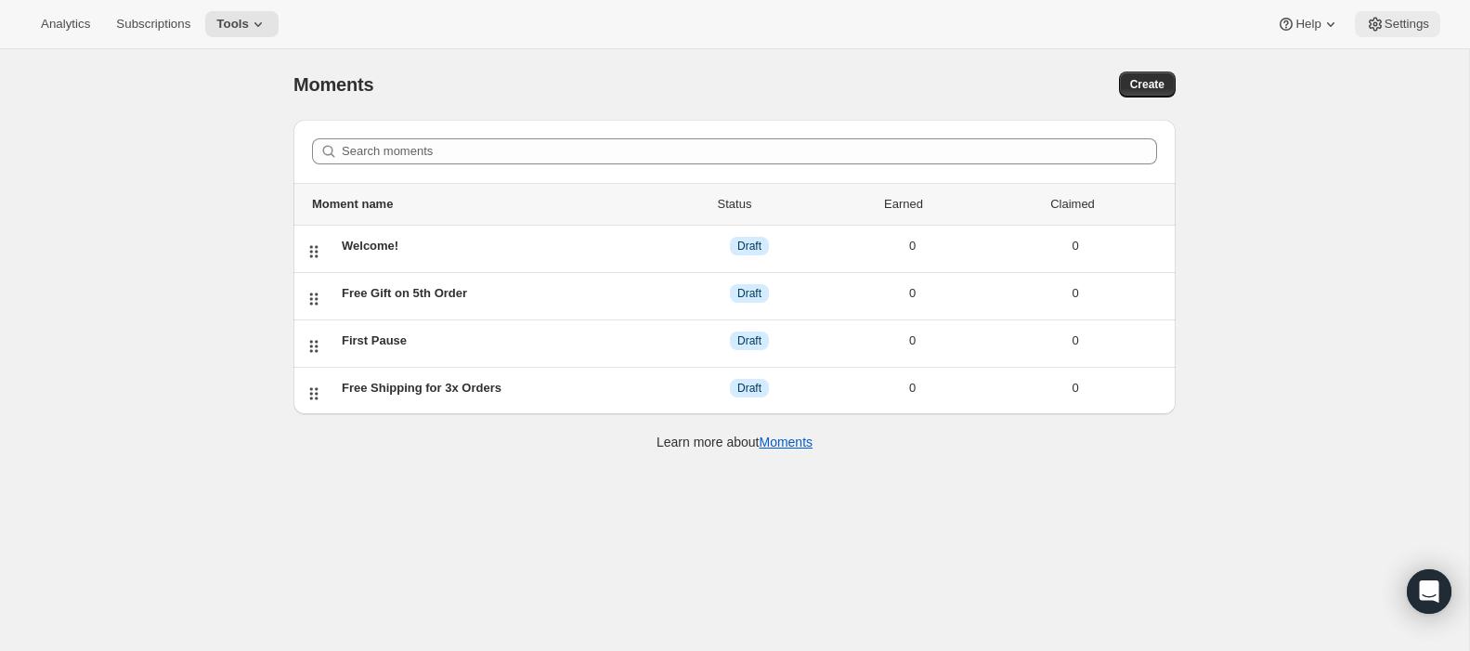
click at [1386, 18] on span "Settings" at bounding box center [1407, 24] width 45 height 15
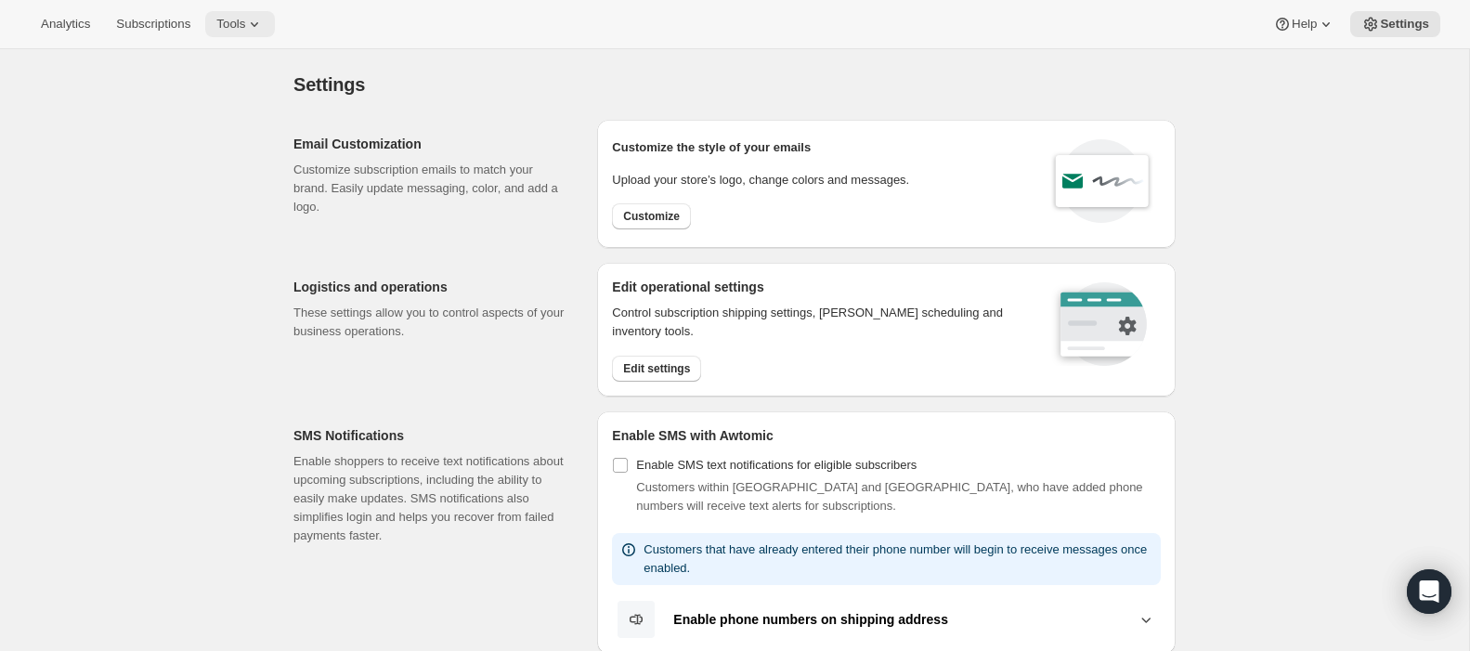
click at [275, 23] on button "Tools" at bounding box center [240, 24] width 70 height 26
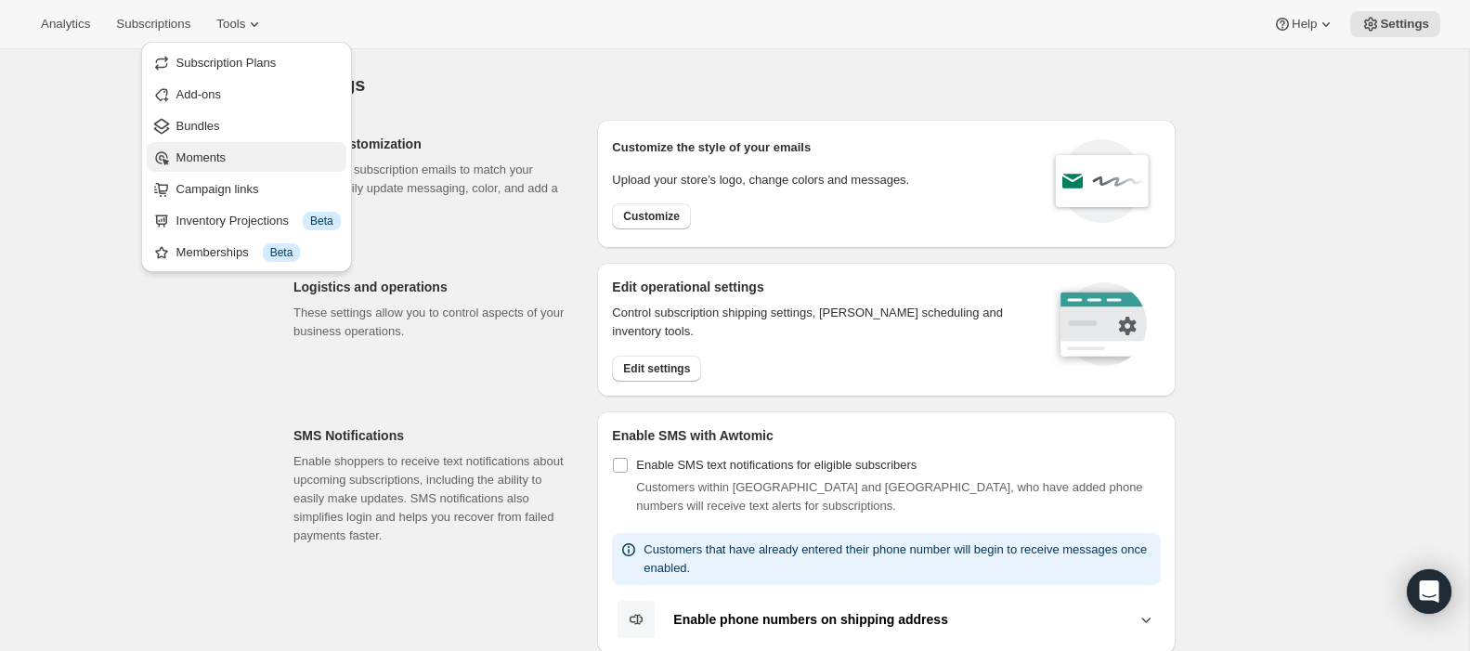
click at [226, 159] on span "Moments" at bounding box center [200, 157] width 49 height 14
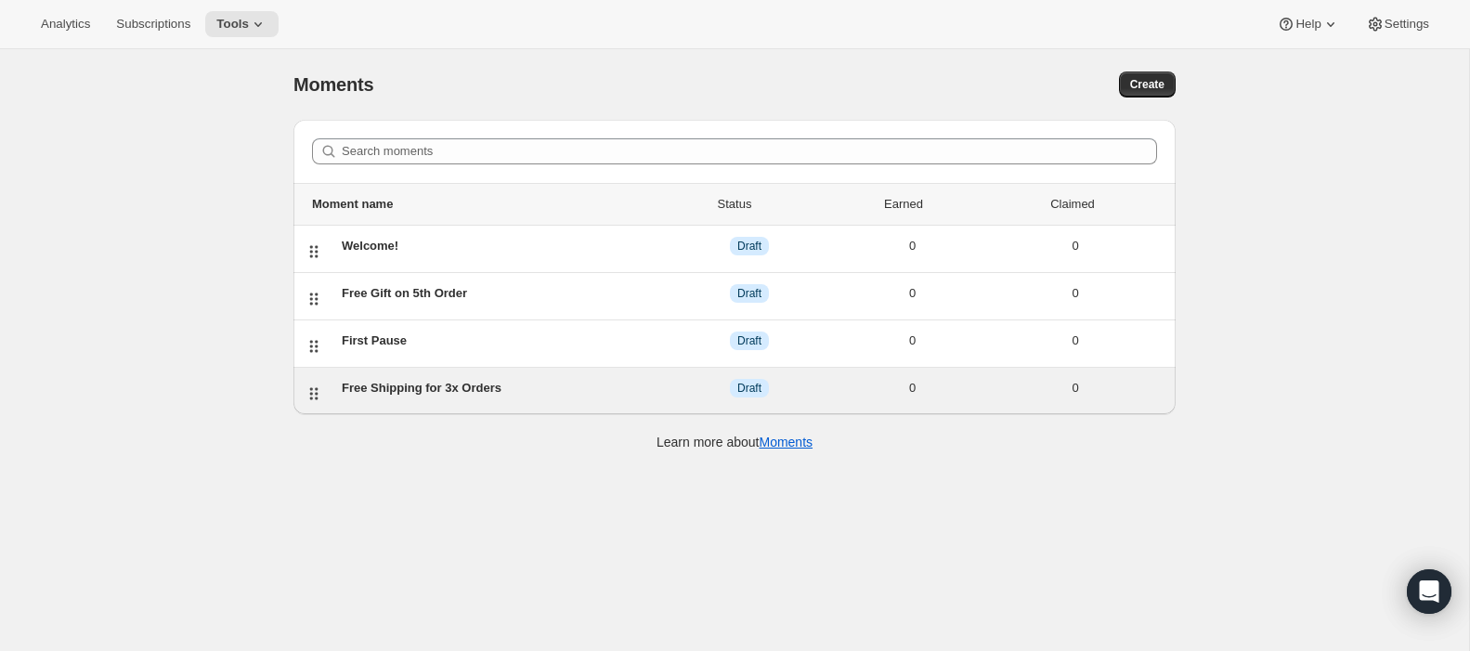
click at [627, 389] on div "Free Shipping for 3x Orders" at bounding box center [505, 388] width 326 height 19
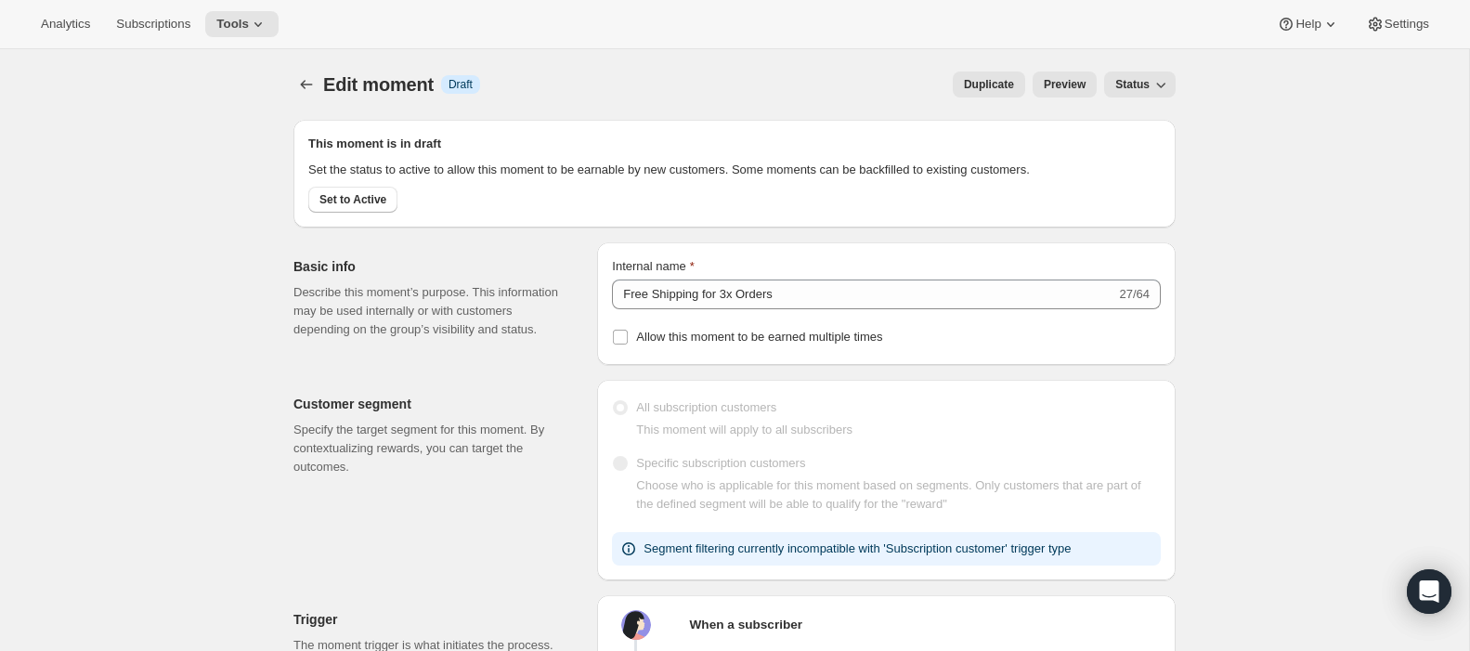
click at [1062, 83] on span "Preview" at bounding box center [1065, 84] width 42 height 15
click at [1392, 20] on span "Settings" at bounding box center [1407, 24] width 45 height 15
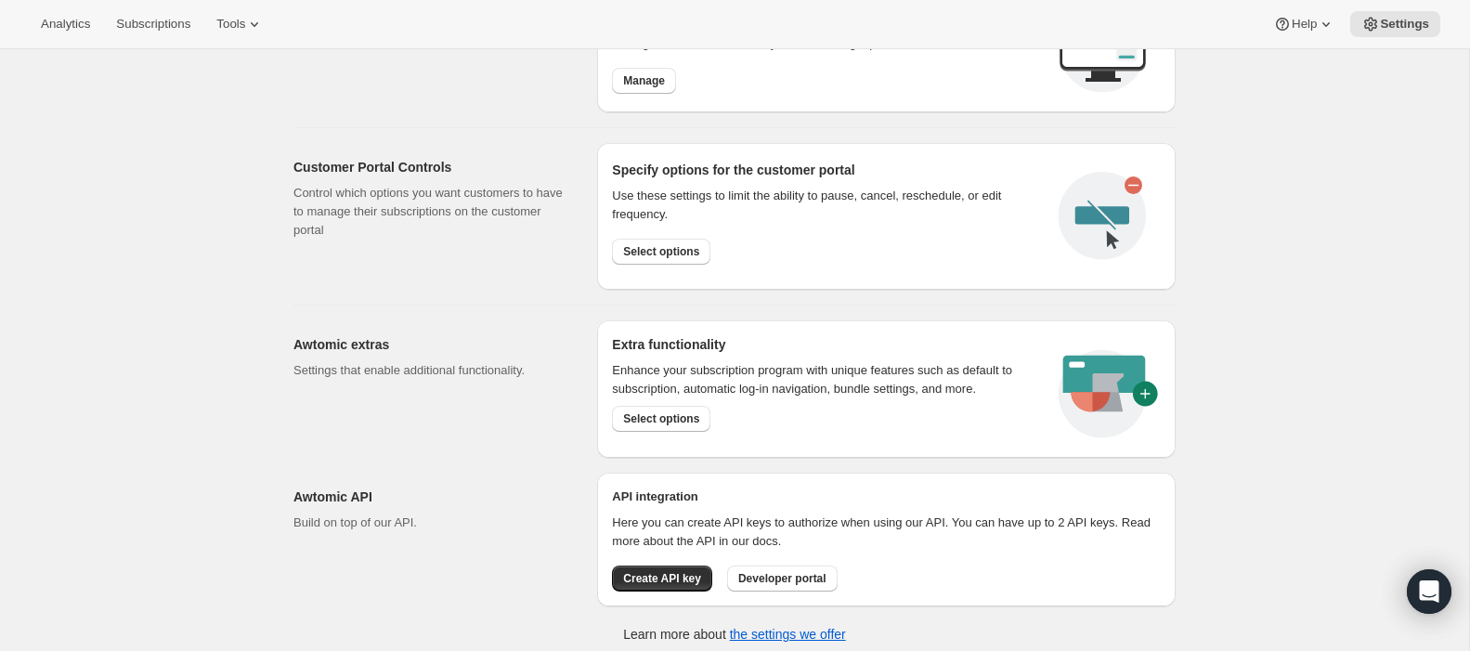
scroll to position [872, 0]
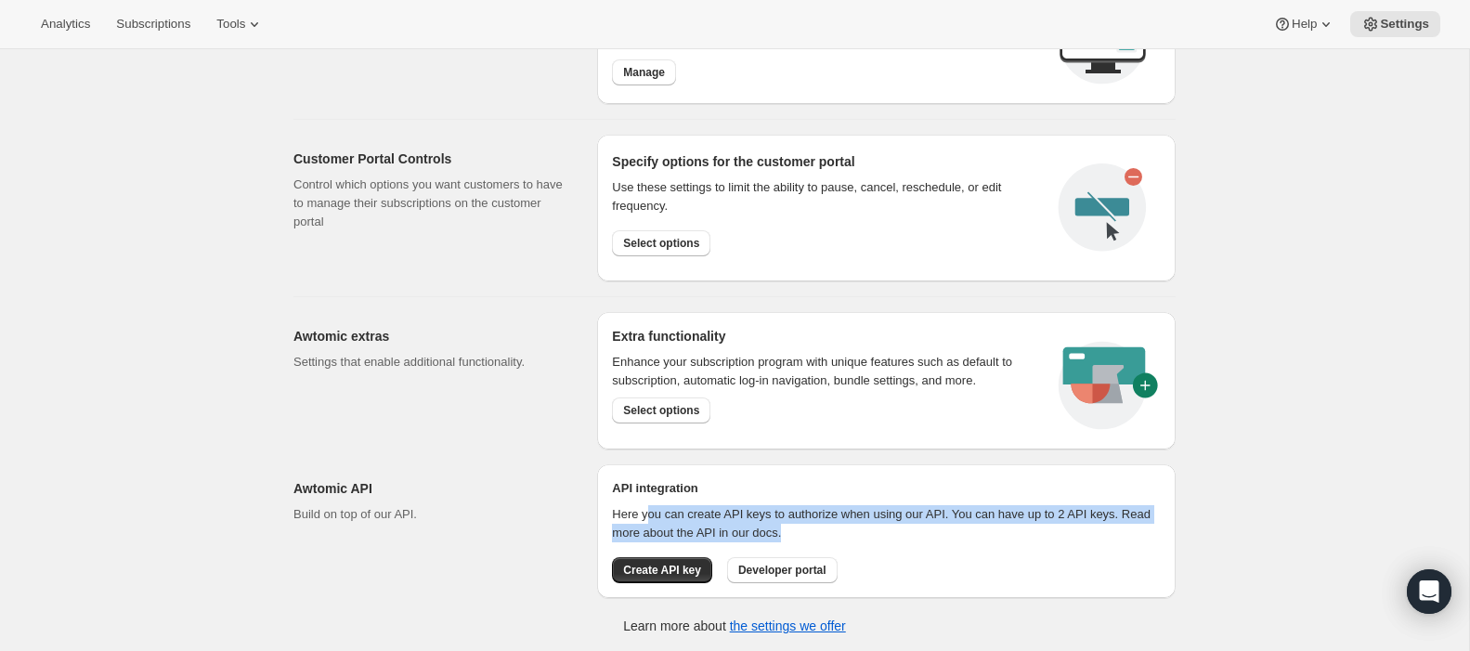
drag, startPoint x: 646, startPoint y: 511, endPoint x: 1152, endPoint y: 542, distance: 506.2
click at [1150, 539] on p "Here you can create API keys to authorize when using our API. You can have up t…" at bounding box center [886, 523] width 549 height 37
click at [1152, 542] on div "Here you can create API keys to authorize when using our API. You can have up t…" at bounding box center [886, 544] width 549 height 78
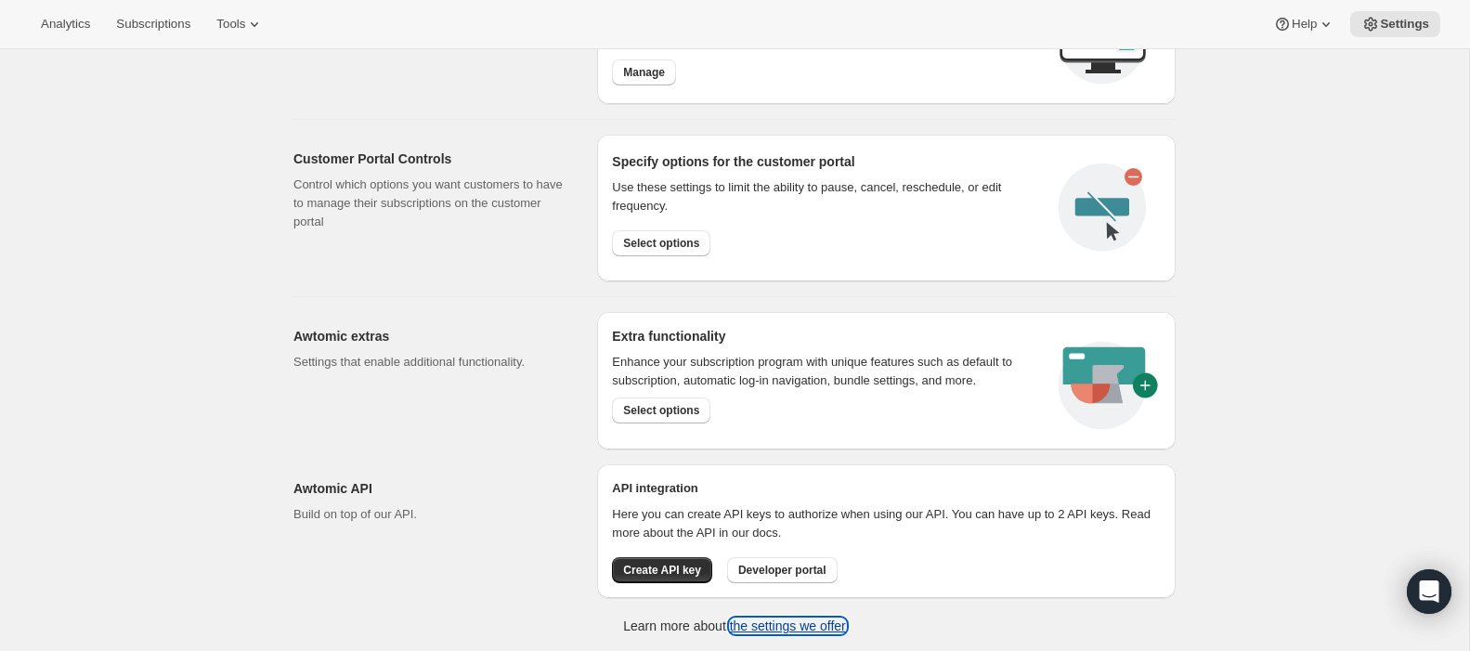
click at [814, 628] on link "the settings we offer" at bounding box center [788, 625] width 116 height 15
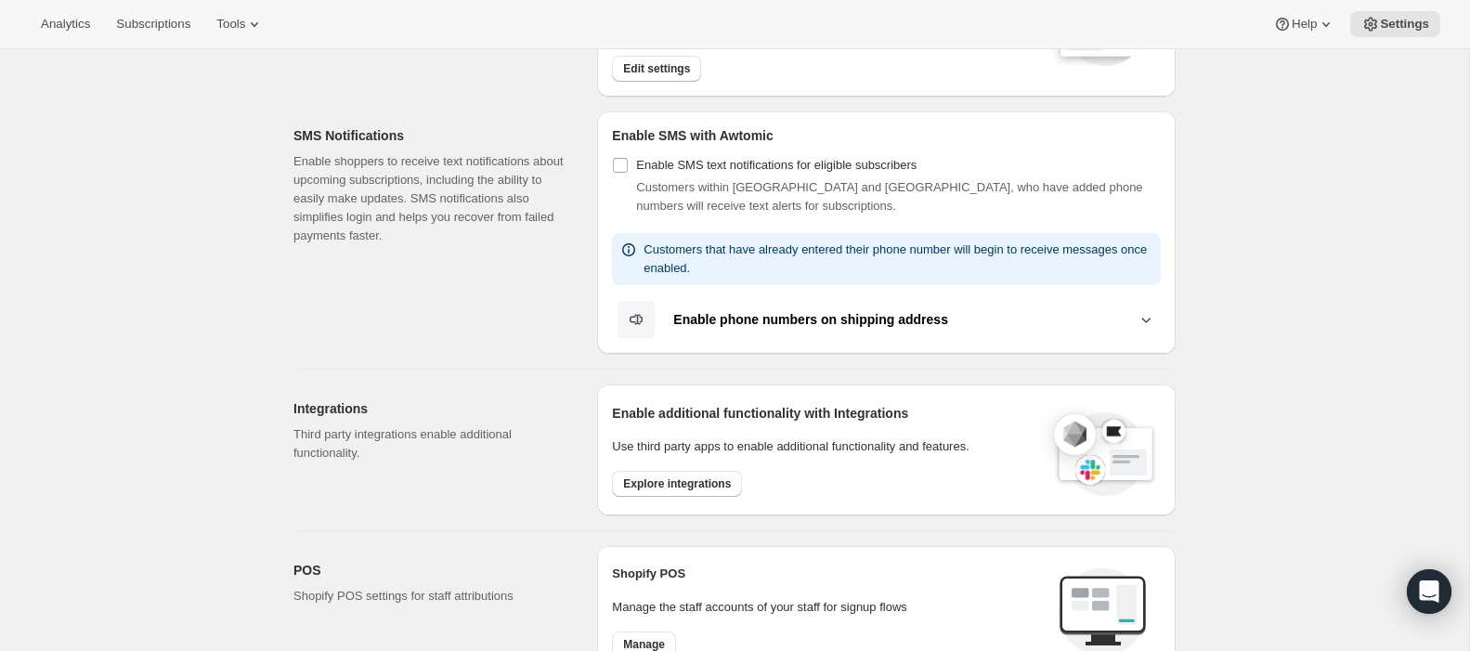
scroll to position [0, 0]
